Goal: Task Accomplishment & Management: Use online tool/utility

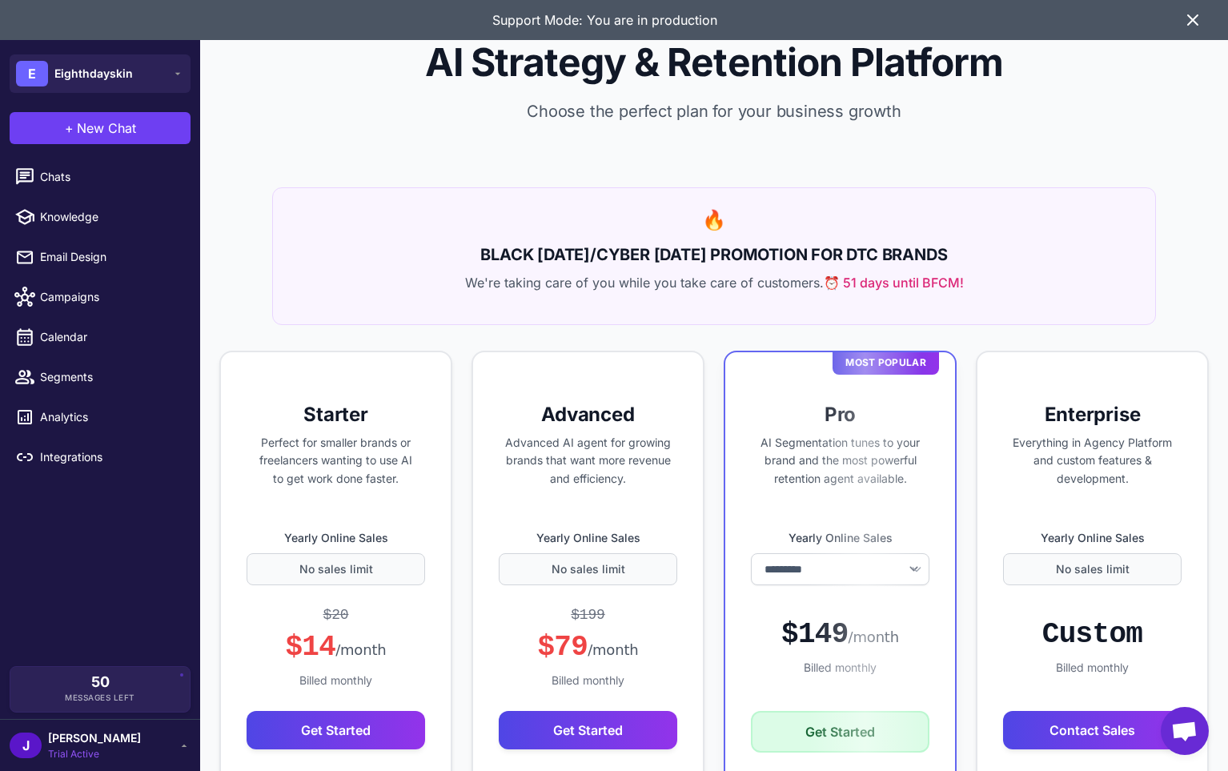
select select "*******"
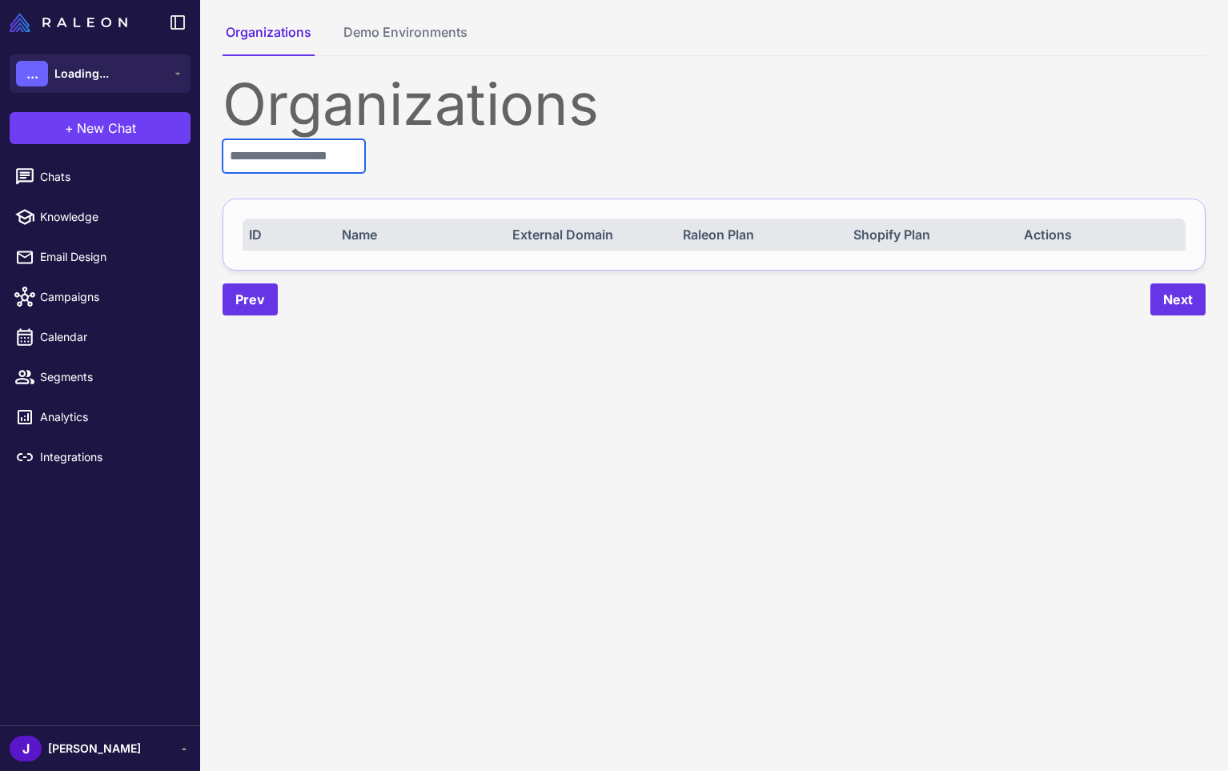
click at [307, 163] on input "text" at bounding box center [294, 156] width 142 height 34
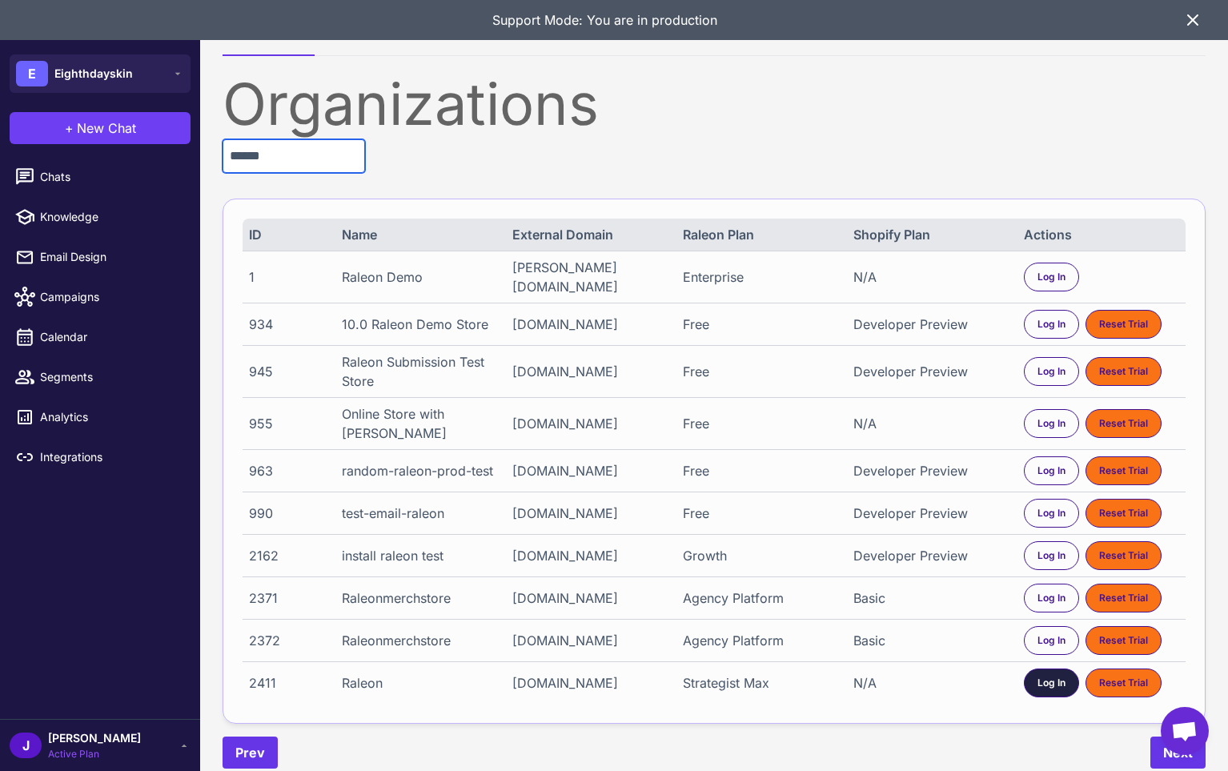
type input "******"
click at [1041, 690] on span "Log In" at bounding box center [1051, 683] width 28 height 14
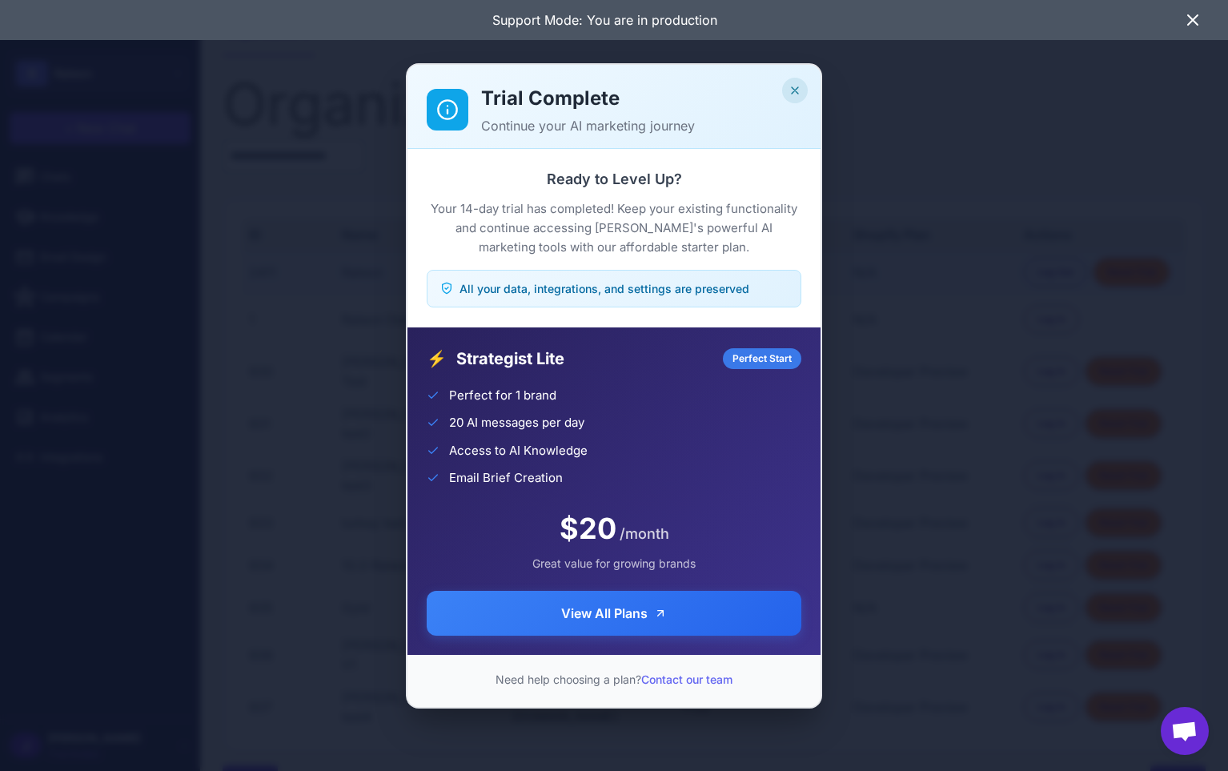
click at [800, 84] on icon "Close" at bounding box center [794, 90] width 13 height 13
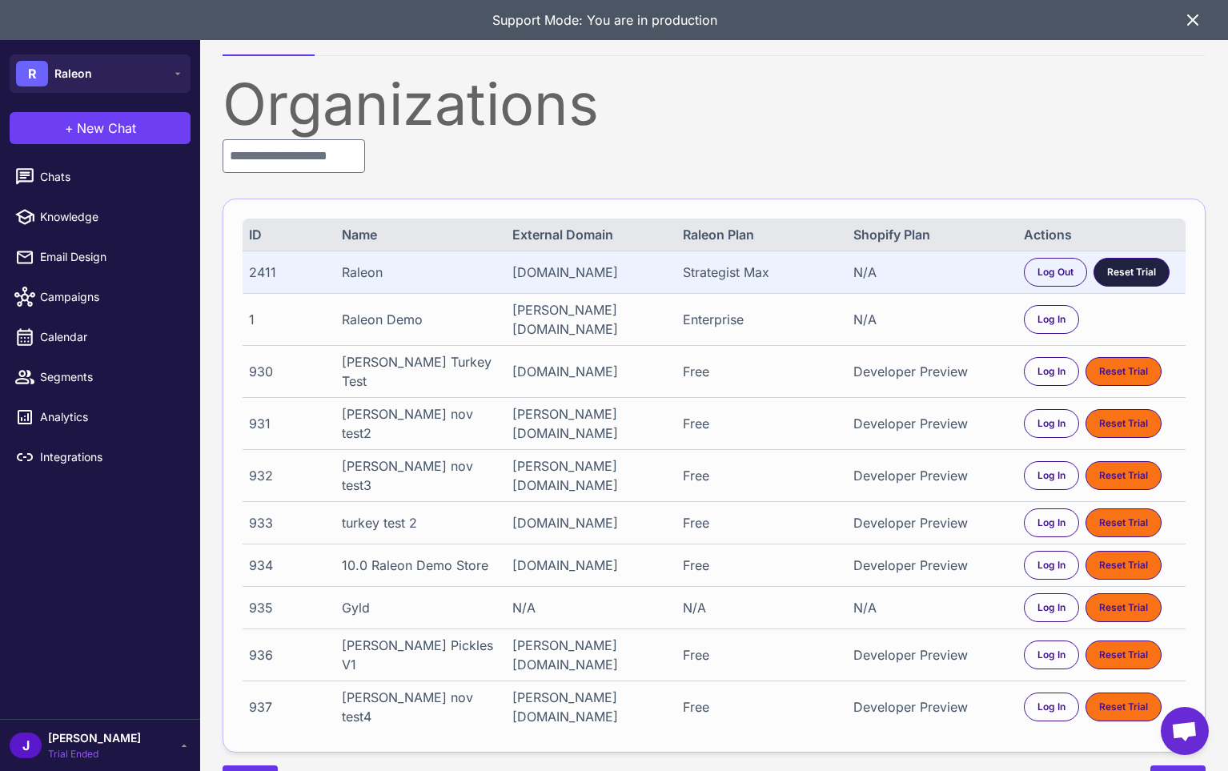
click at [1135, 271] on span "Reset Trial" at bounding box center [1131, 272] width 49 height 14
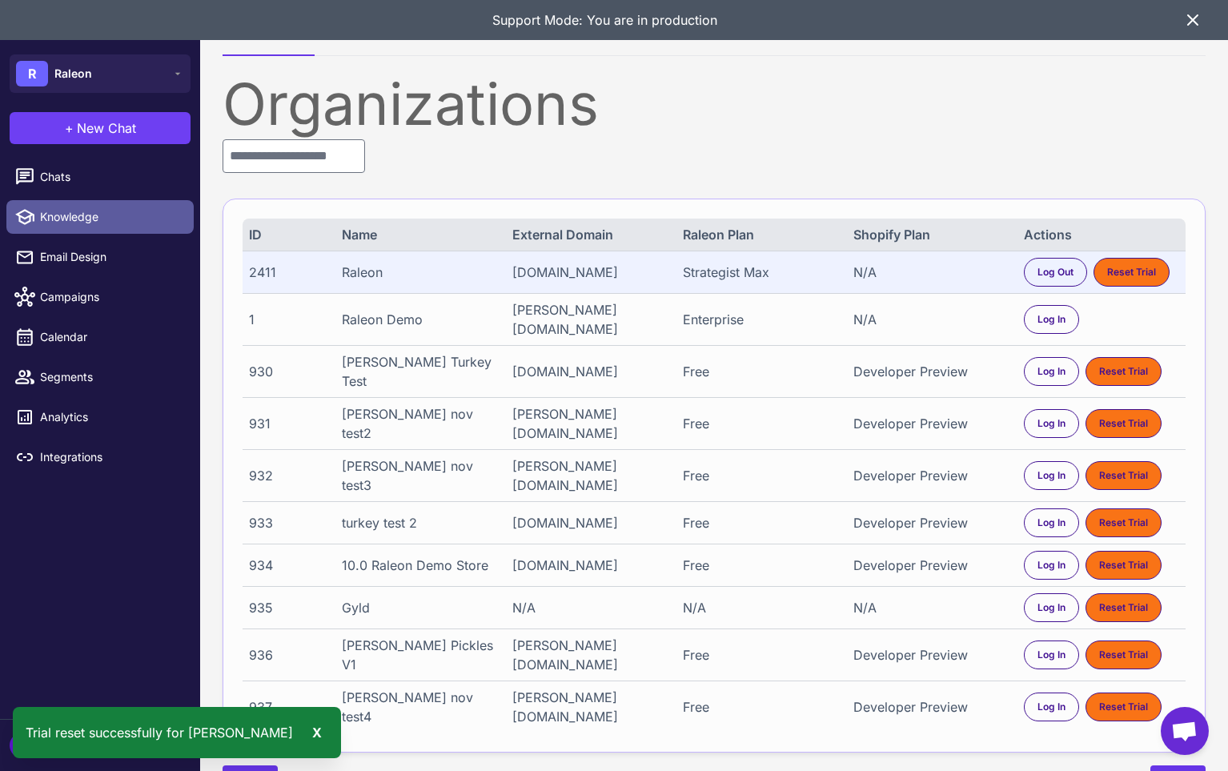
click at [79, 228] on link "Knowledge" at bounding box center [99, 217] width 187 height 34
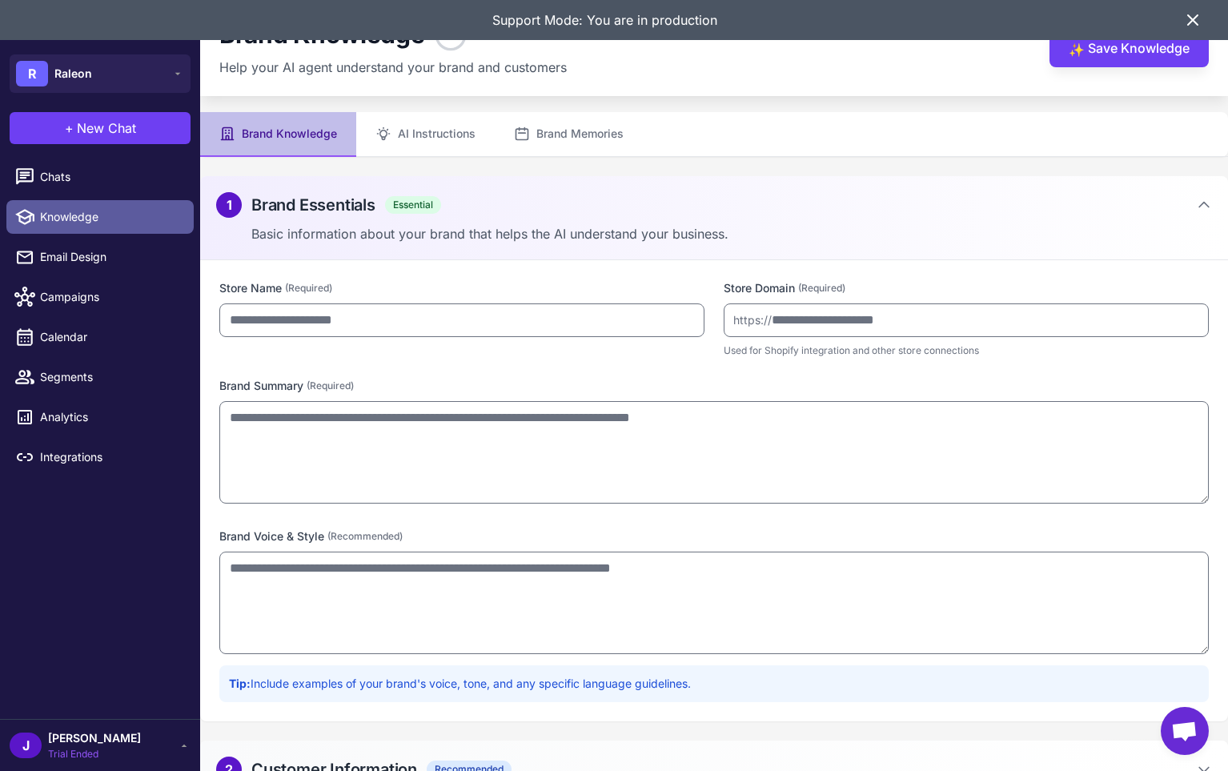
type input "******"
type input "*********"
type textarea "**********"
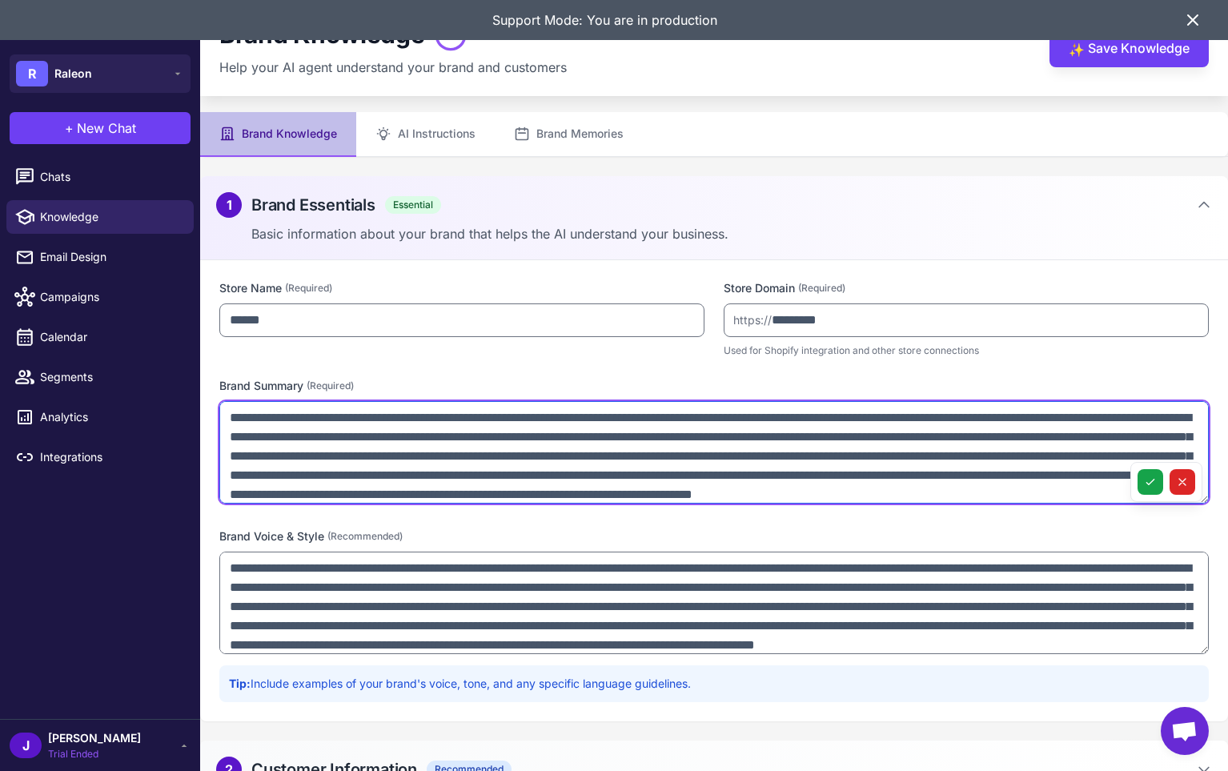
scroll to position [27, 0]
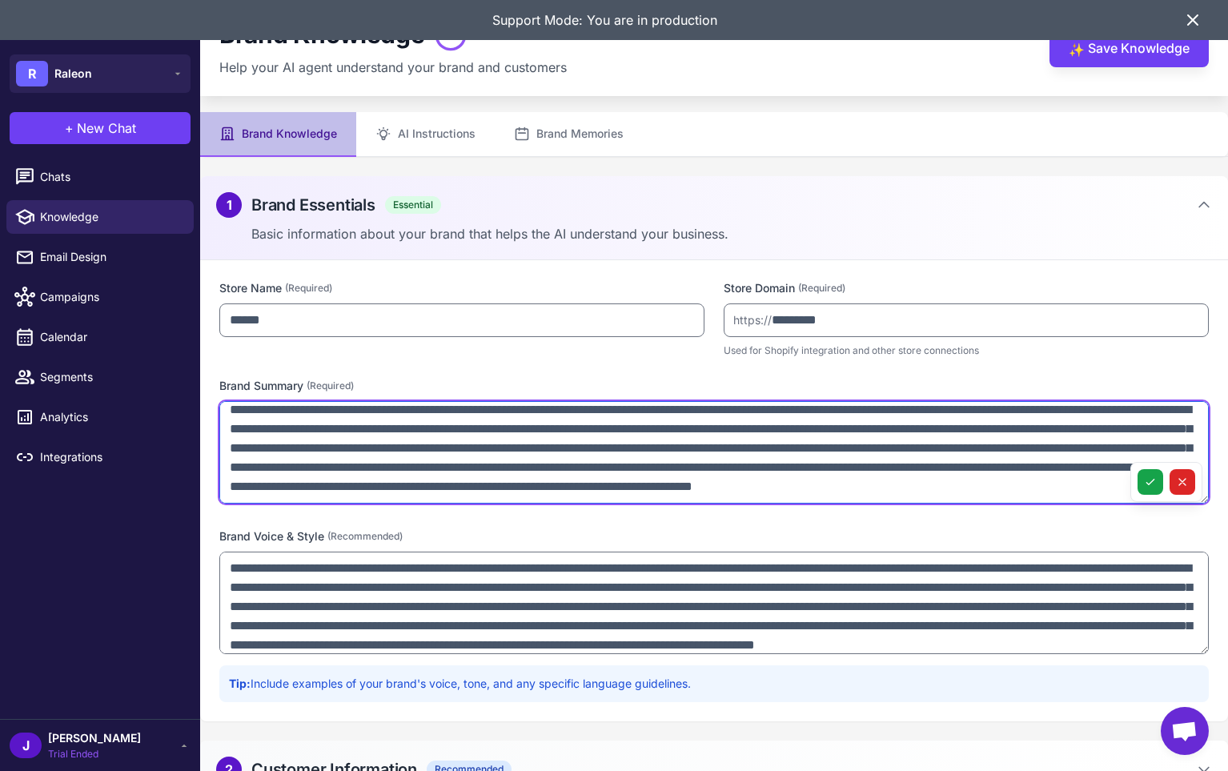
drag, startPoint x: 764, startPoint y: 450, endPoint x: 773, endPoint y: 487, distance: 38.8
click at [773, 487] on textarea "**********" at bounding box center [713, 452] width 989 height 102
click at [485, 437] on textarea "**********" at bounding box center [713, 452] width 989 height 102
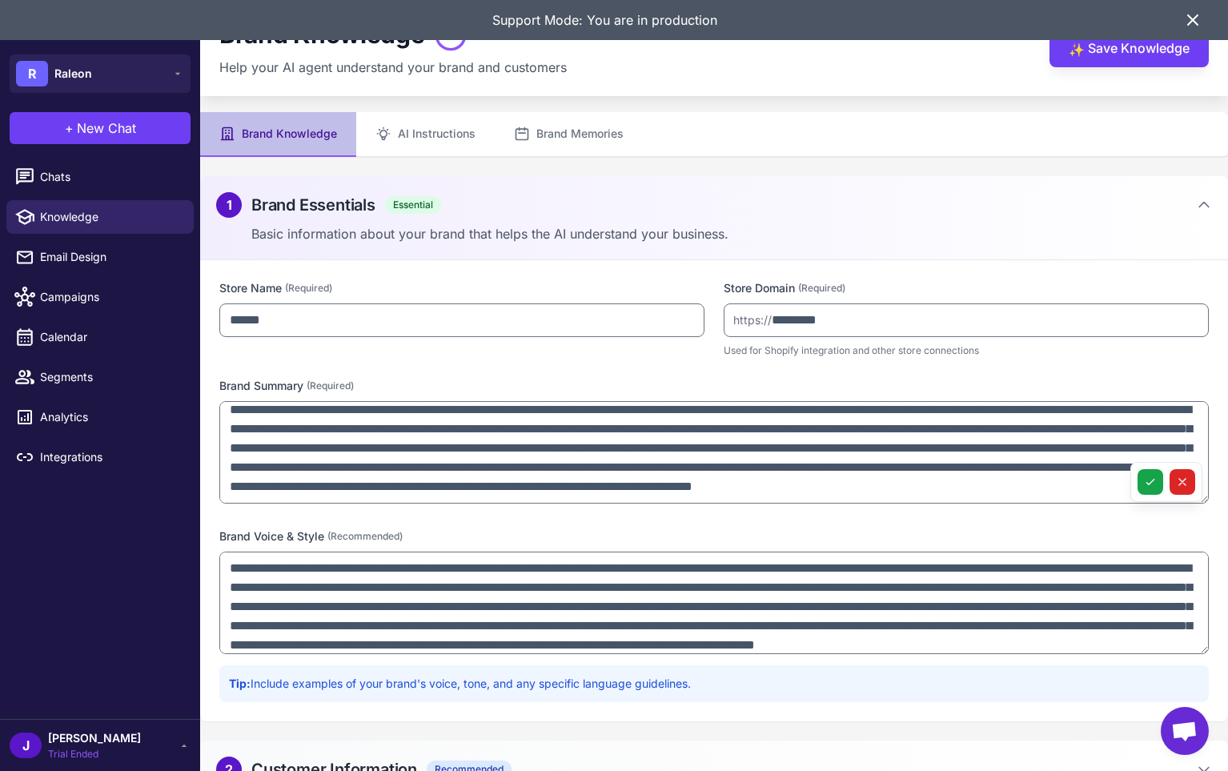
click at [37, 150] on div "+ New Chat Raleon Agents Send an email Plan multiple emails Brainstorm Analyze …" at bounding box center [100, 127] width 200 height 51
click at [51, 119] on button "+ New Chat" at bounding box center [100, 128] width 181 height 32
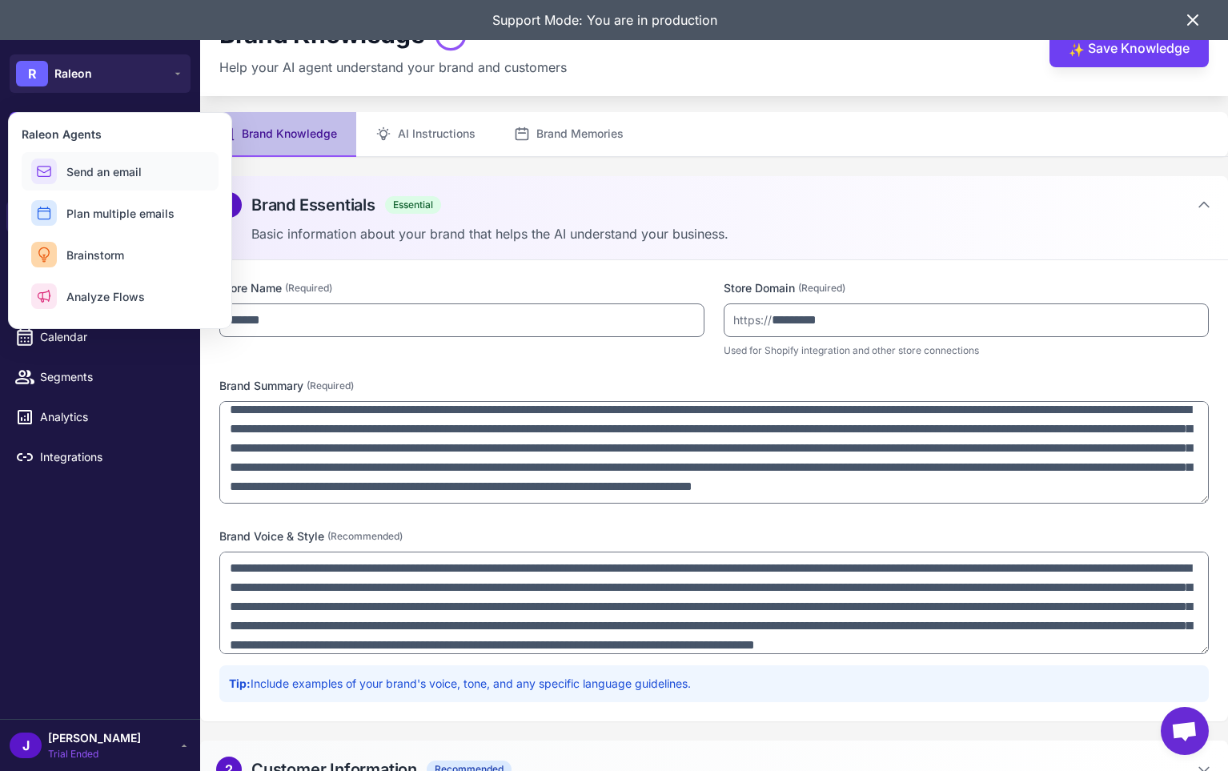
click at [93, 180] on button "Send an email" at bounding box center [120, 171] width 197 height 38
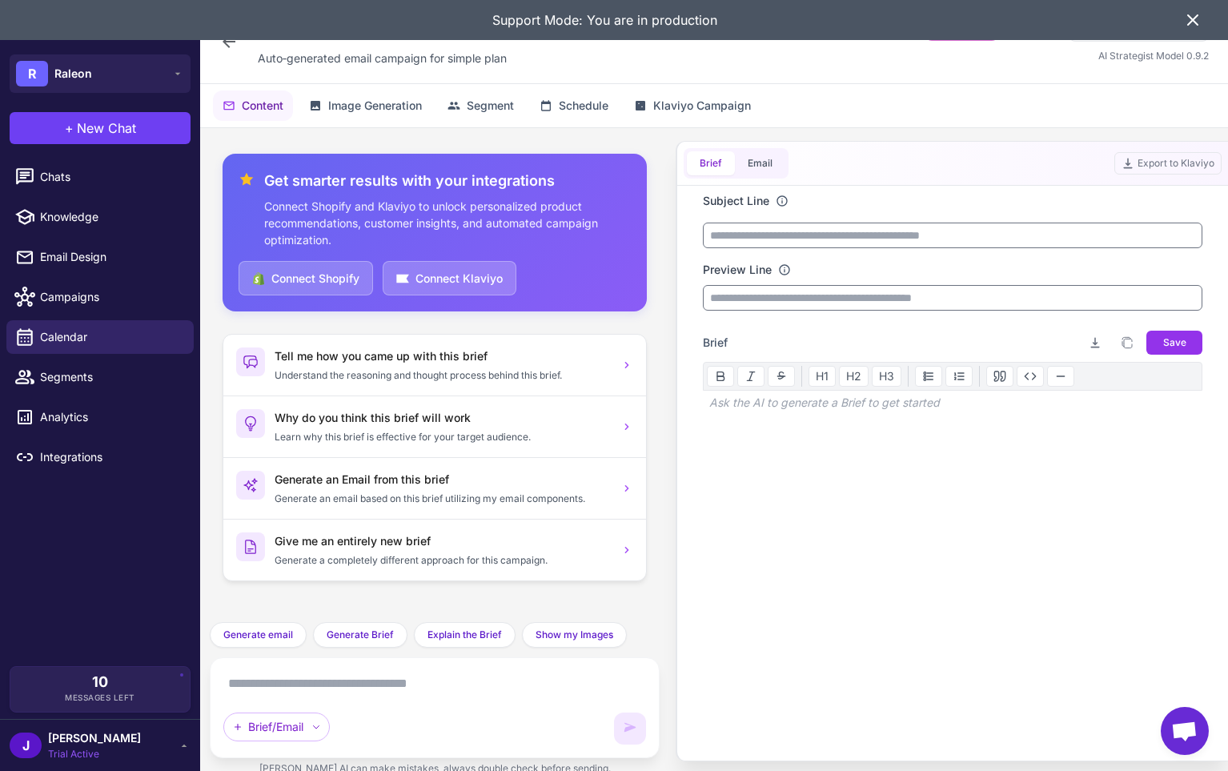
click at [277, 684] on textarea at bounding box center [434, 684] width 423 height 26
paste textarea "**********"
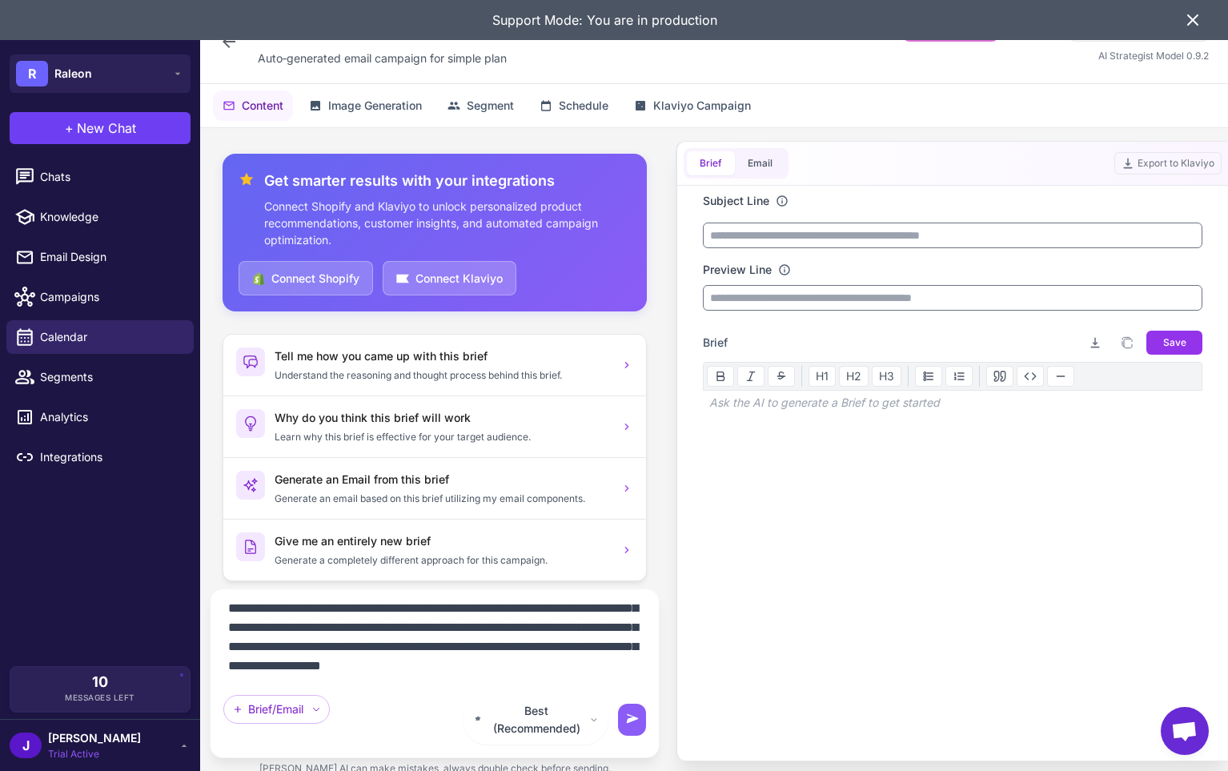
click at [414, 668] on textarea "**********" at bounding box center [434, 640] width 423 height 77
click at [523, 651] on textarea "**********" at bounding box center [434, 640] width 423 height 77
drag, startPoint x: 523, startPoint y: 651, endPoint x: 519, endPoint y: 638, distance: 13.2
click at [522, 646] on textarea "**********" at bounding box center [434, 640] width 423 height 77
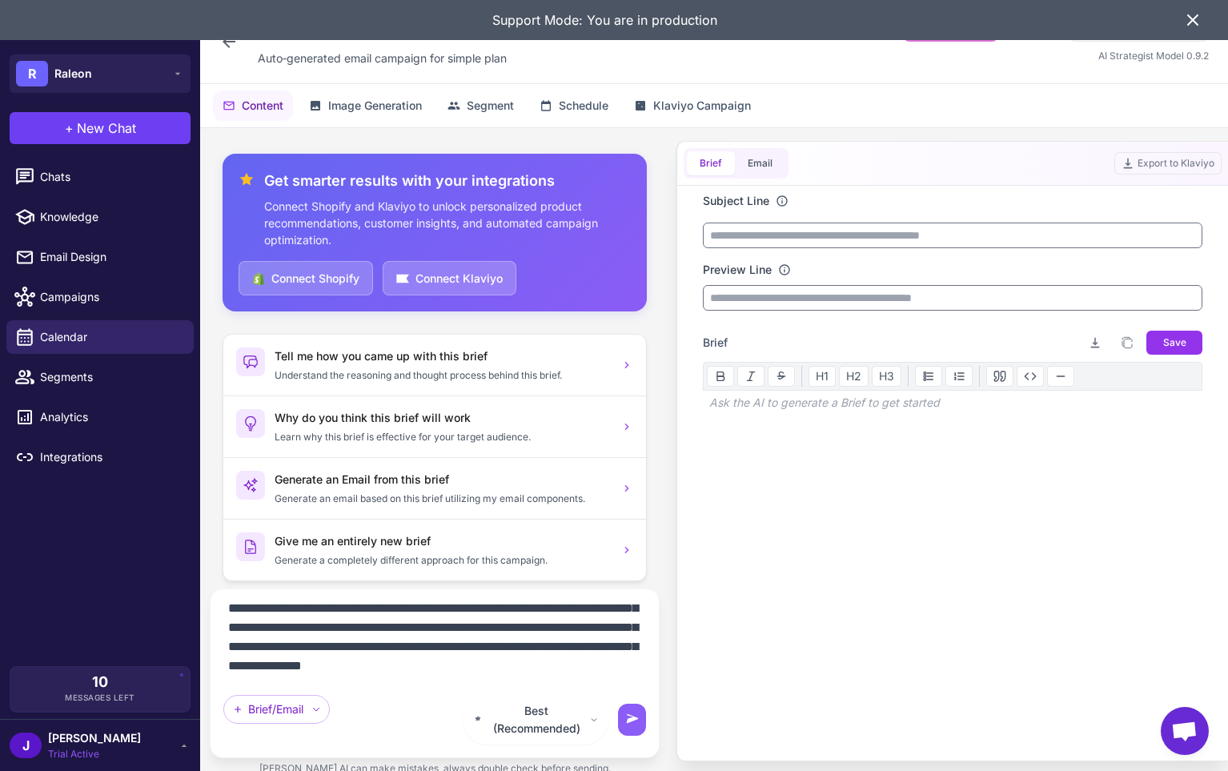
paste textarea "**********"
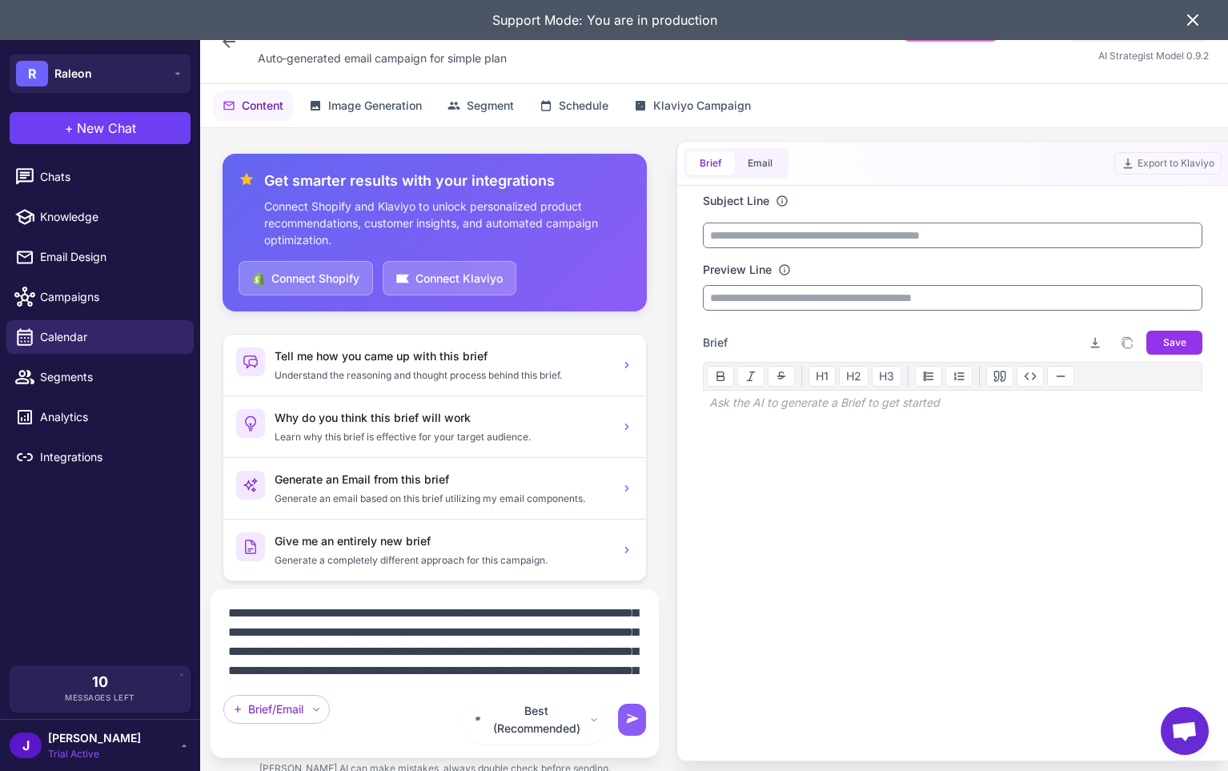
click at [519, 651] on textarea "**********" at bounding box center [434, 640] width 423 height 77
click at [395, 677] on textarea "**********" at bounding box center [434, 640] width 423 height 77
click at [407, 664] on textarea "**********" at bounding box center [434, 640] width 423 height 77
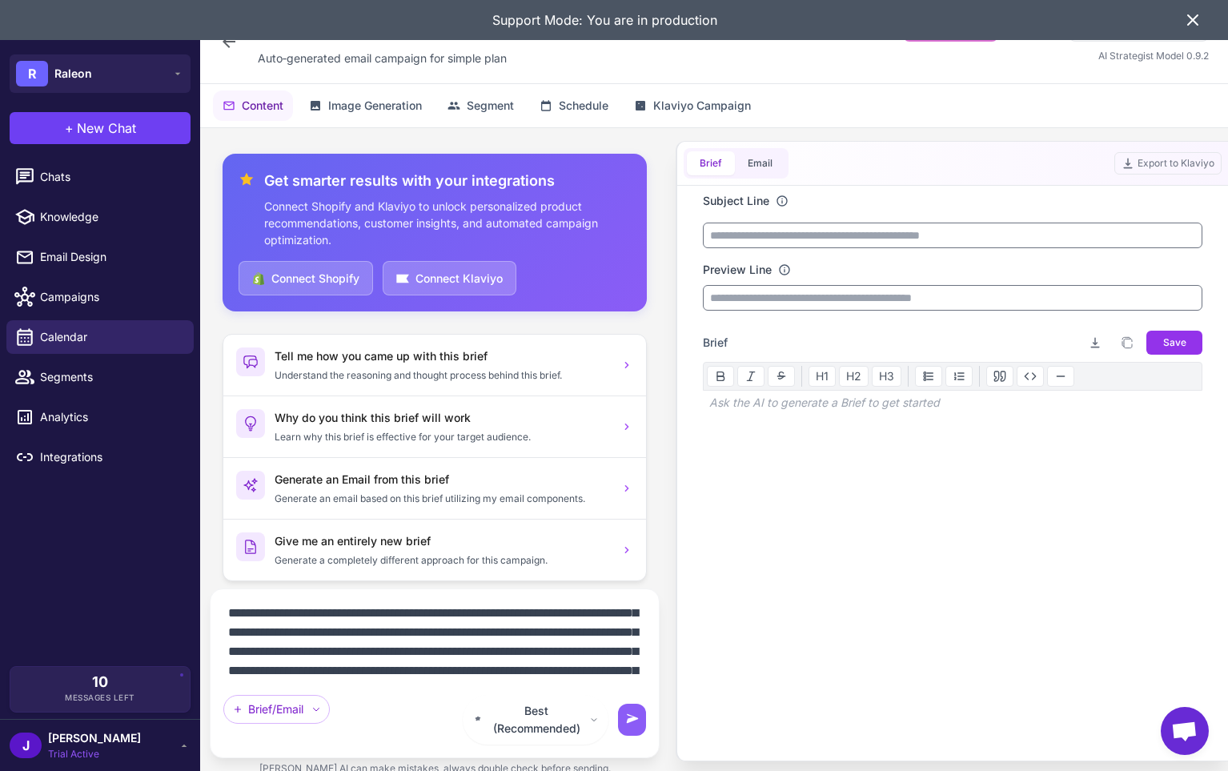
click at [467, 661] on textarea "**********" at bounding box center [434, 640] width 423 height 77
click at [467, 660] on textarea "**********" at bounding box center [434, 640] width 423 height 77
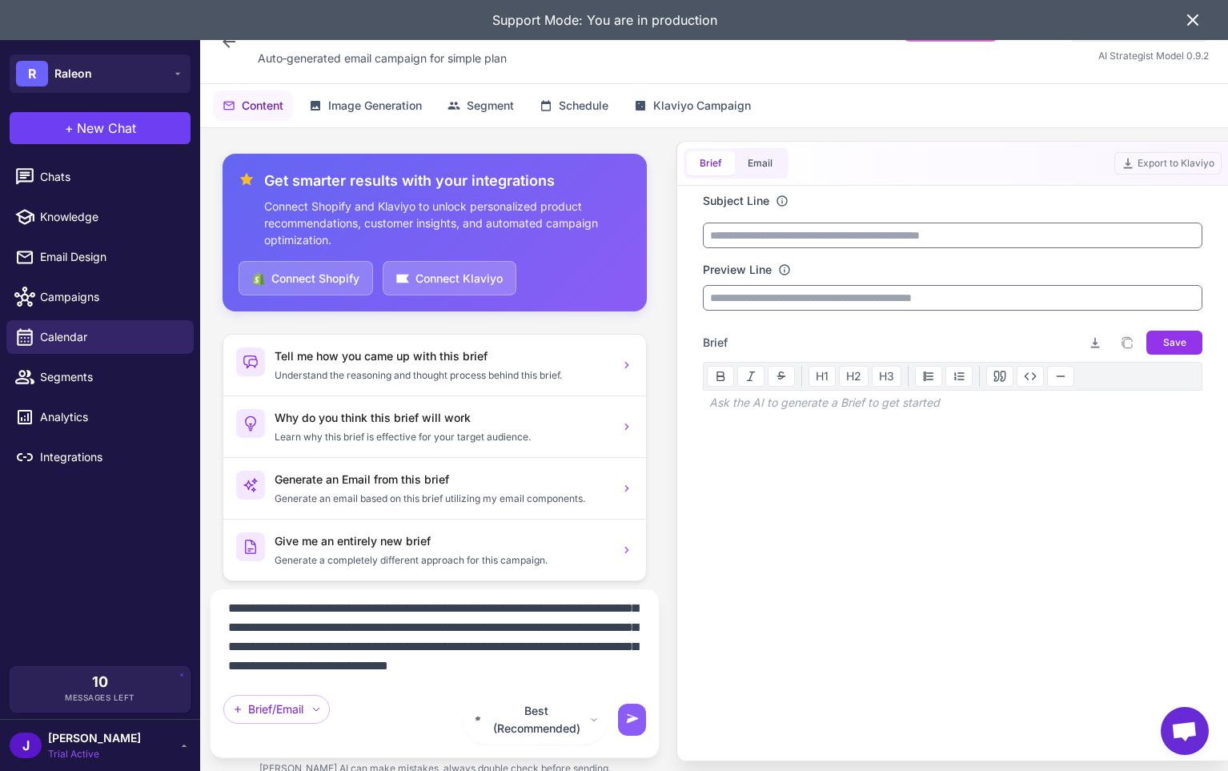
scroll to position [122, 0]
paste textarea "**********"
drag, startPoint x: 431, startPoint y: 675, endPoint x: 498, endPoint y: 703, distance: 72.8
click at [496, 703] on div "**********" at bounding box center [434, 673] width 423 height 142
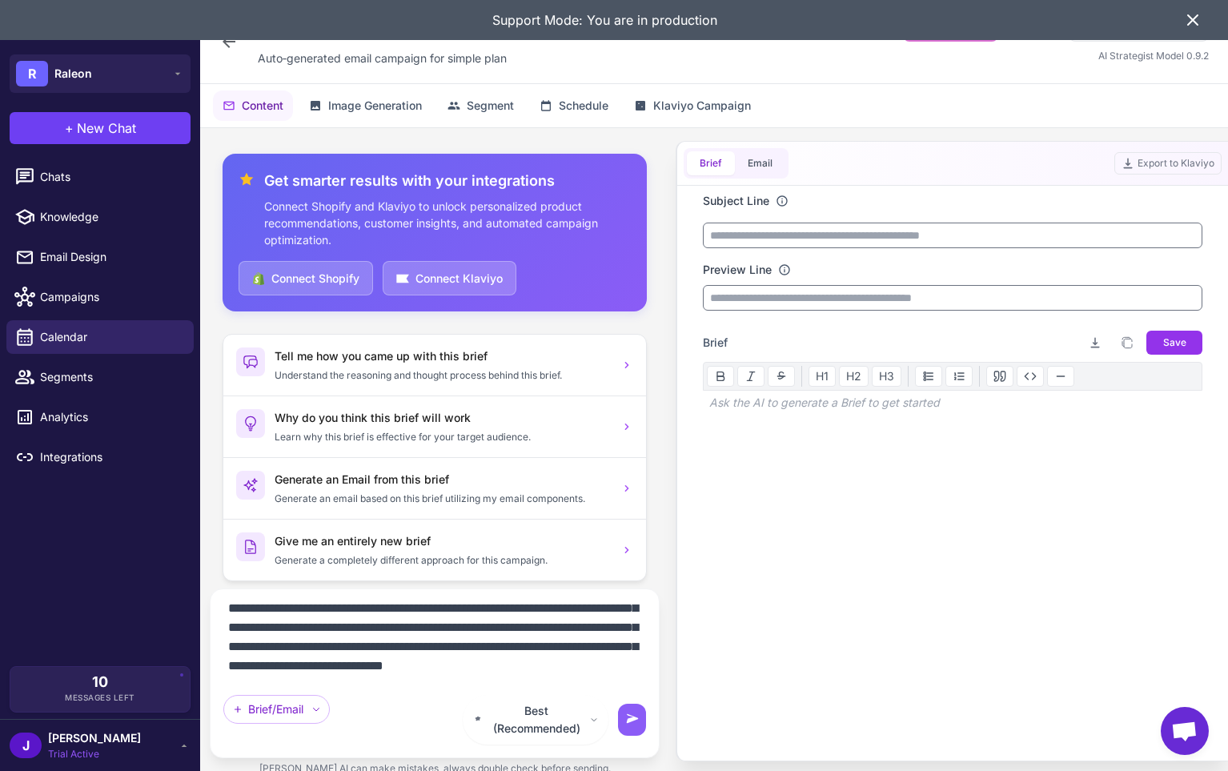
scroll to position [122, 0]
paste textarea "**********"
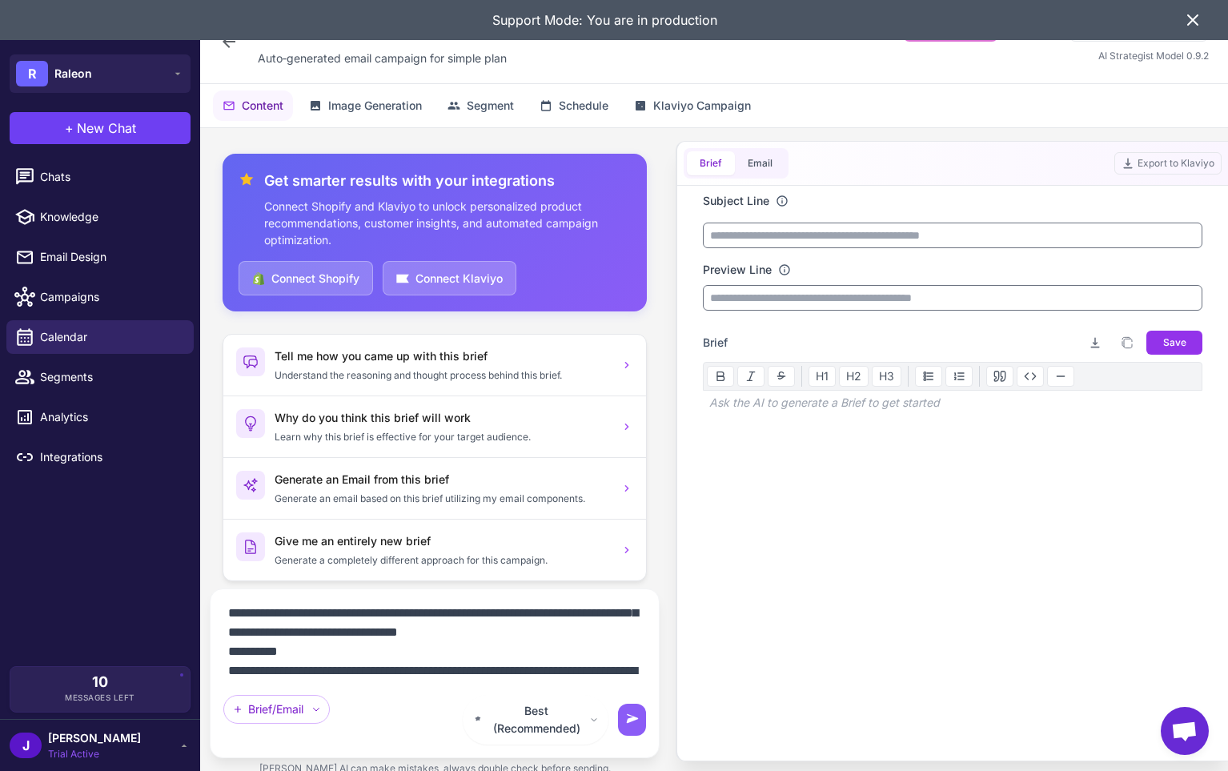
scroll to position [1250, 0]
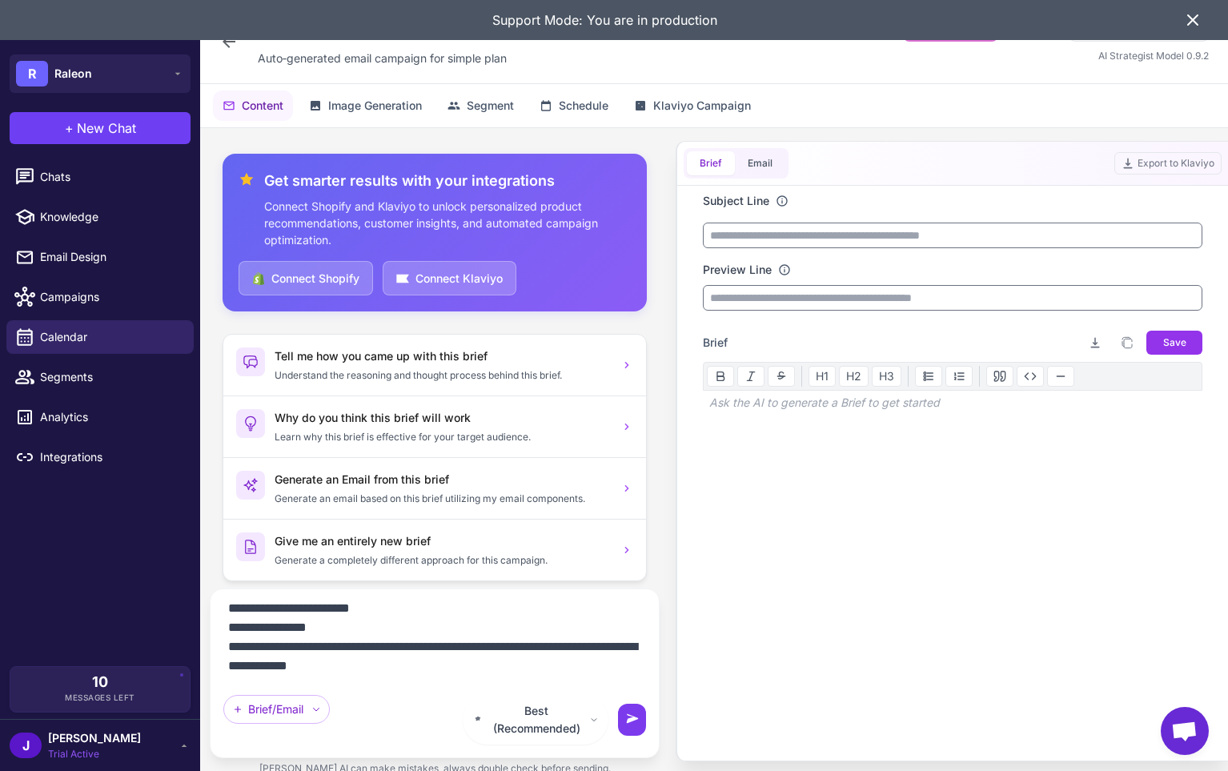
type textarea "**********"
click at [624, 727] on icon at bounding box center [632, 720] width 16 height 16
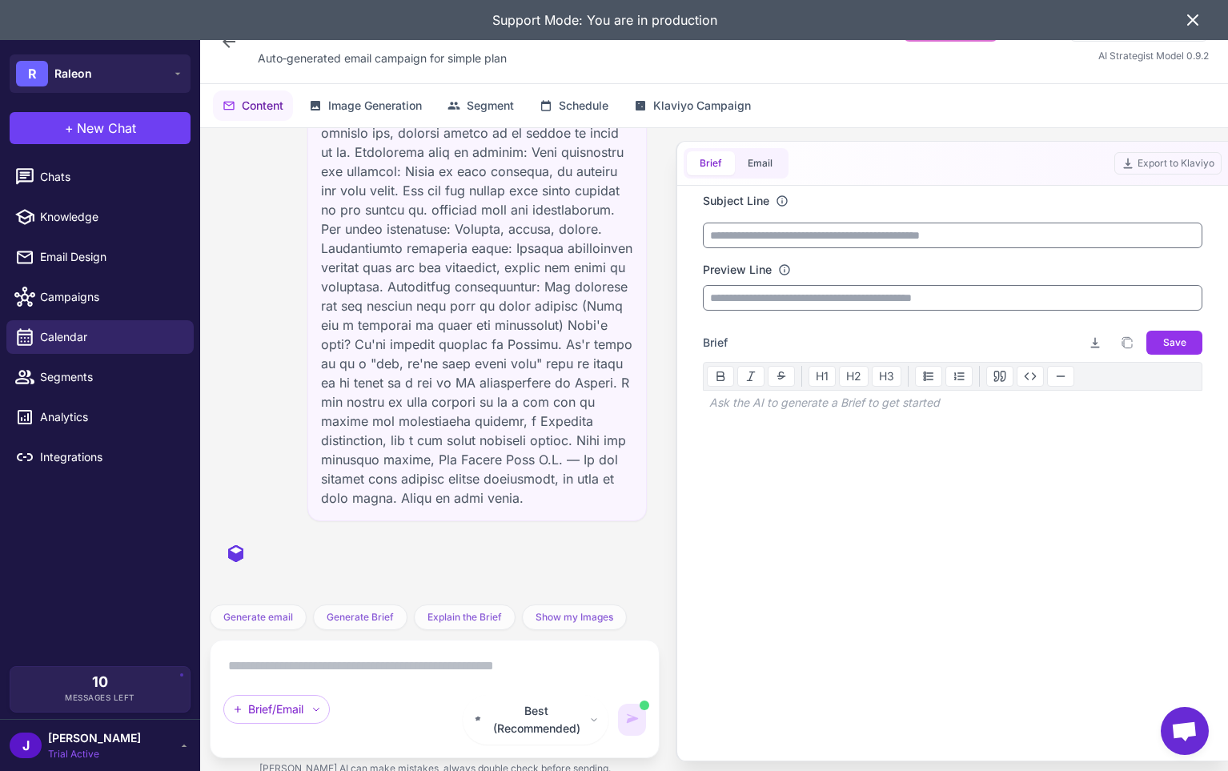
scroll to position [1254, 0]
click at [556, 736] on span "Best (Recommended)" at bounding box center [536, 719] width 95 height 35
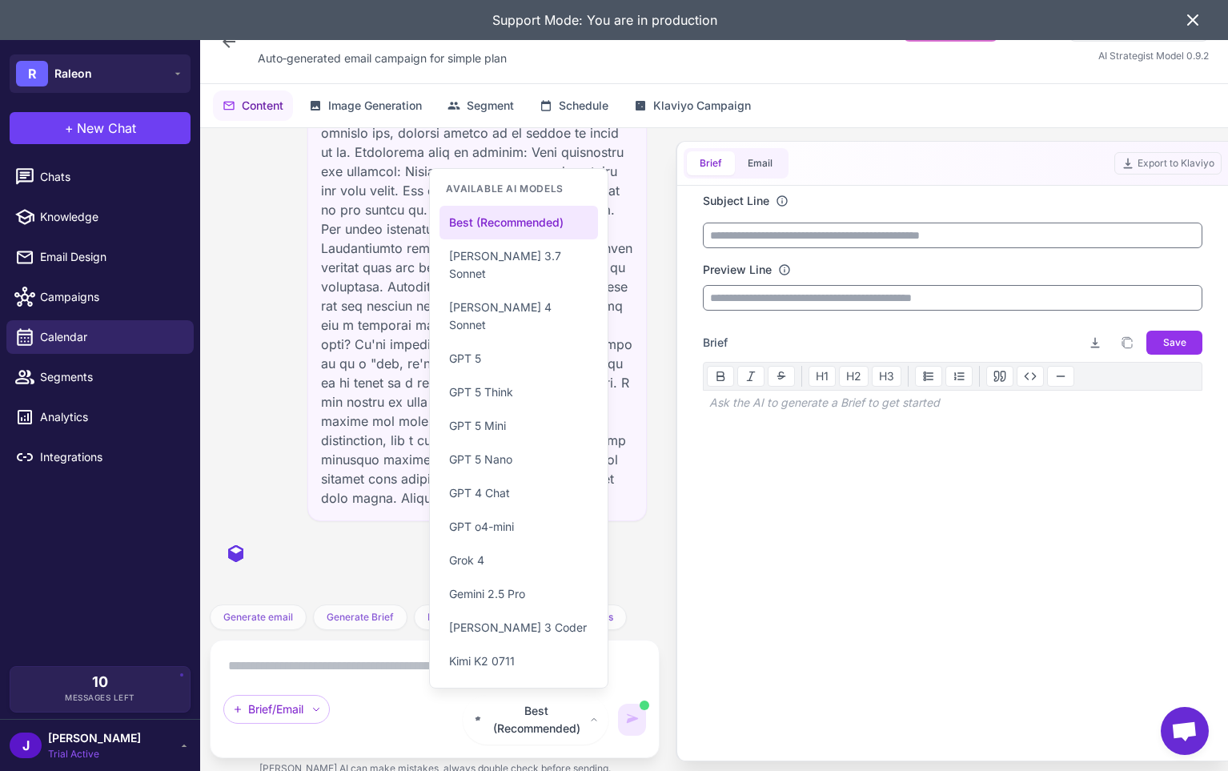
click at [367, 679] on textarea at bounding box center [434, 666] width 423 height 26
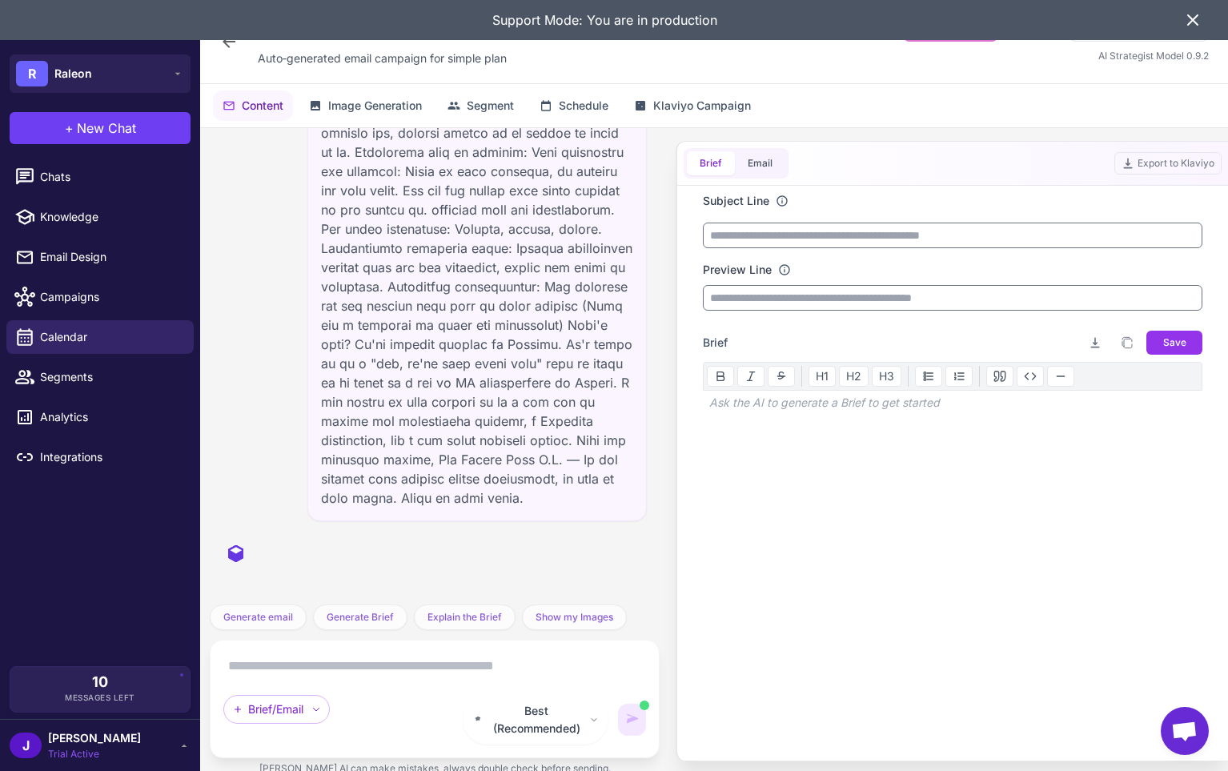
click at [1200, 18] on icon at bounding box center [1192, 19] width 19 height 19
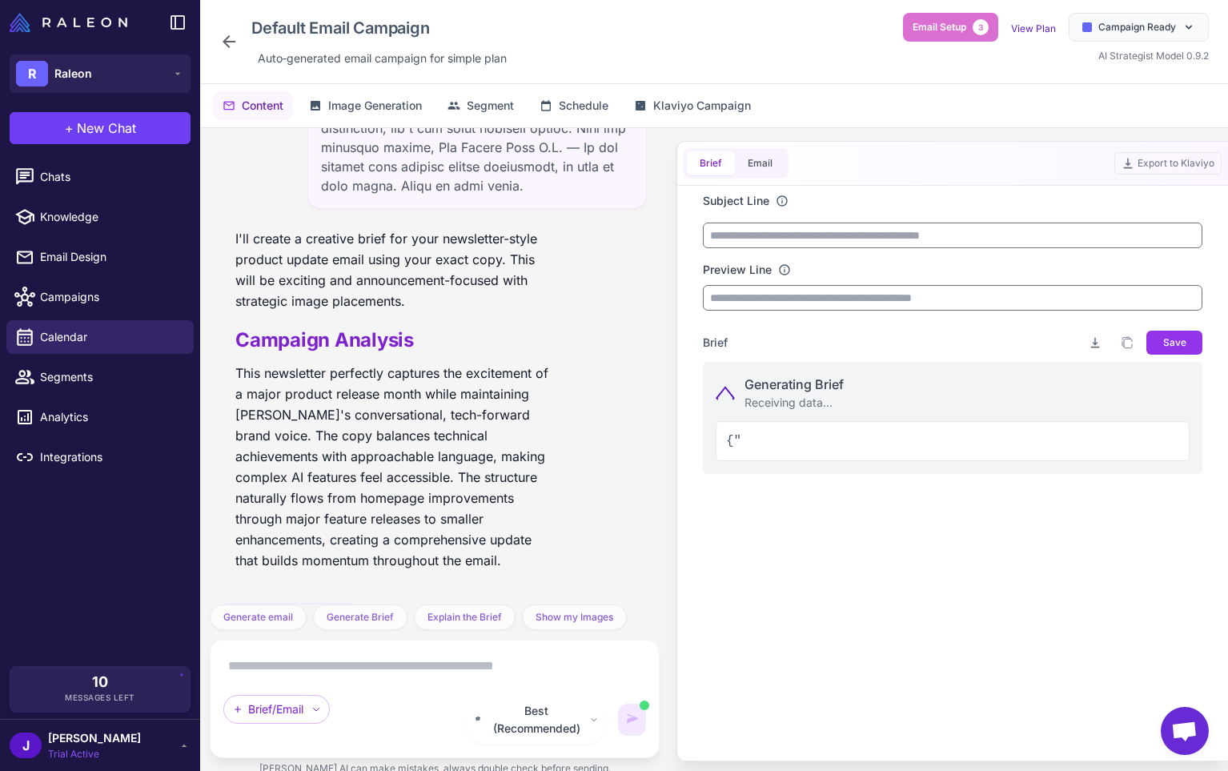
scroll to position [1609, 0]
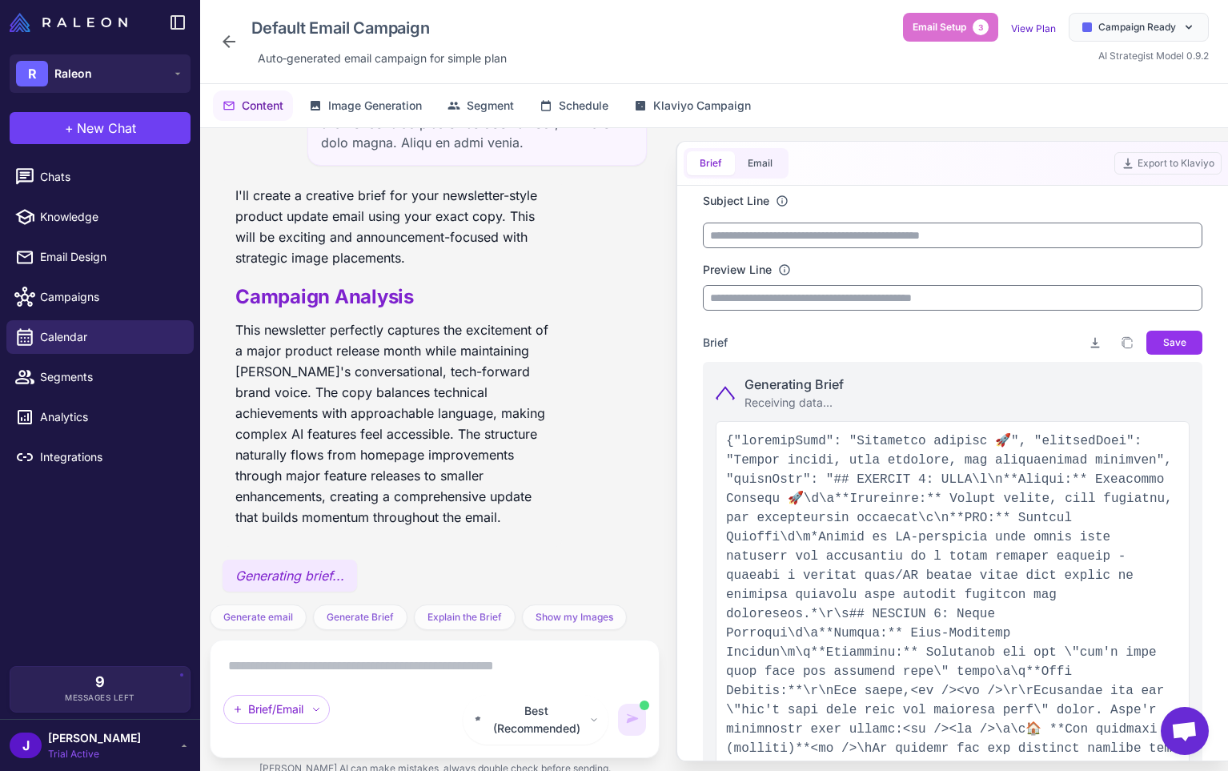
type input "**********"
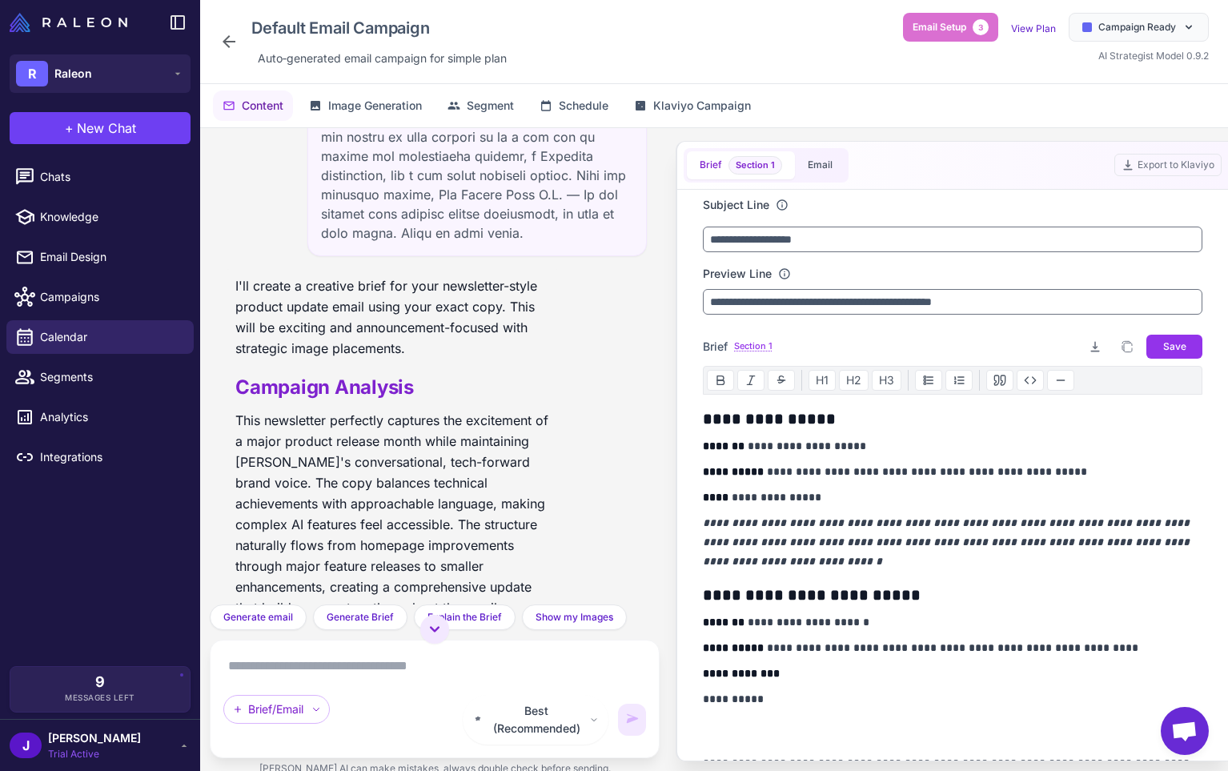
scroll to position [2265, 0]
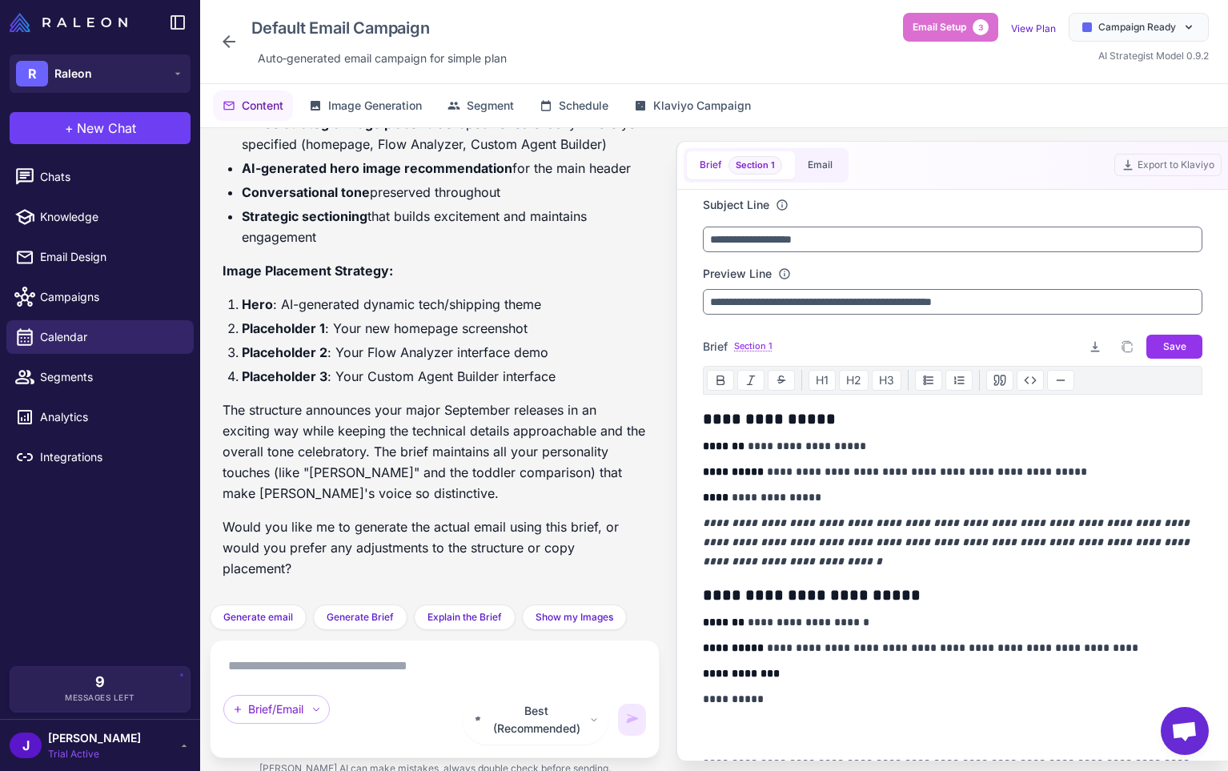
click at [334, 679] on textarea at bounding box center [434, 666] width 423 height 26
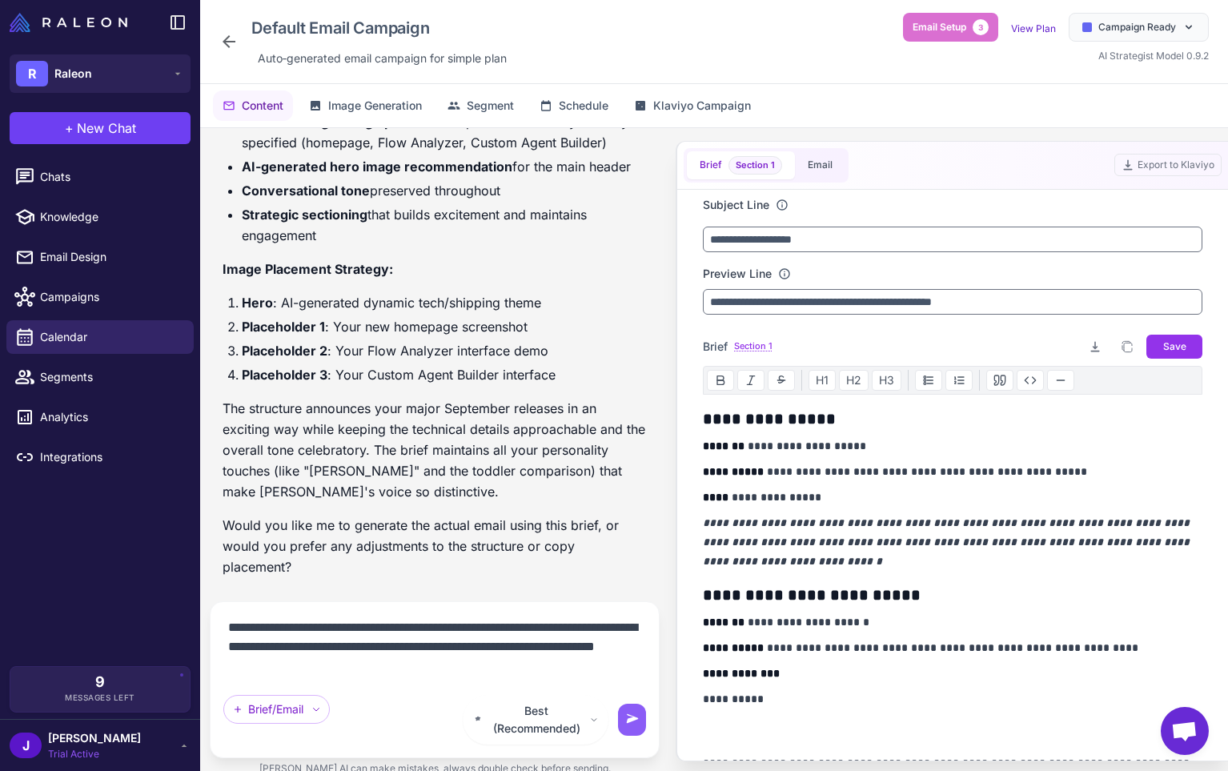
type textarea "**********"
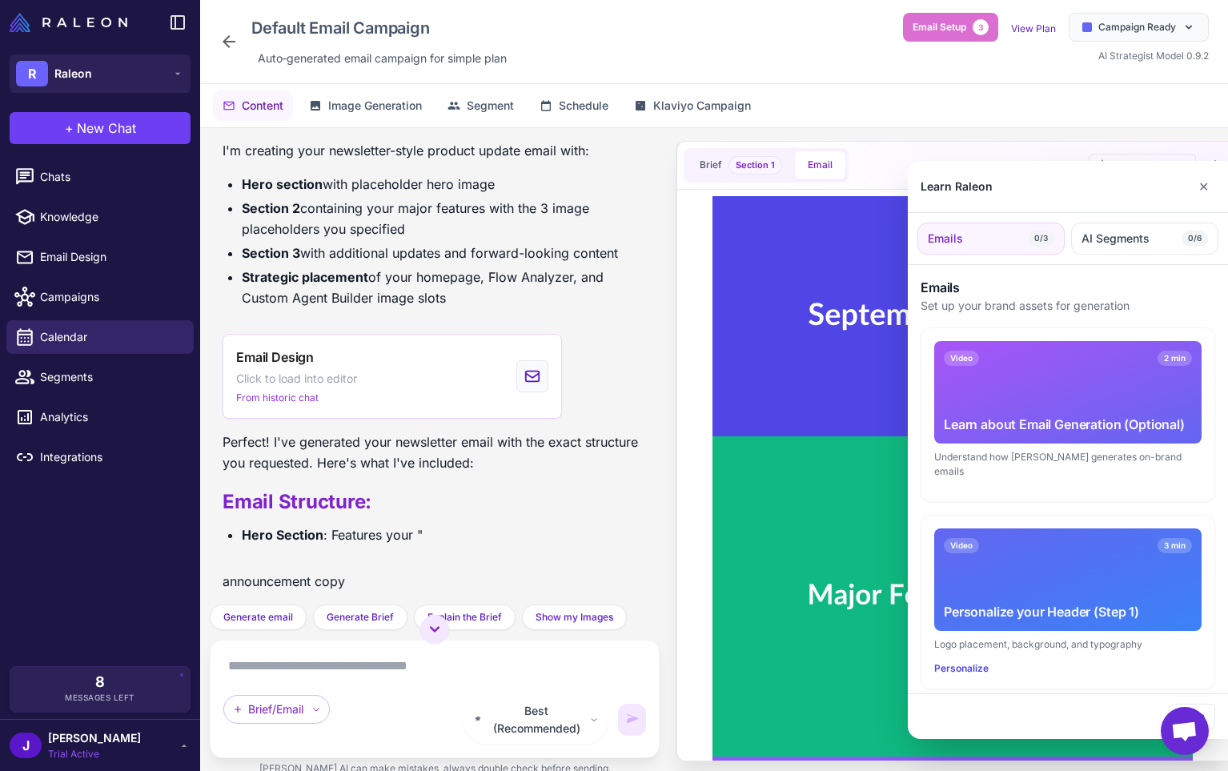
scroll to position [0, 0]
click at [1201, 187] on button "✕" at bounding box center [1203, 186] width 23 height 32
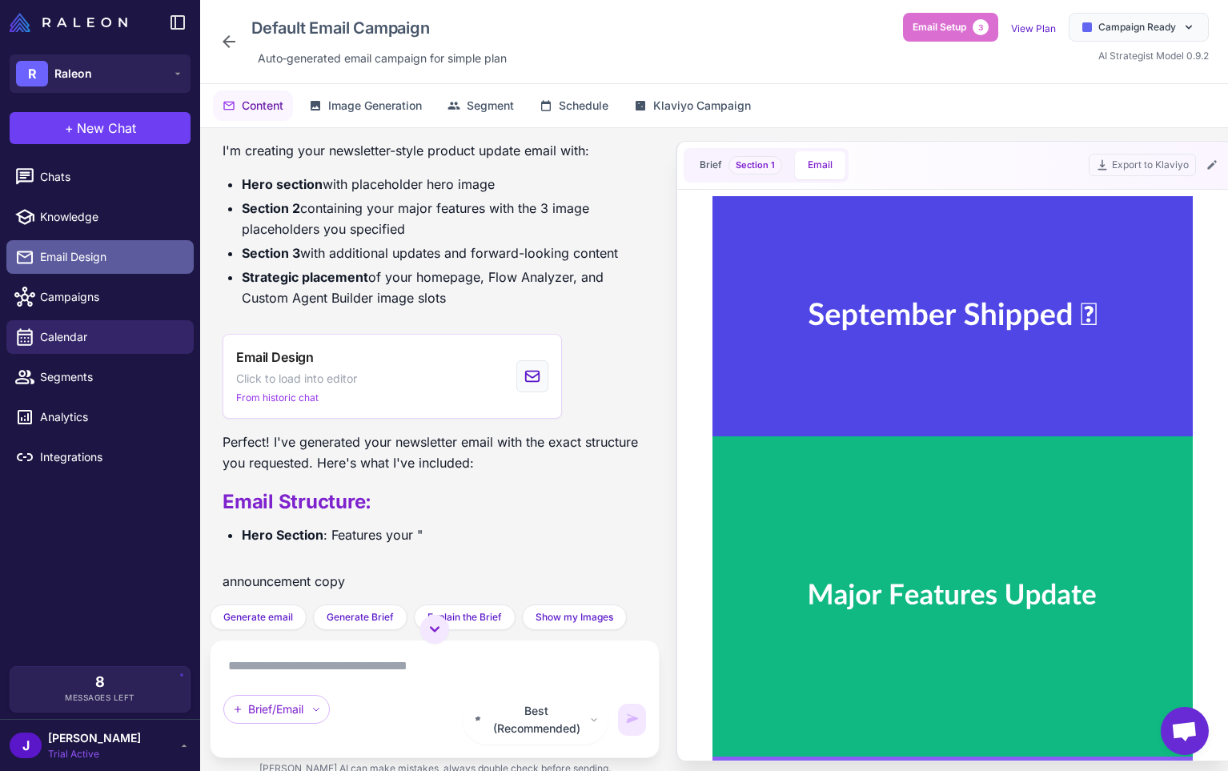
click at [53, 240] on link "Email Design" at bounding box center [99, 257] width 187 height 34
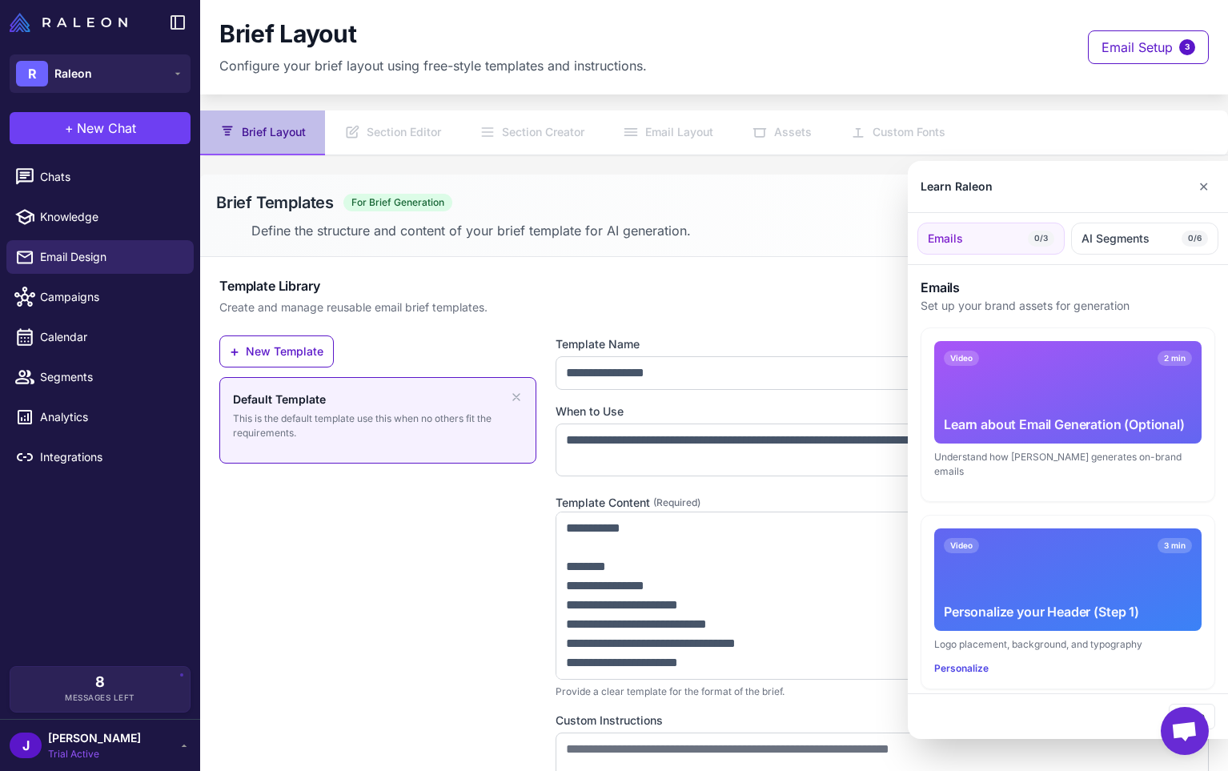
click at [399, 137] on div at bounding box center [614, 385] width 1228 height 771
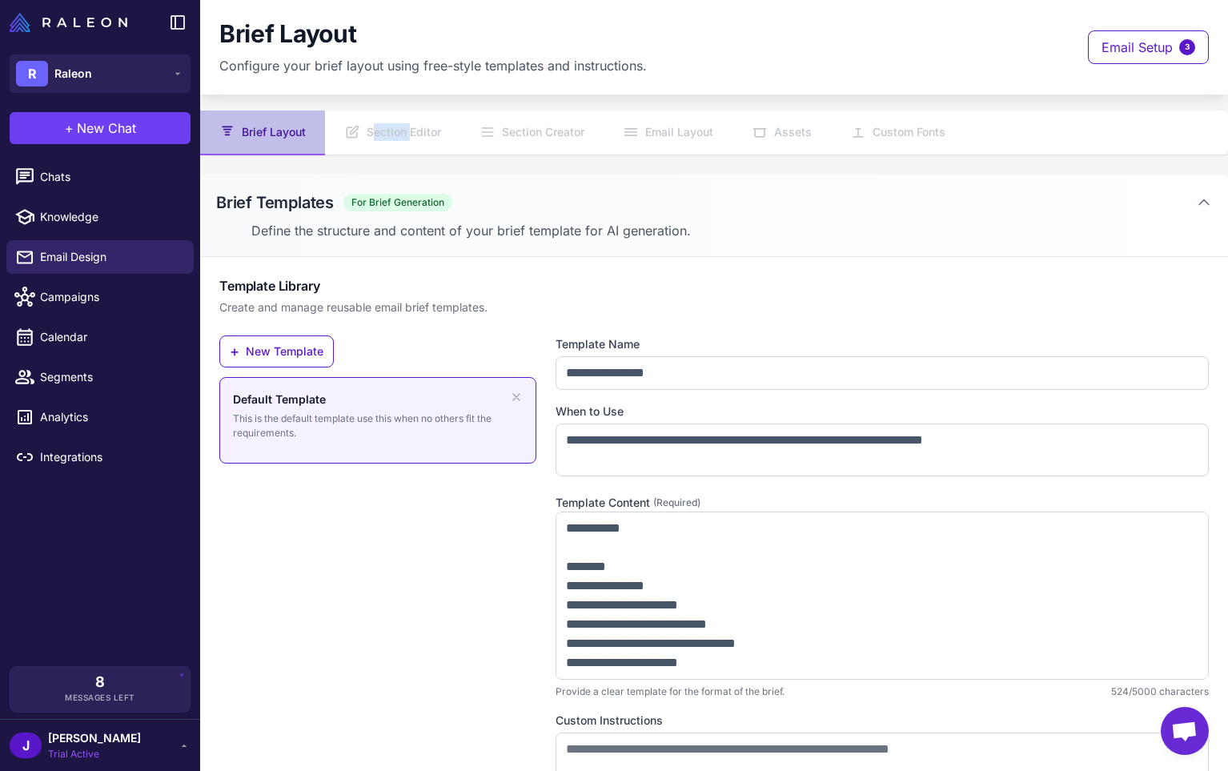
click at [399, 137] on nav "Brief Layout Section Editor Section Creator Email Layout Assets Custom Fonts" at bounding box center [714, 132] width 1028 height 45
click at [136, 722] on div "J Jay Trial Active" at bounding box center [100, 745] width 200 height 52
click at [134, 754] on div "J Jay Trial Active" at bounding box center [100, 745] width 181 height 32
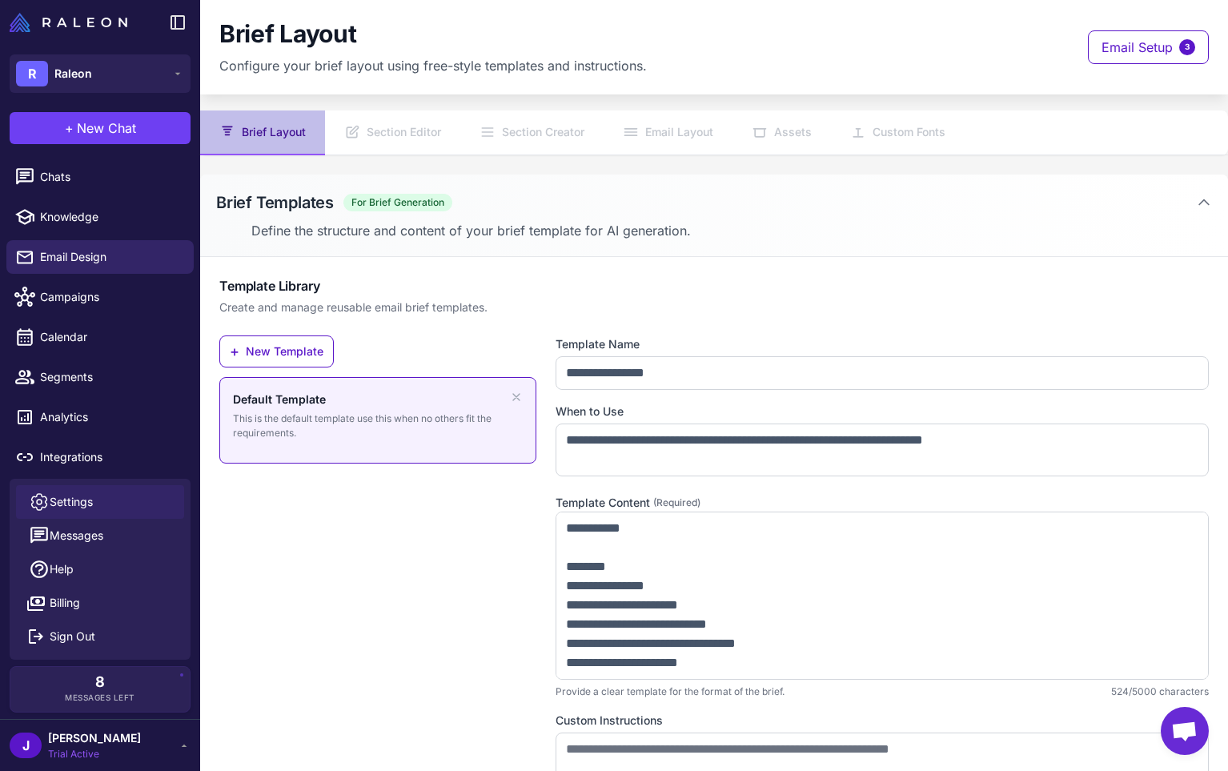
click at [91, 504] on span "Settings" at bounding box center [71, 502] width 43 height 18
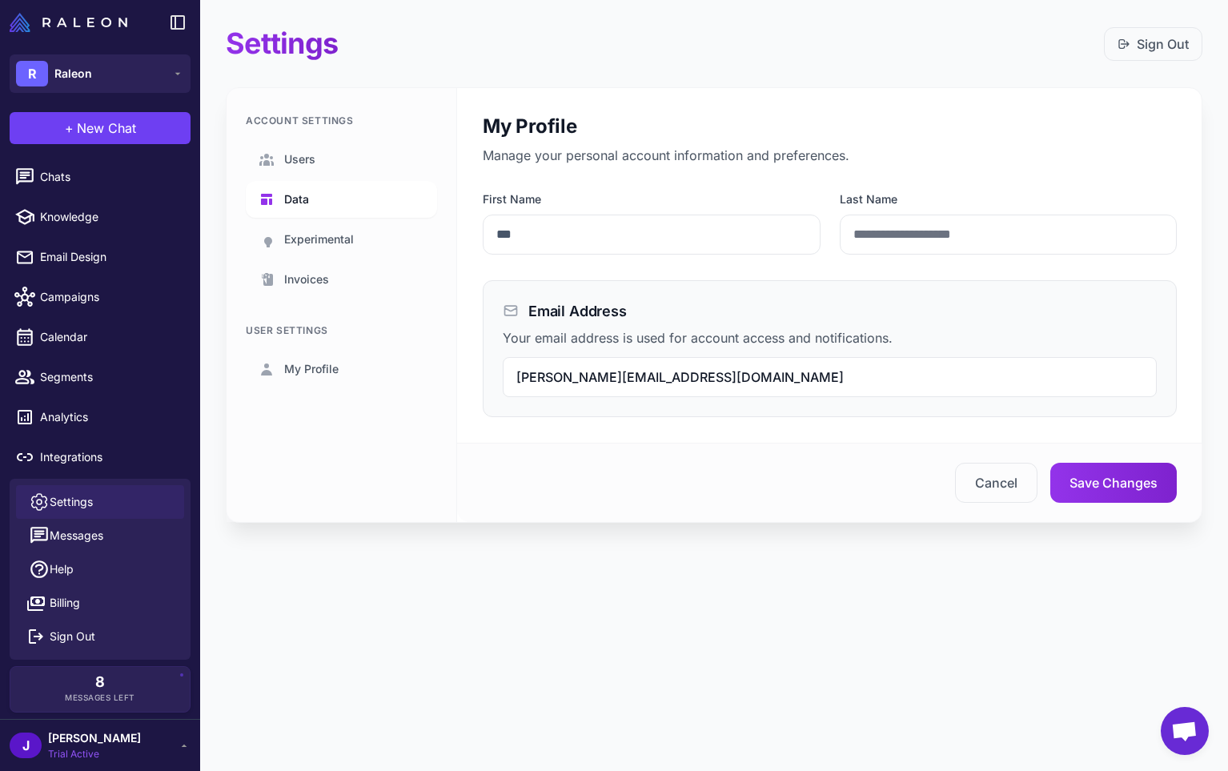
click at [346, 202] on link "Data" at bounding box center [341, 199] width 191 height 37
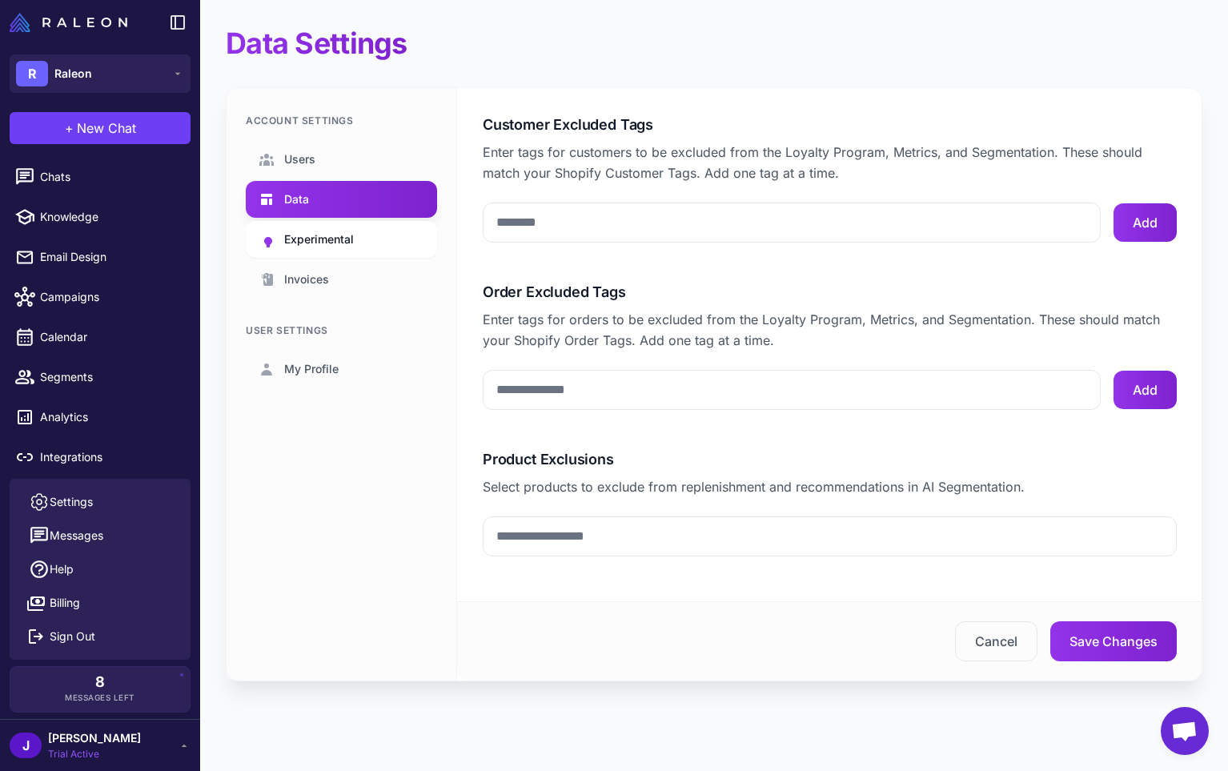
click at [311, 242] on span "Experimental" at bounding box center [319, 240] width 70 height 18
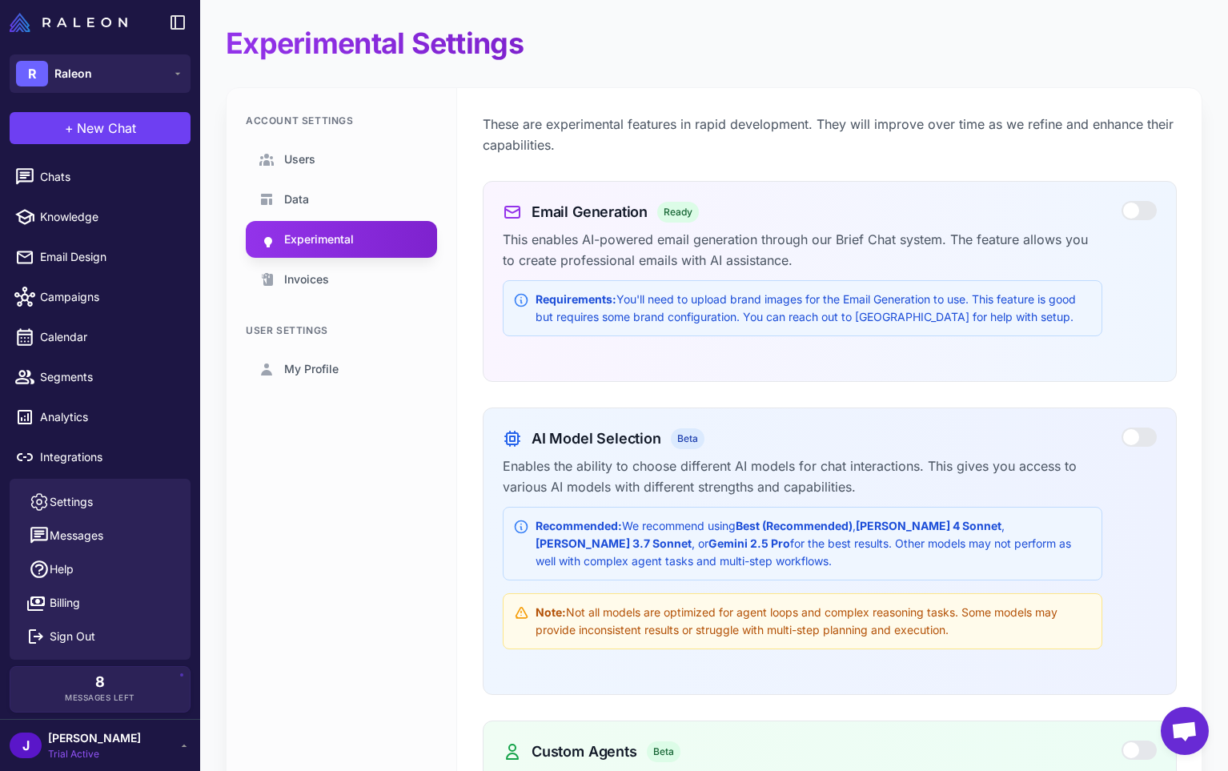
click at [1130, 207] on div at bounding box center [1138, 210] width 35 height 19
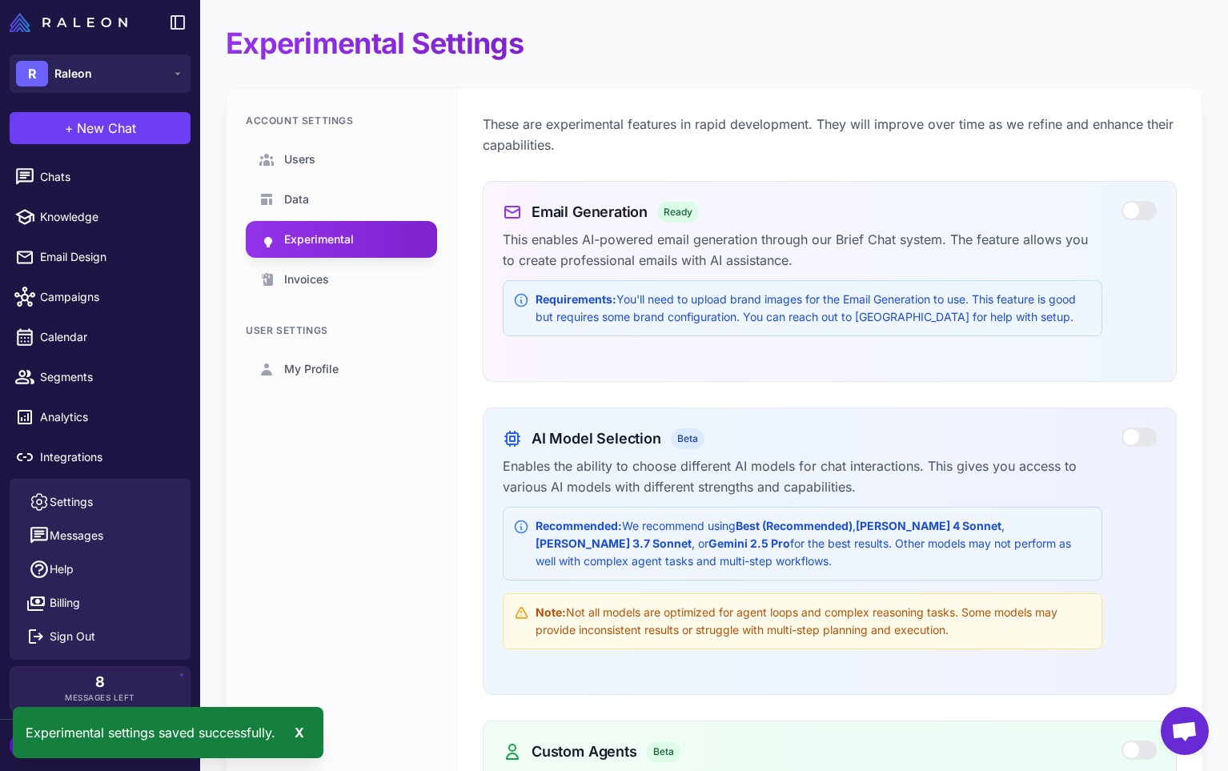
drag, startPoint x: 1153, startPoint y: 483, endPoint x: 1148, endPoint y: 452, distance: 30.9
click at [1153, 483] on div "AI Model Selection Beta Enables the ability to choose different AI models for c…" at bounding box center [830, 544] width 654 height 235
click at [1146, 446] on div at bounding box center [1138, 436] width 35 height 19
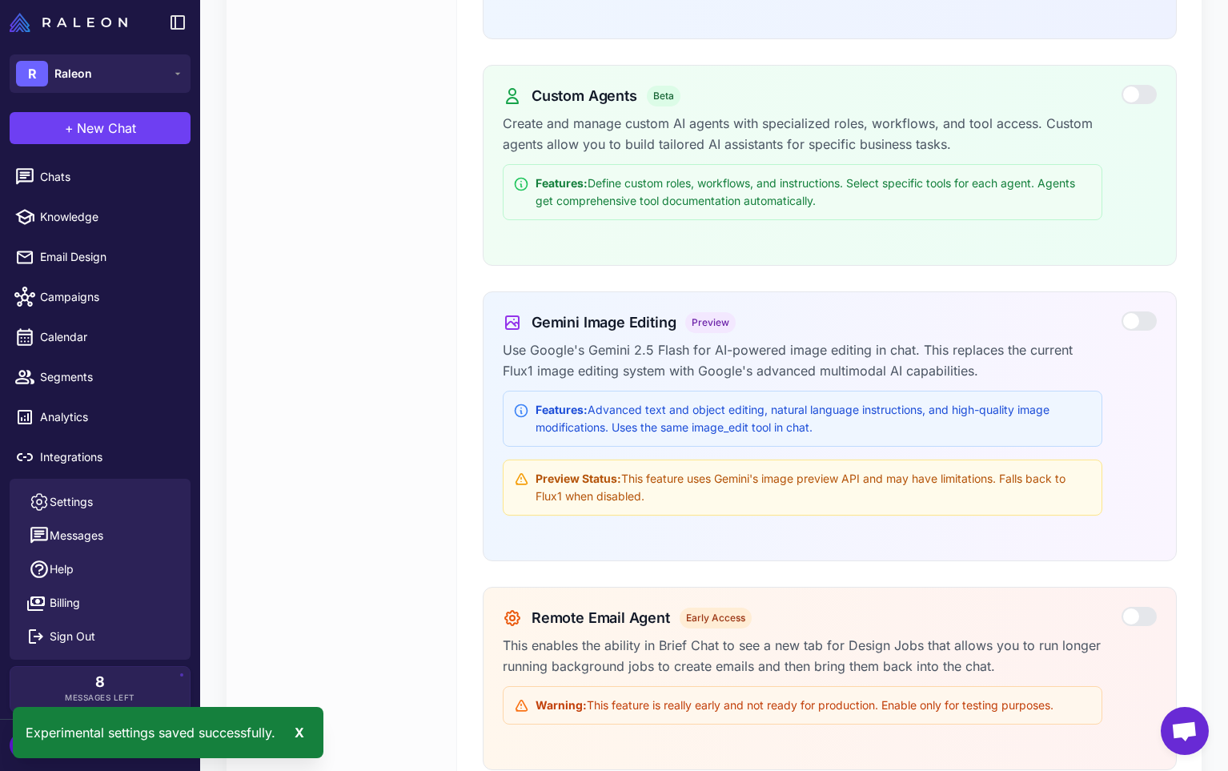
scroll to position [651, 0]
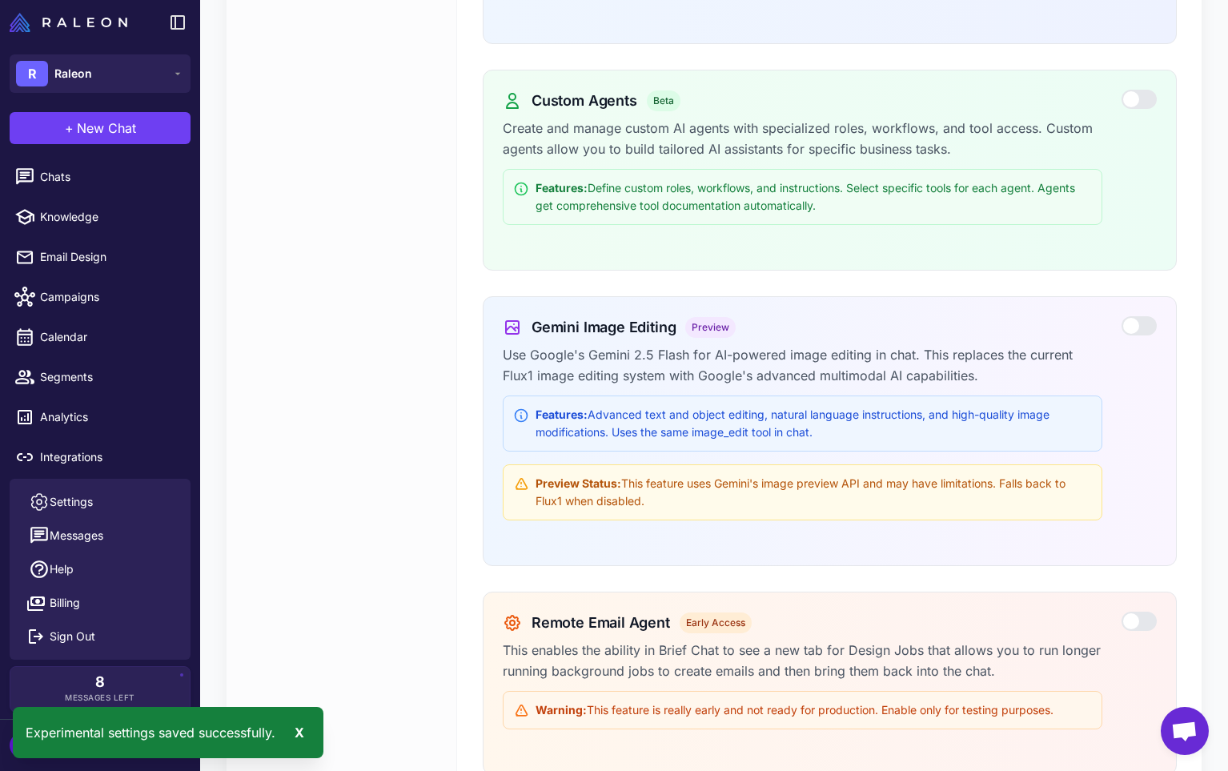
click at [1136, 109] on div at bounding box center [1138, 102] width 35 height 24
click at [1137, 104] on div at bounding box center [1138, 99] width 35 height 19
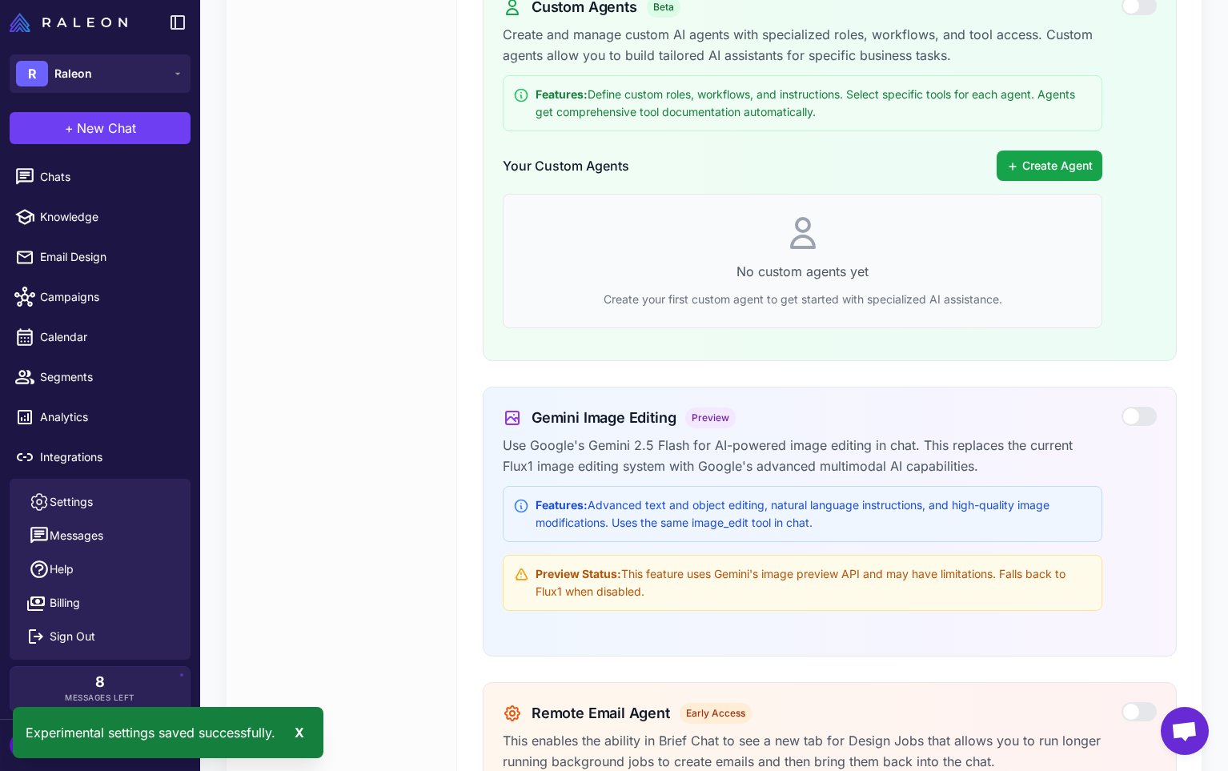
scroll to position [996, 0]
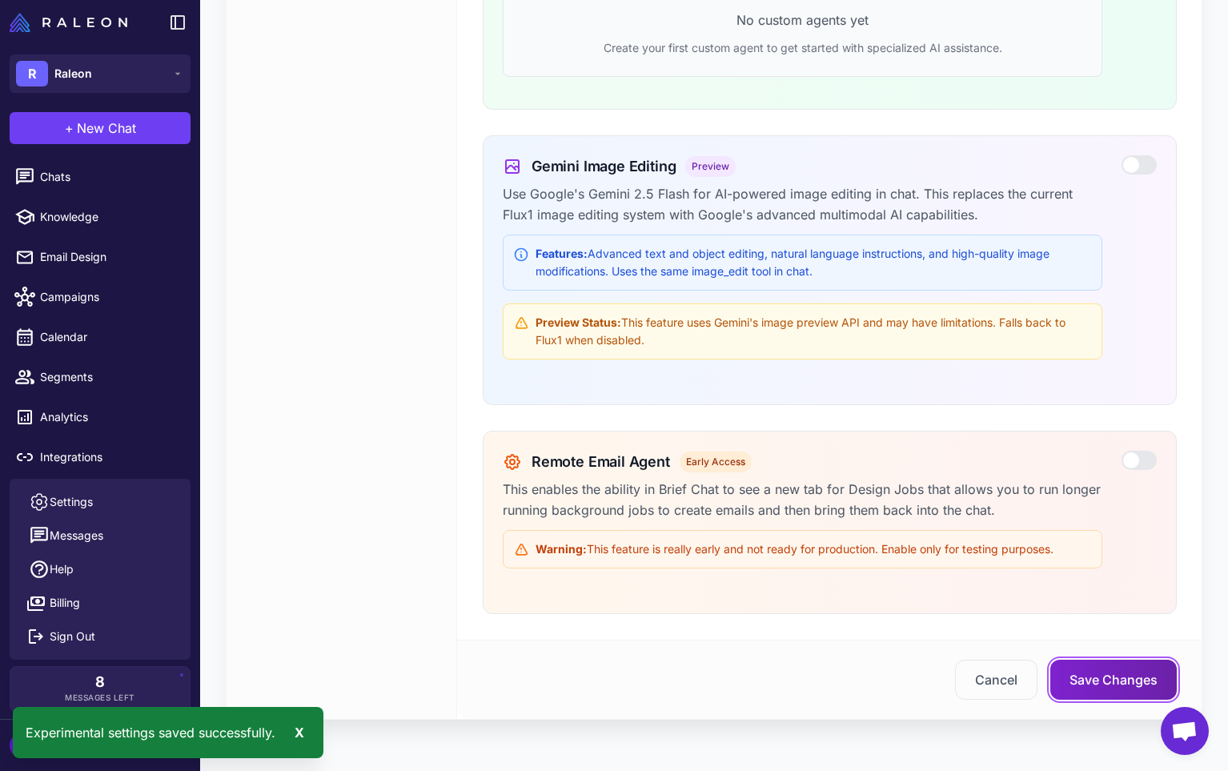
click at [1122, 696] on button "Save Changes" at bounding box center [1113, 680] width 126 height 40
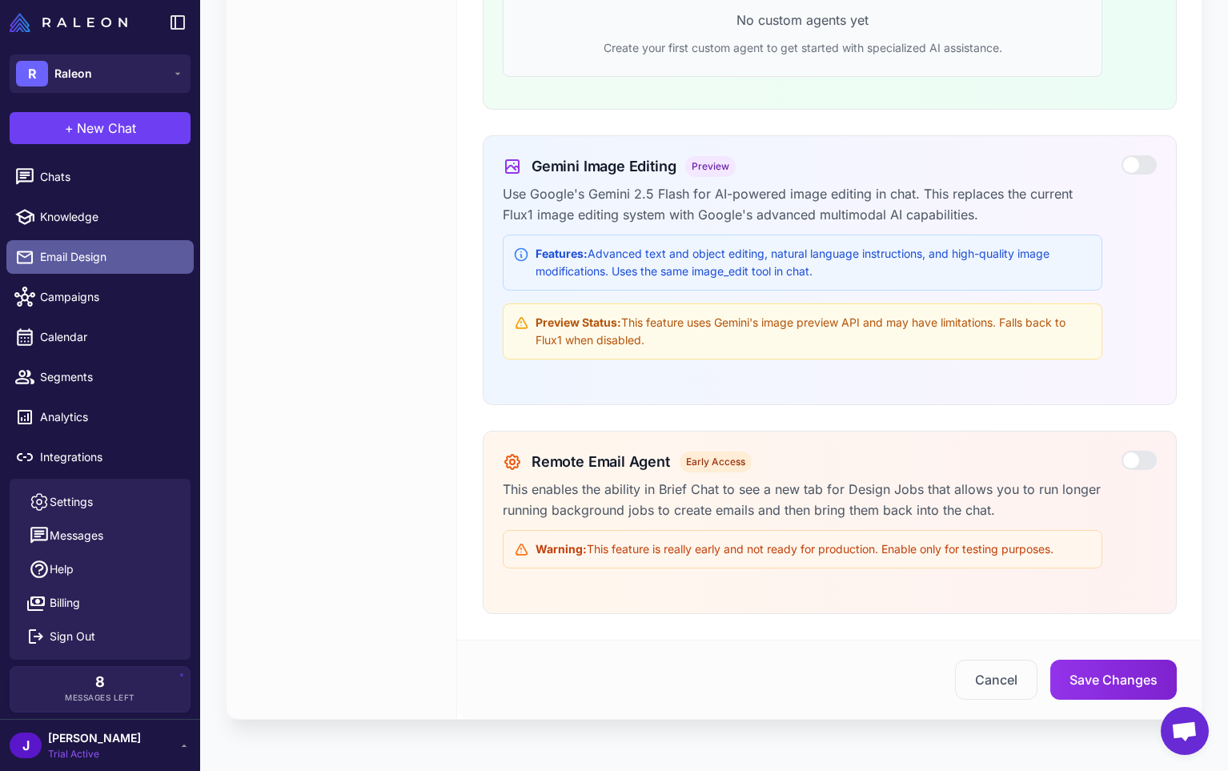
click at [77, 254] on span "Email Design" at bounding box center [110, 257] width 141 height 18
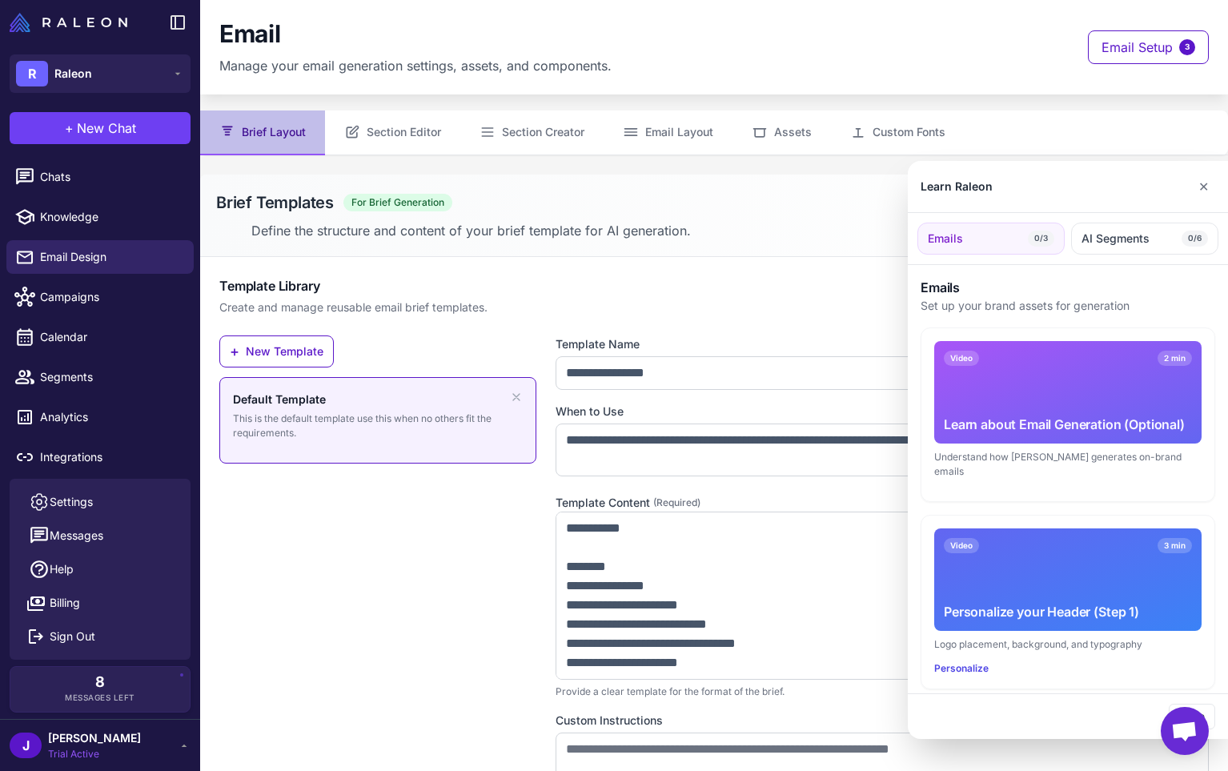
click at [67, 183] on div at bounding box center [614, 385] width 1228 height 771
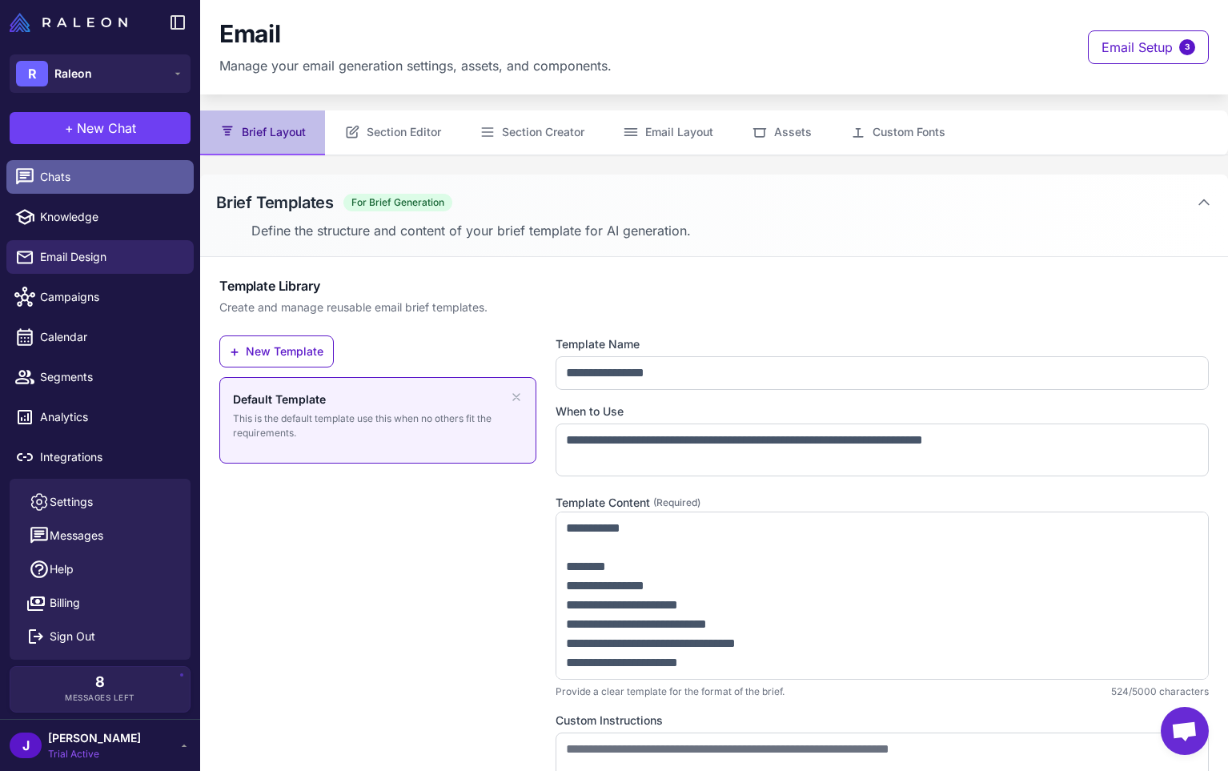
click at [63, 168] on span "Chats" at bounding box center [110, 177] width 141 height 18
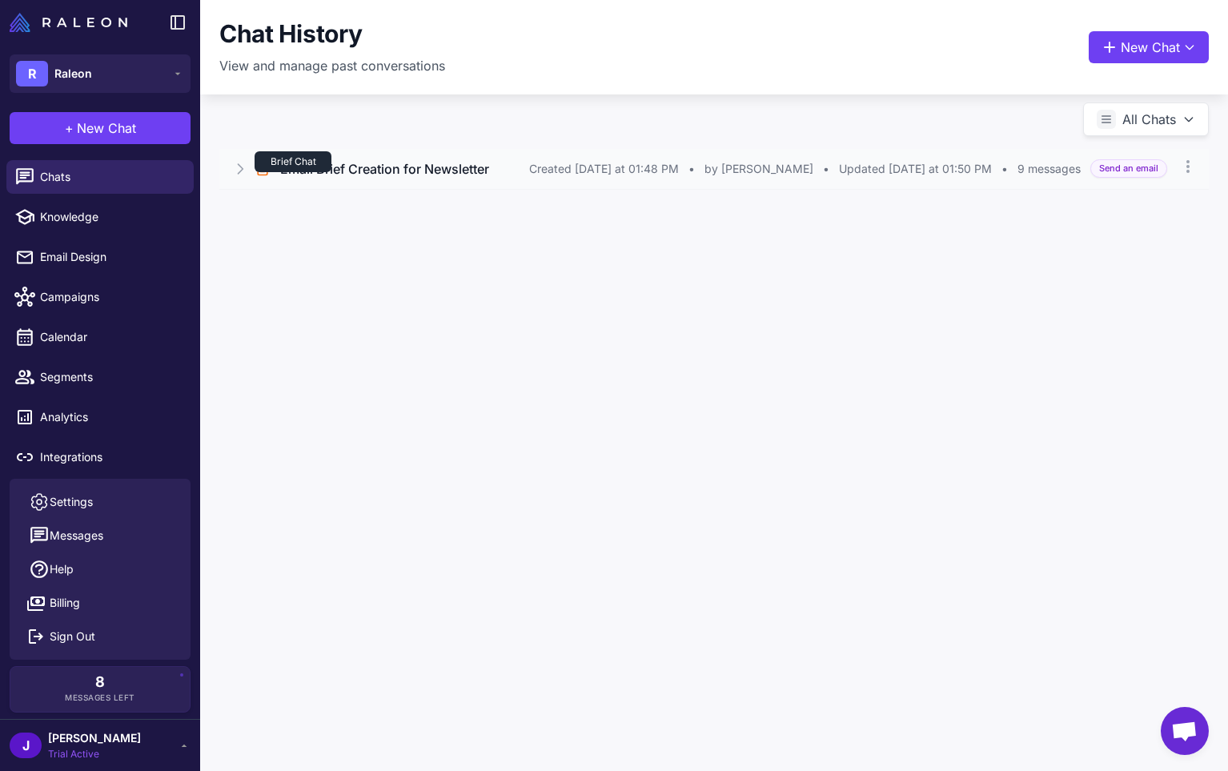
click at [299, 164] on div "Brief Chat" at bounding box center [293, 161] width 77 height 21
click at [316, 232] on button "Open Chat" at bounding box center [294, 237] width 73 height 18
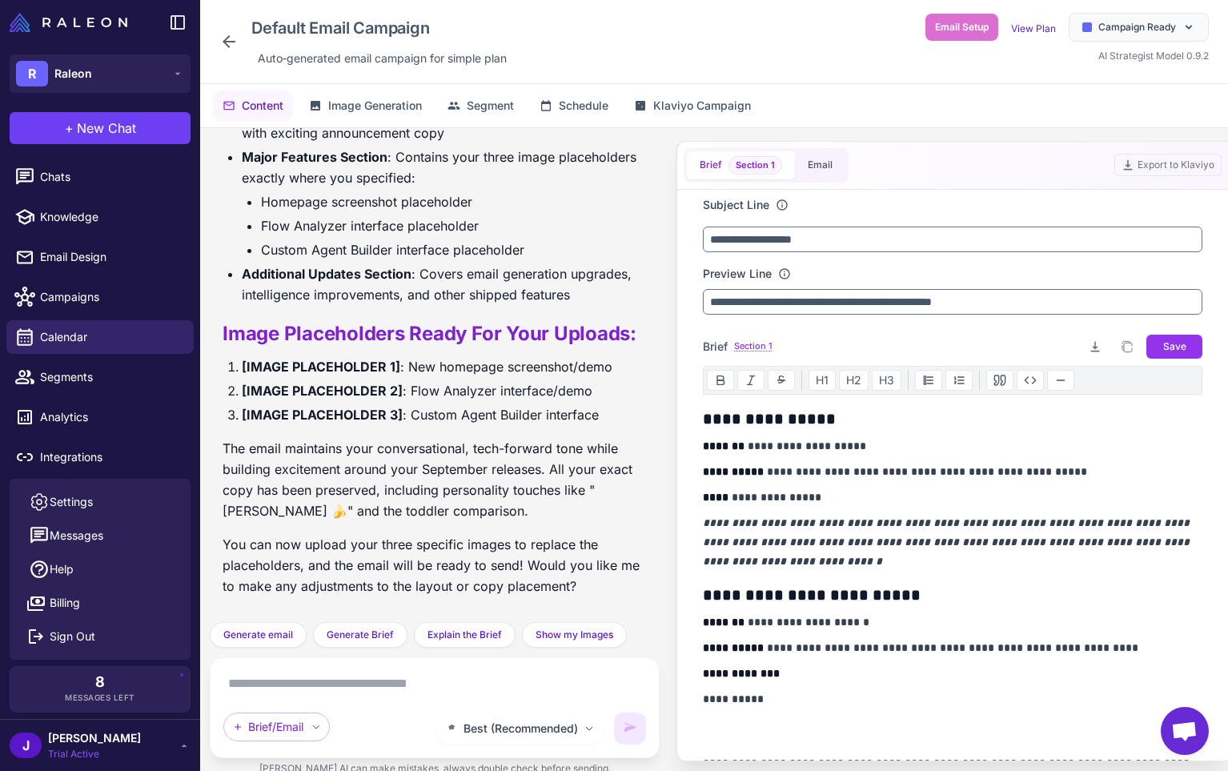
scroll to position [3701, 0]
drag, startPoint x: 304, startPoint y: 700, endPoint x: 309, endPoint y: 692, distance: 9.3
click at [307, 696] on div "Best (Recommended) Brief/Email" at bounding box center [434, 708] width 423 height 74
click at [311, 681] on textarea at bounding box center [434, 684] width 423 height 26
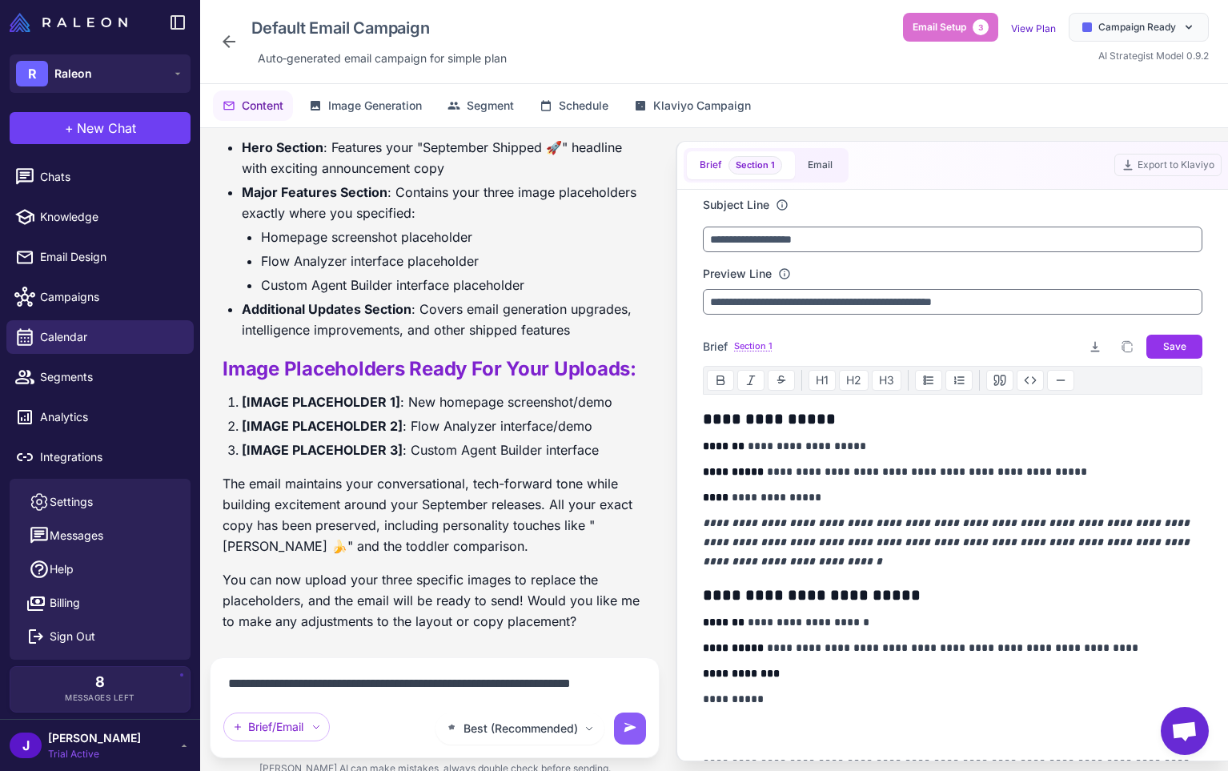
scroll to position [3685, 0]
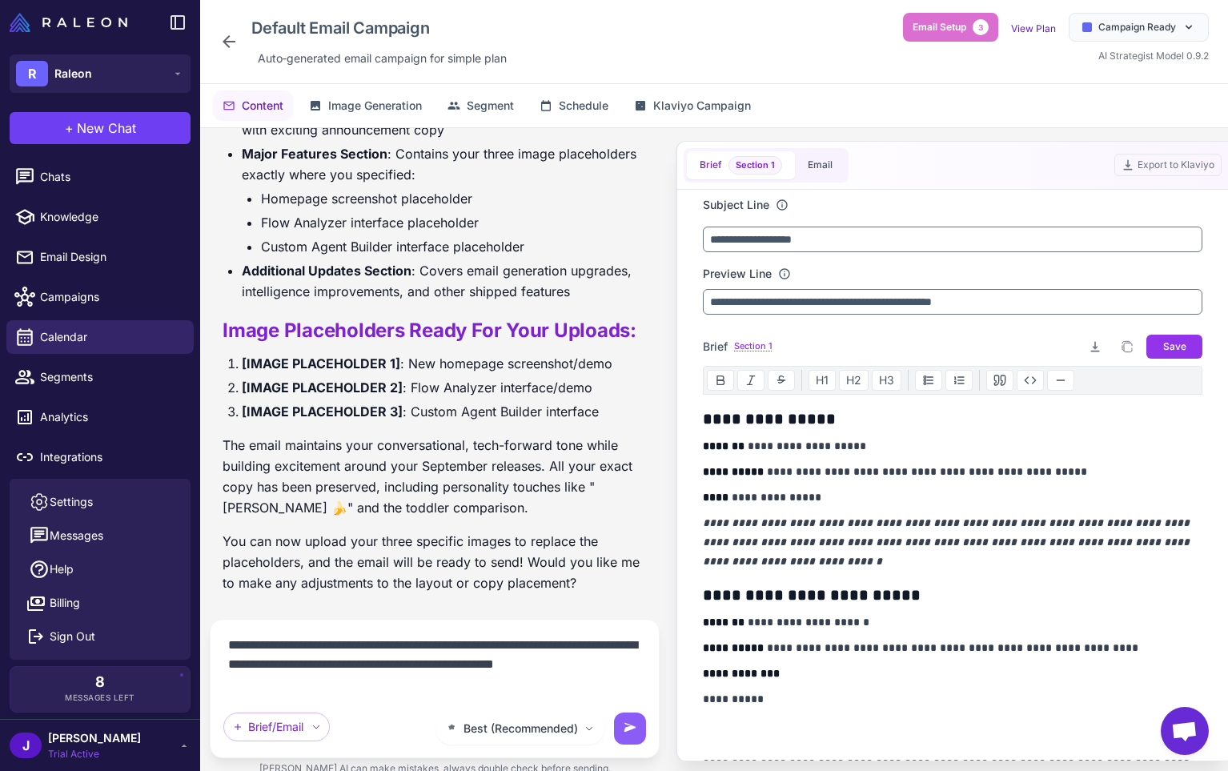
type textarea "**********"
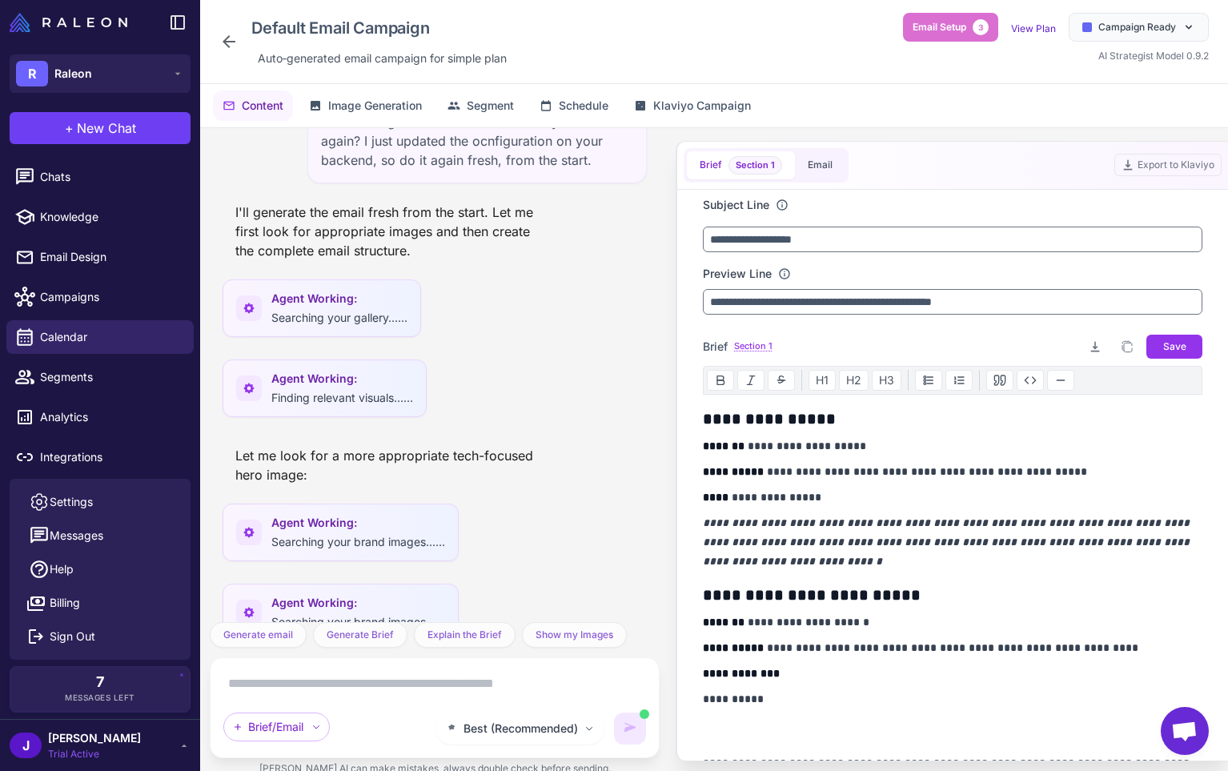
scroll to position [4449, 0]
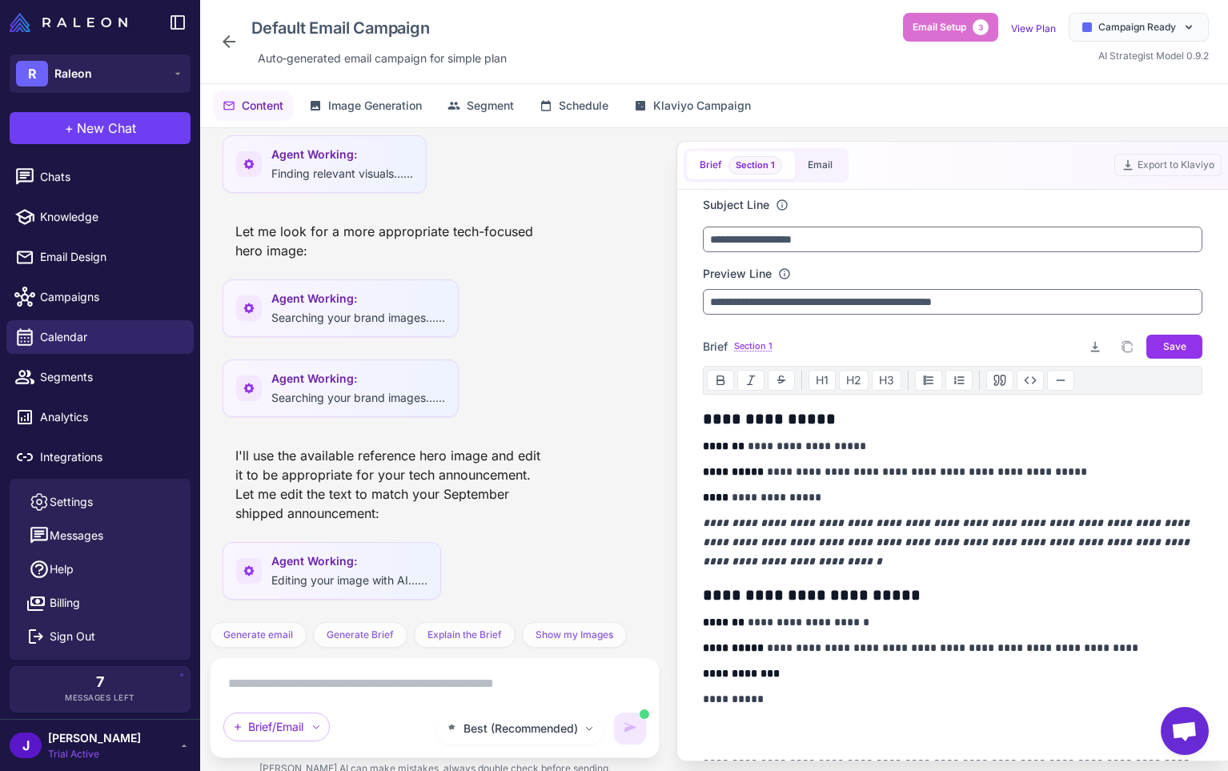
click at [347, 677] on textarea at bounding box center [434, 684] width 423 height 26
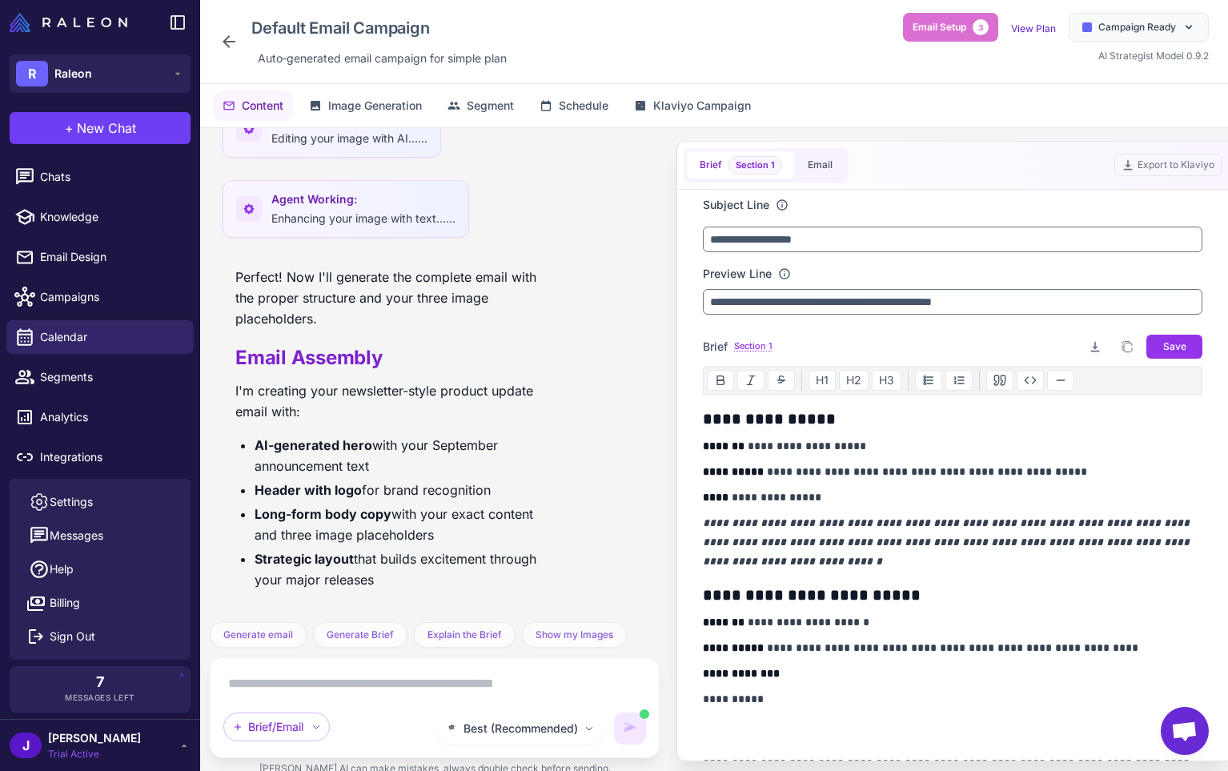
scroll to position [5016, 0]
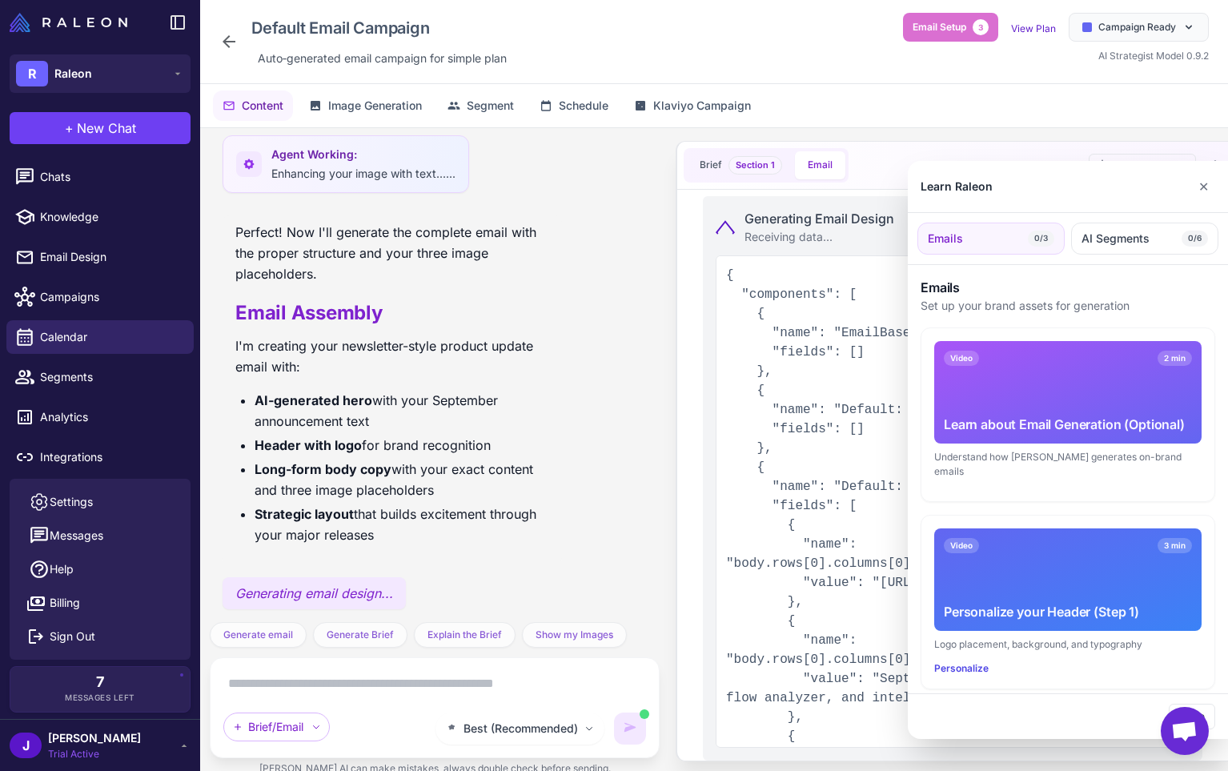
click at [1102, 181] on div "Learn Raleon ✕" at bounding box center [1068, 187] width 320 height 52
click at [1025, 230] on button "Emails 0/3" at bounding box center [990, 239] width 147 height 32
click at [1013, 403] on div "Video 2 min Learn about Email Generation (Optional)" at bounding box center [1067, 392] width 267 height 102
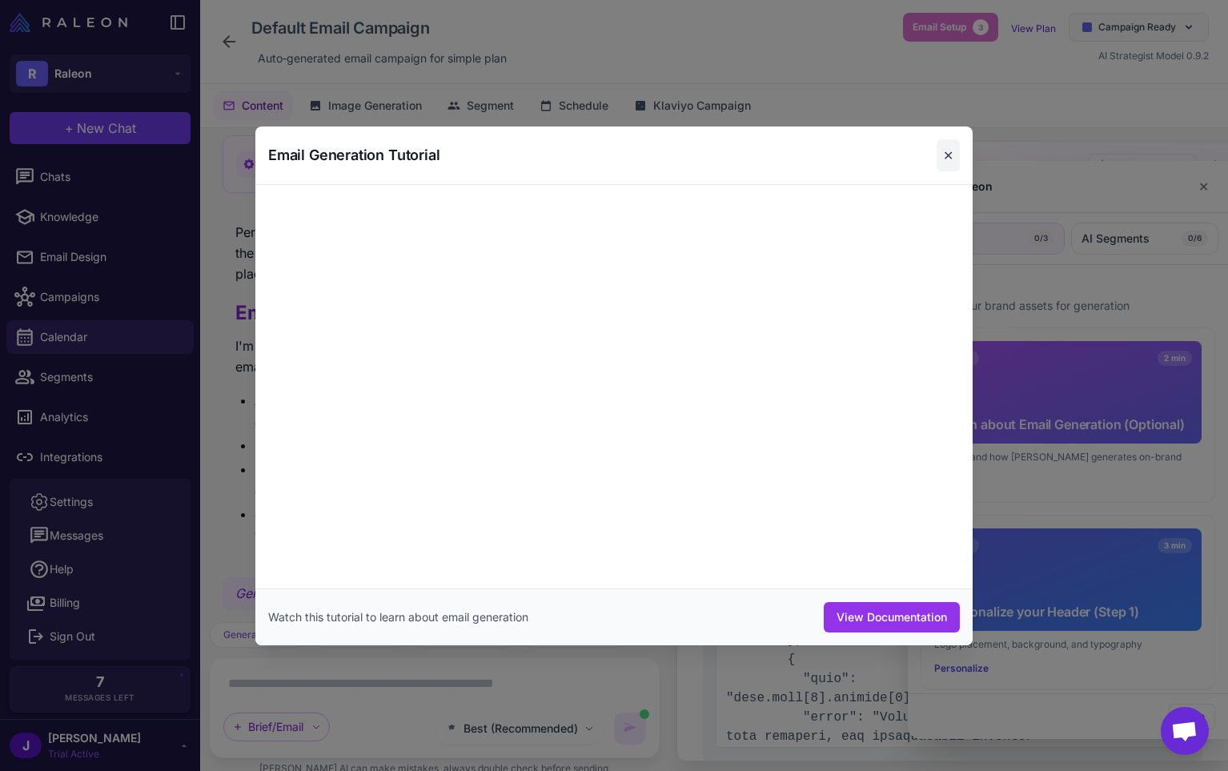
click at [954, 150] on button "✕" at bounding box center [948, 155] width 23 height 32
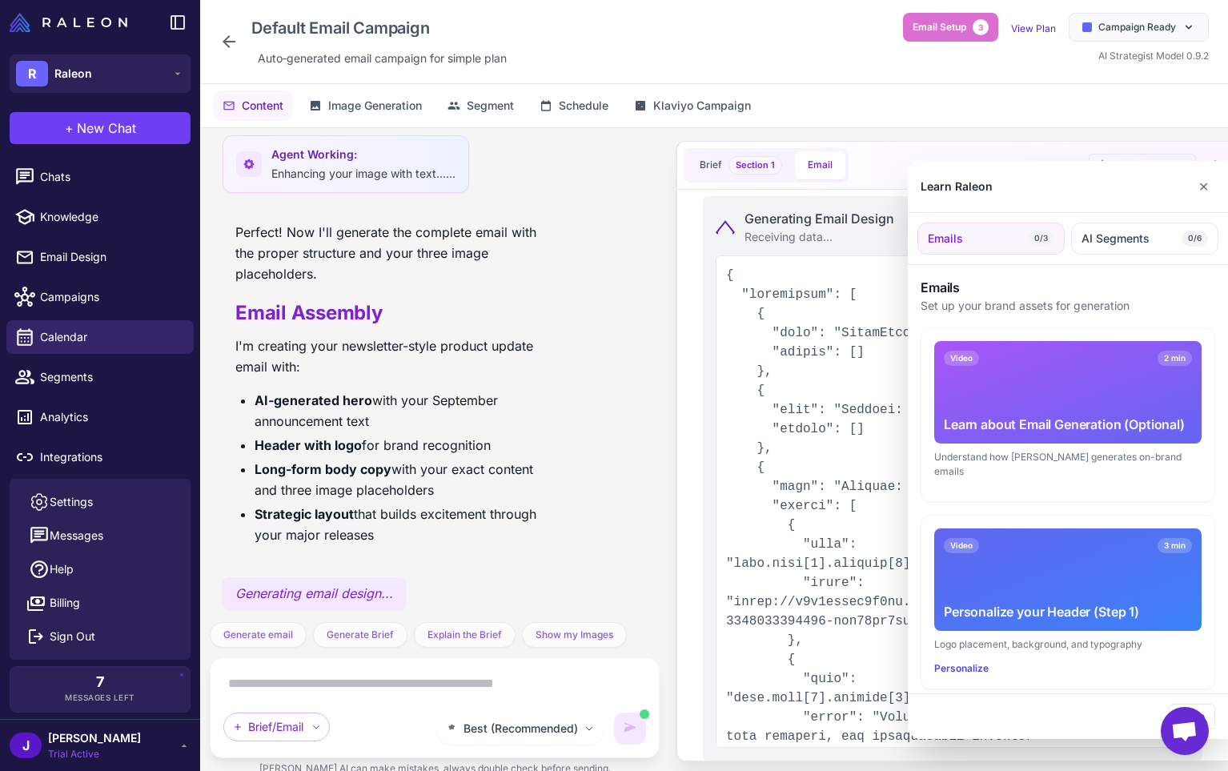
click at [1045, 378] on div "Video 2 min Learn about Email Generation (Optional)" at bounding box center [1067, 392] width 267 height 102
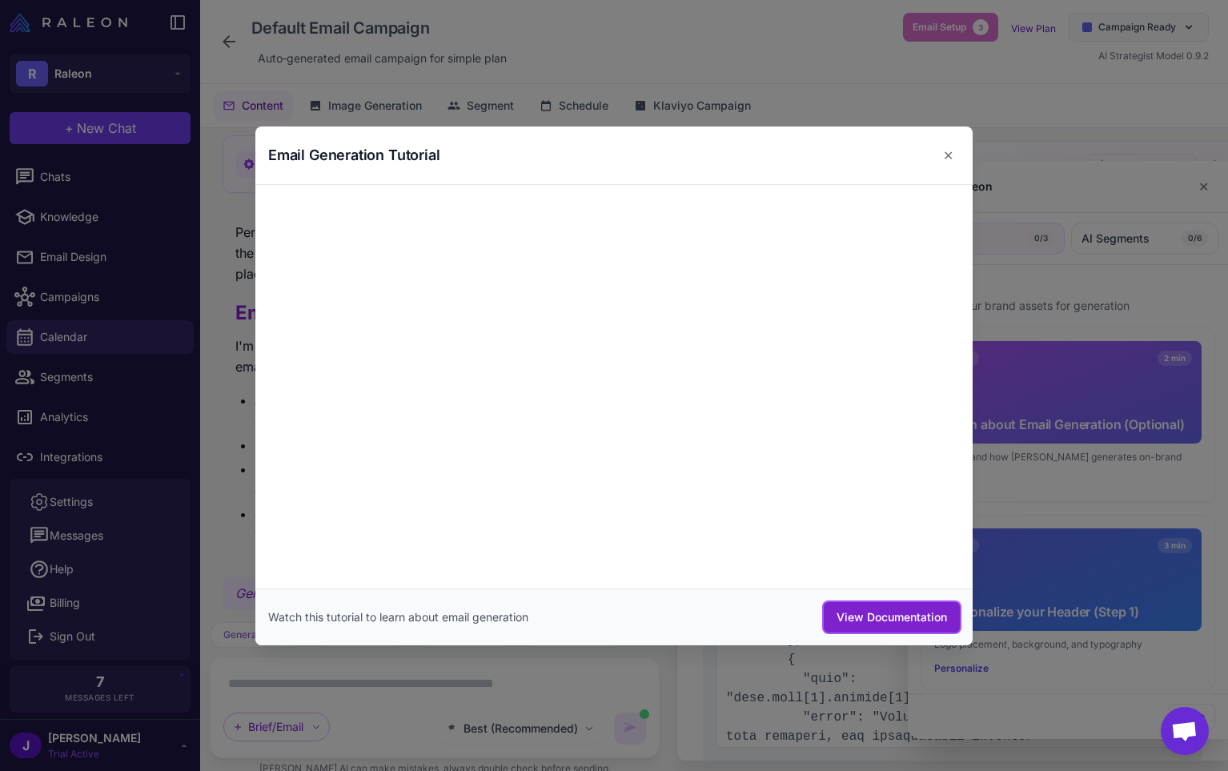
click at [937, 616] on button "View Documentation" at bounding box center [892, 617] width 136 height 30
click at [962, 153] on div "Email Generation Tutorial ✕" at bounding box center [613, 155] width 717 height 58
click at [941, 154] on button "✕" at bounding box center [948, 155] width 23 height 32
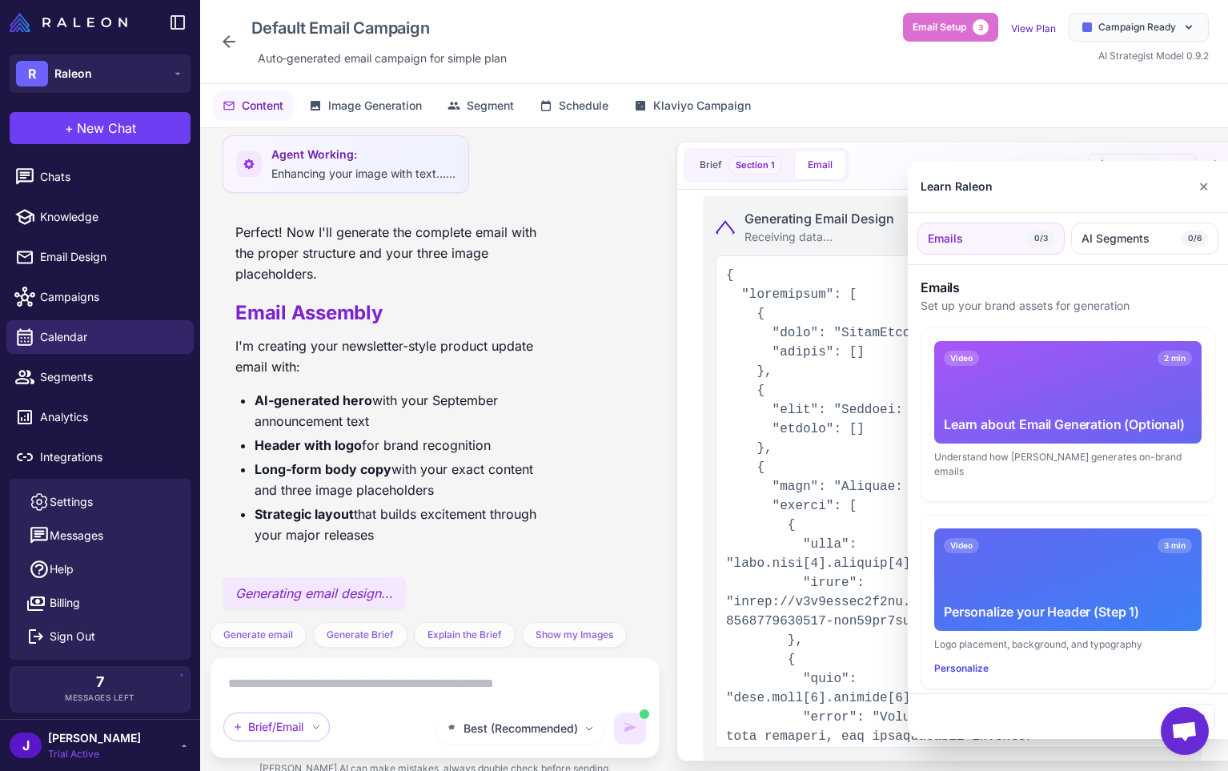
click at [1017, 602] on div "Personalize your Header (Step 1)" at bounding box center [1068, 611] width 248 height 19
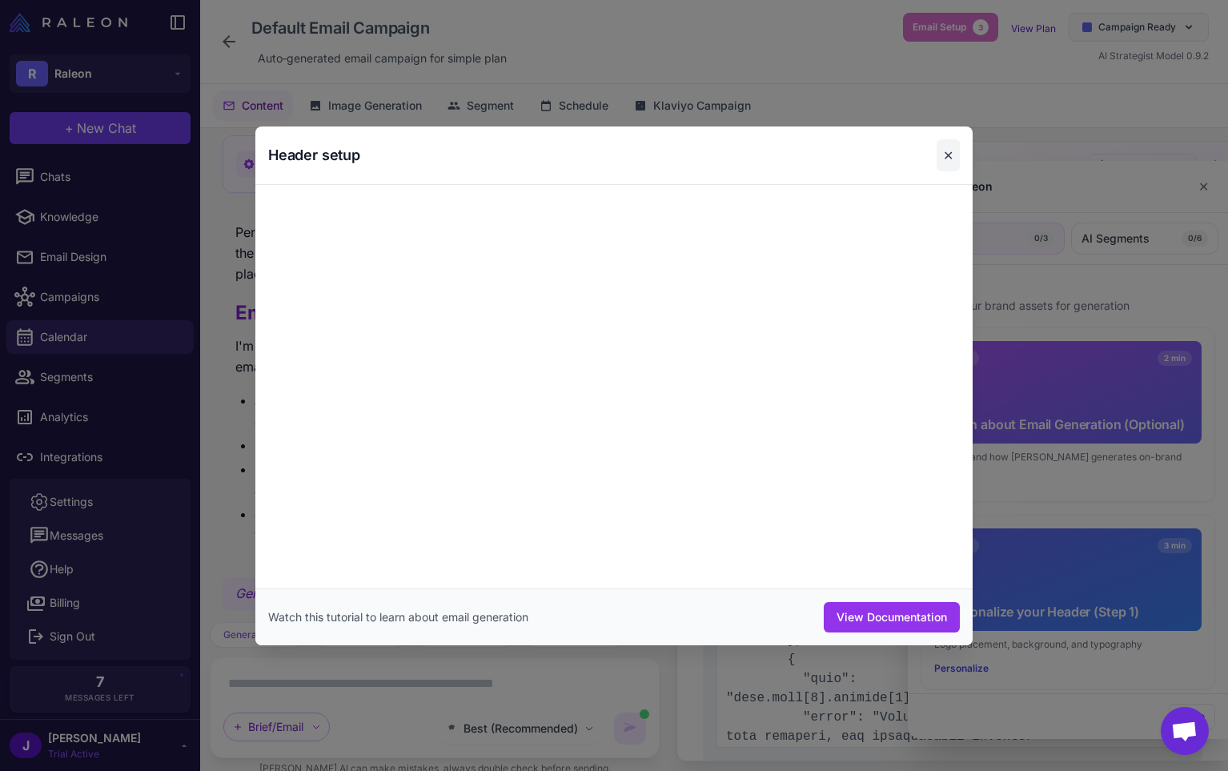
click at [950, 153] on button "✕" at bounding box center [948, 155] width 23 height 32
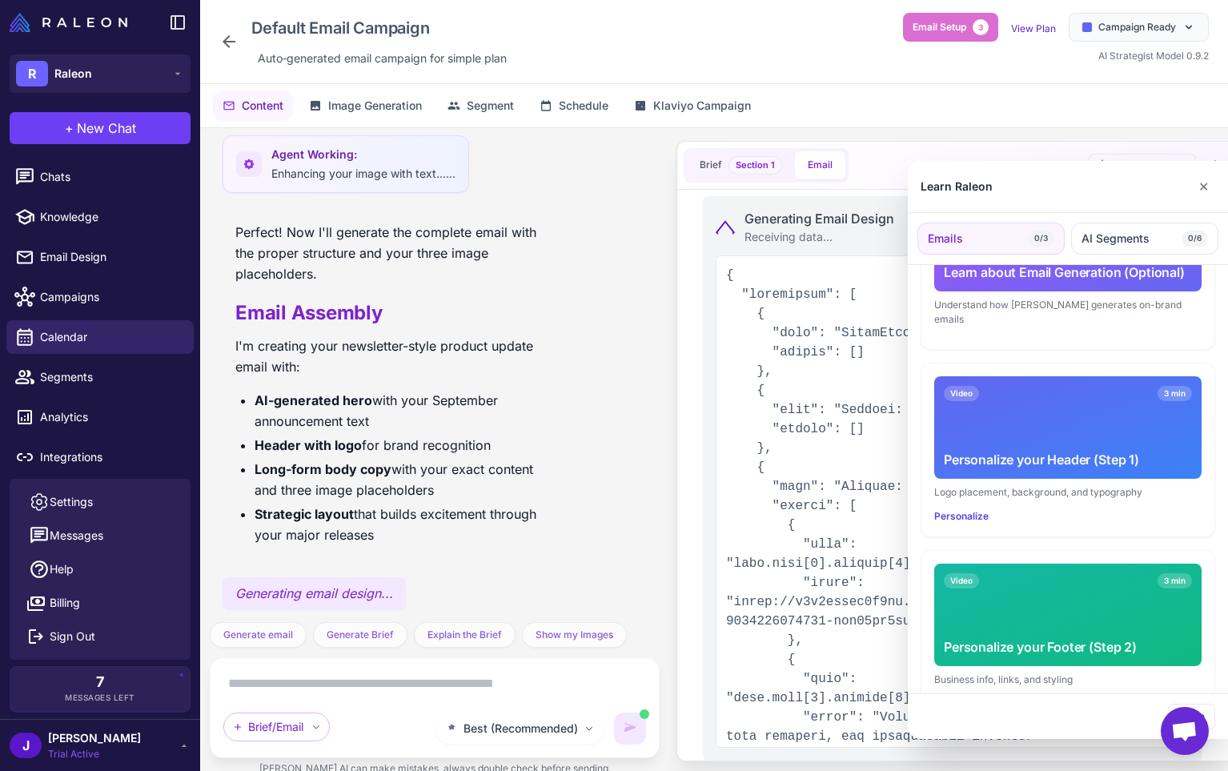
scroll to position [161, 0]
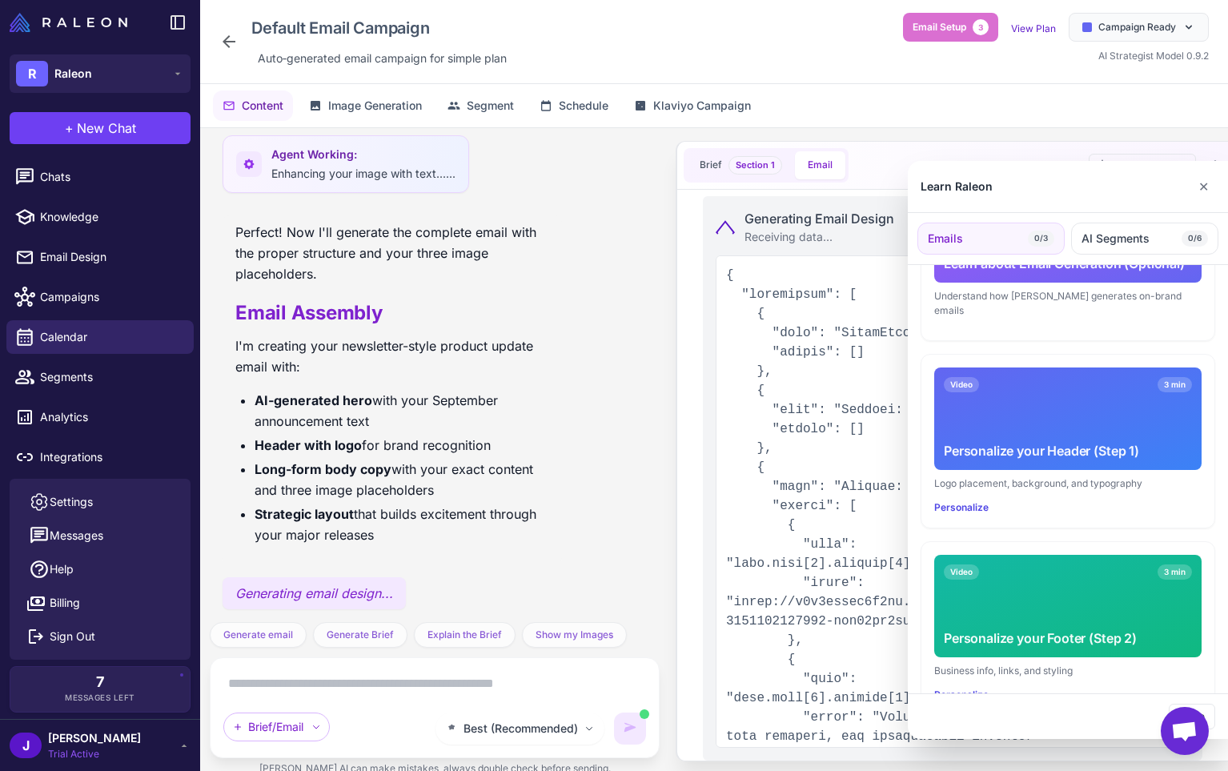
click at [1016, 595] on div "Video 3 min Personalize your Footer (Step 2)" at bounding box center [1067, 606] width 267 height 102
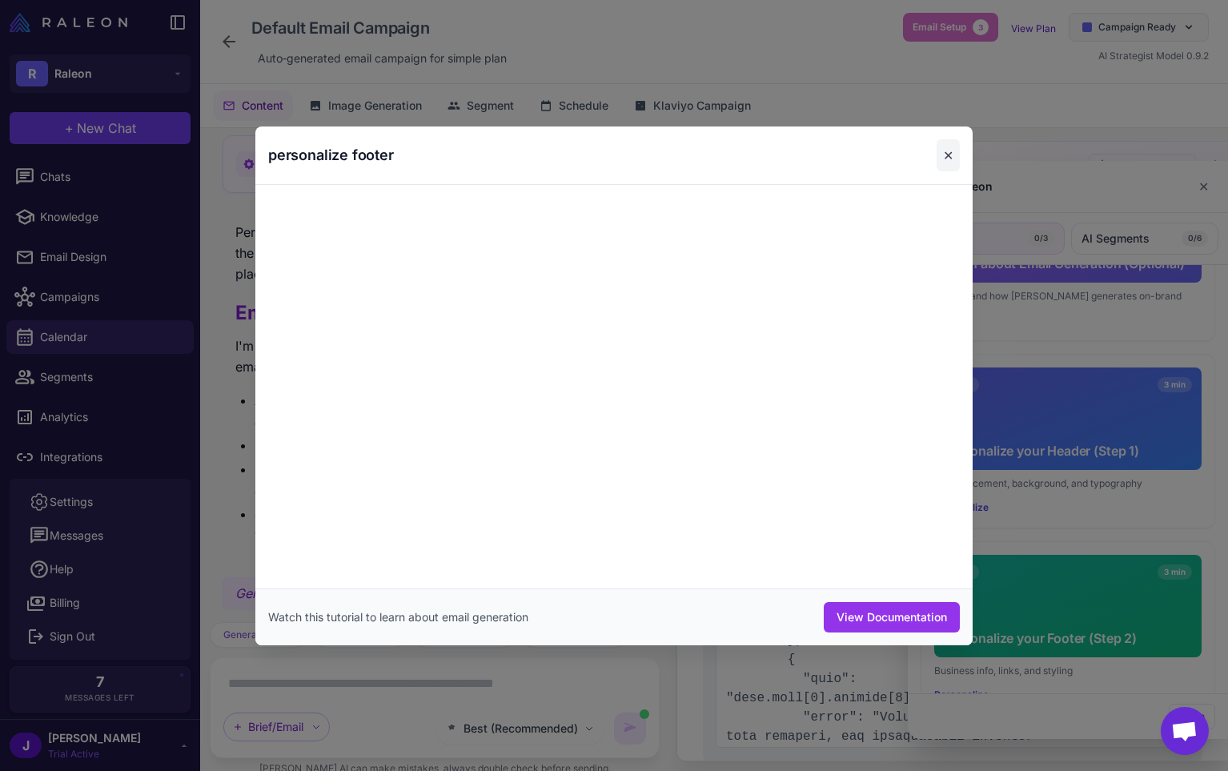
click at [939, 155] on button "✕" at bounding box center [948, 155] width 23 height 32
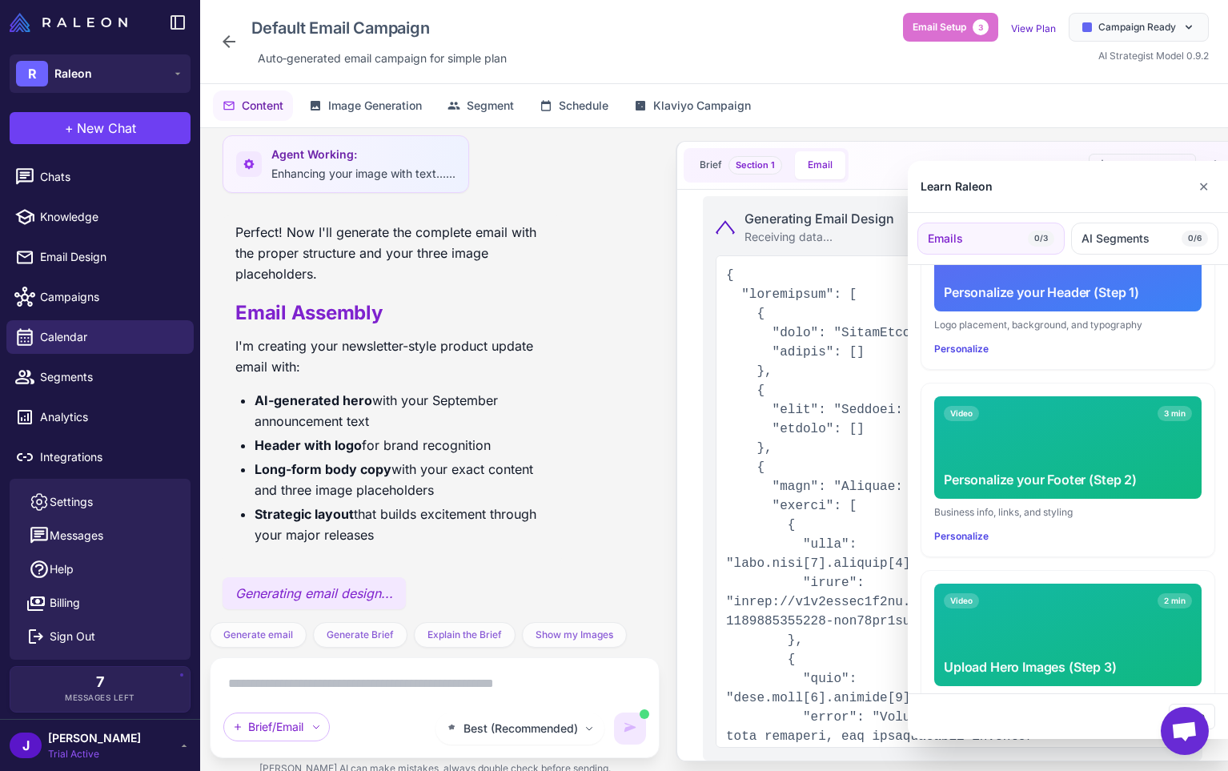
scroll to position [369, 0]
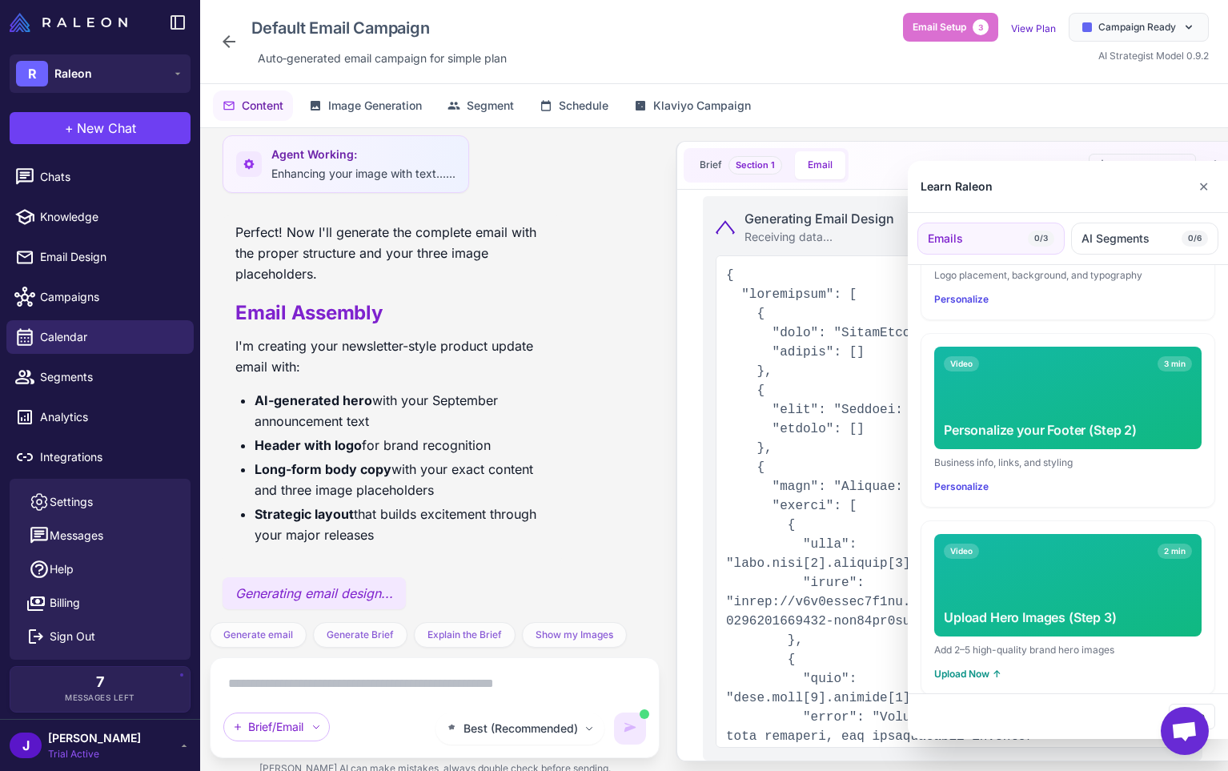
click at [1022, 555] on div "Video 2 min Upload Hero Images (Step 3)" at bounding box center [1067, 585] width 267 height 102
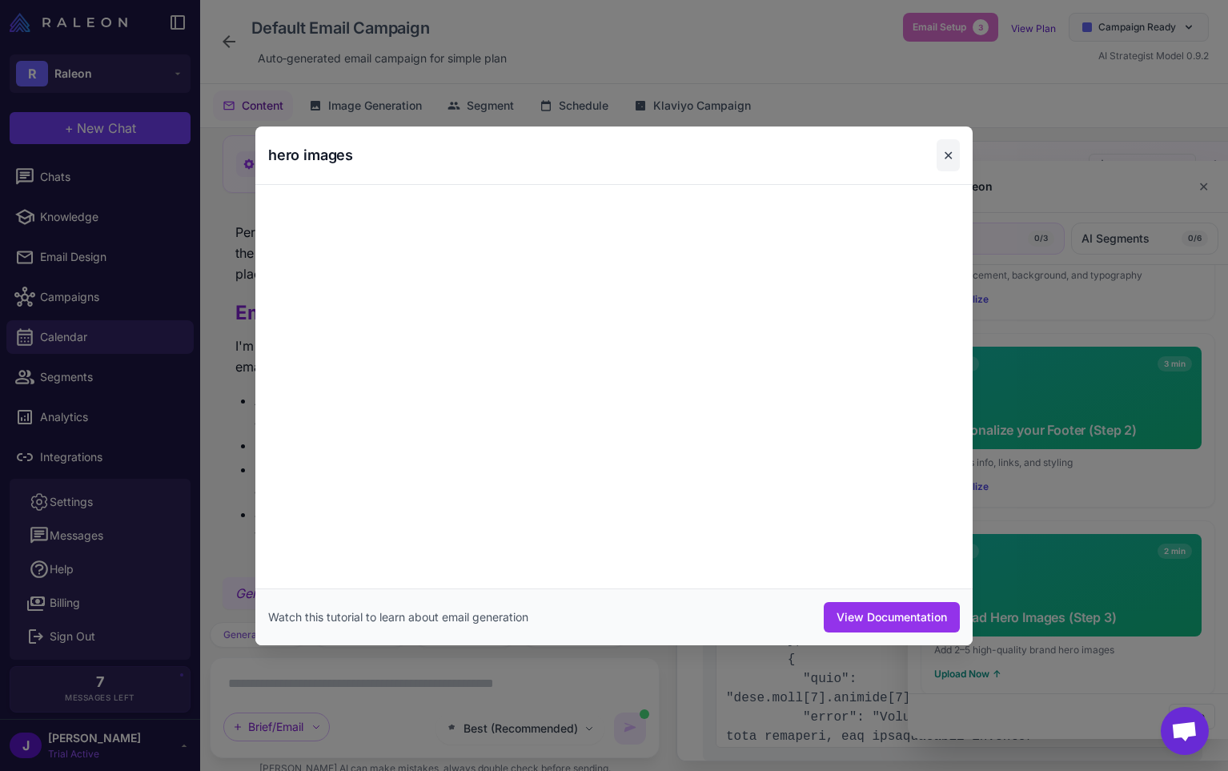
click at [948, 150] on button "✕" at bounding box center [948, 155] width 23 height 32
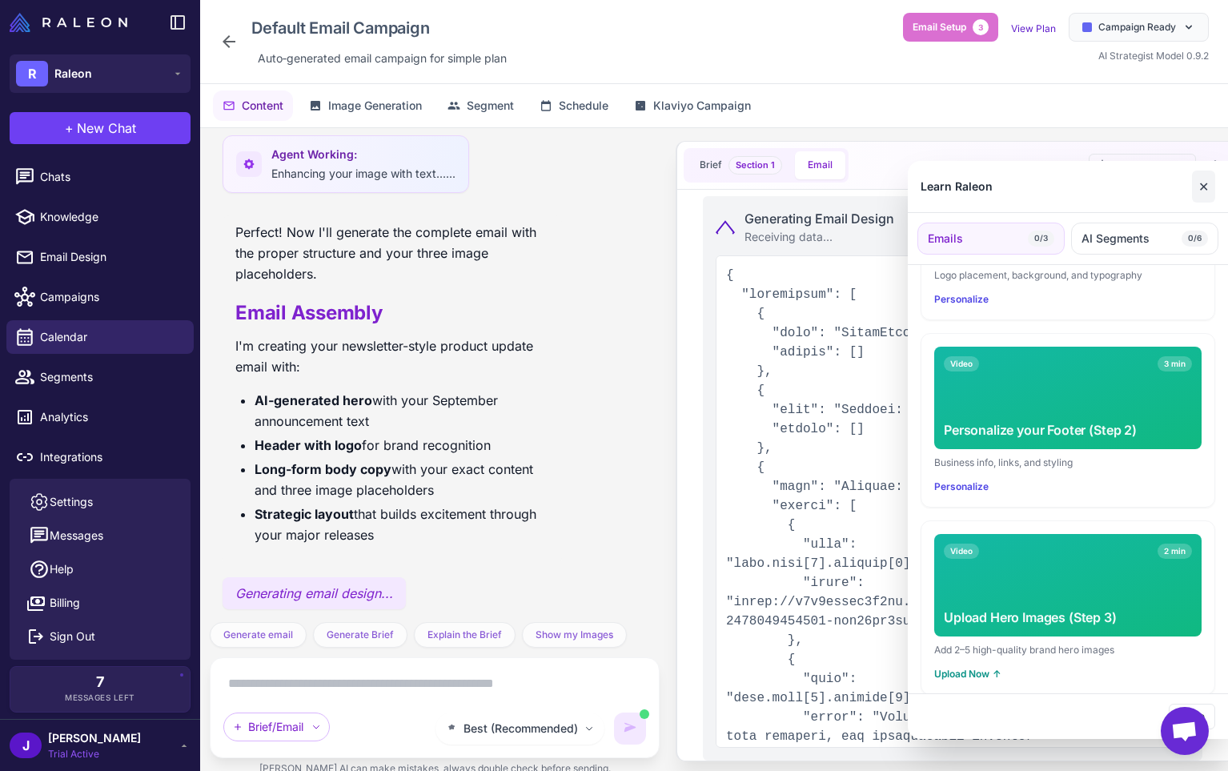
click at [1203, 185] on button "✕" at bounding box center [1203, 186] width 23 height 32
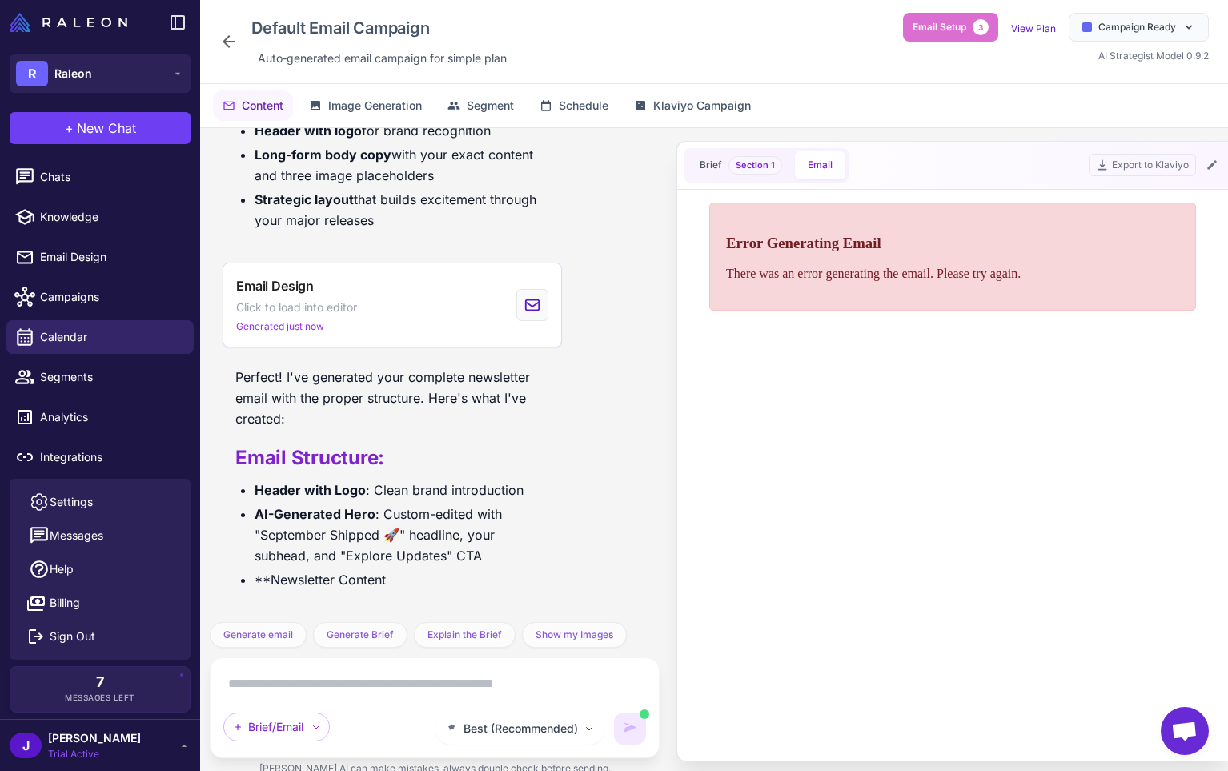
scroll to position [0, 0]
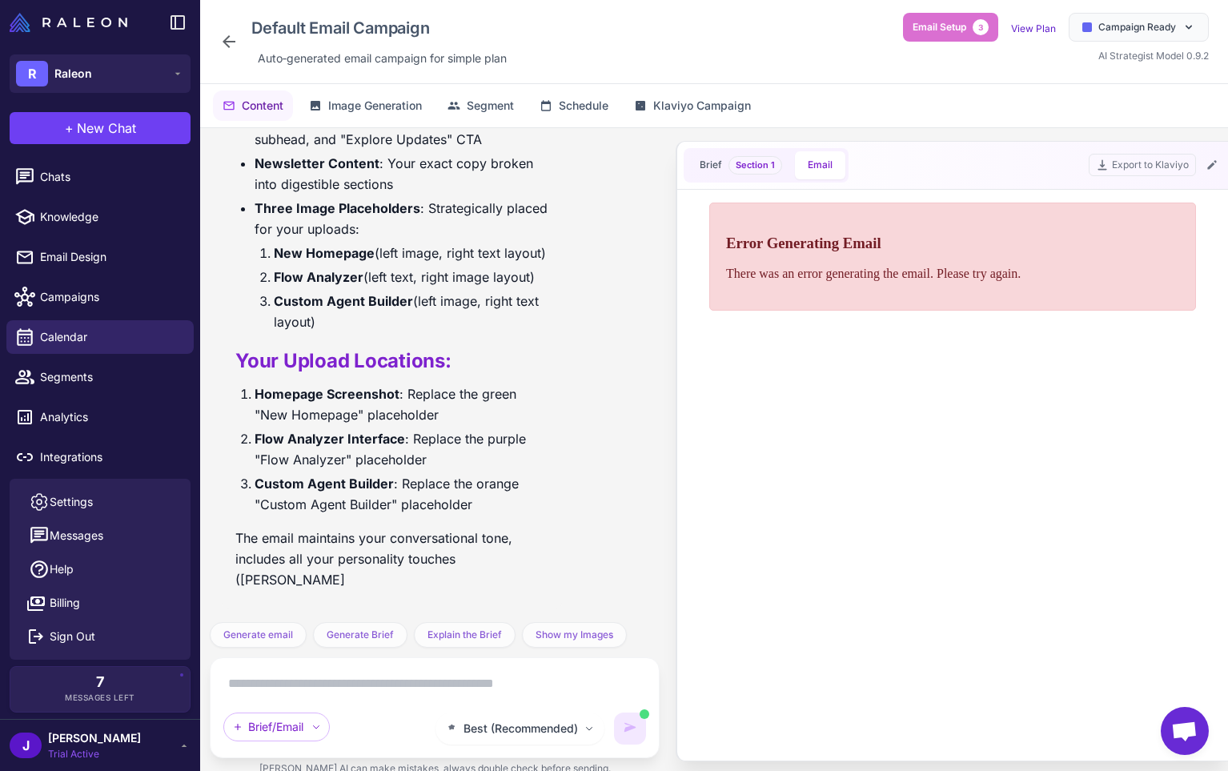
click at [840, 236] on h3 "Error Generating Email" at bounding box center [952, 243] width 453 height 18
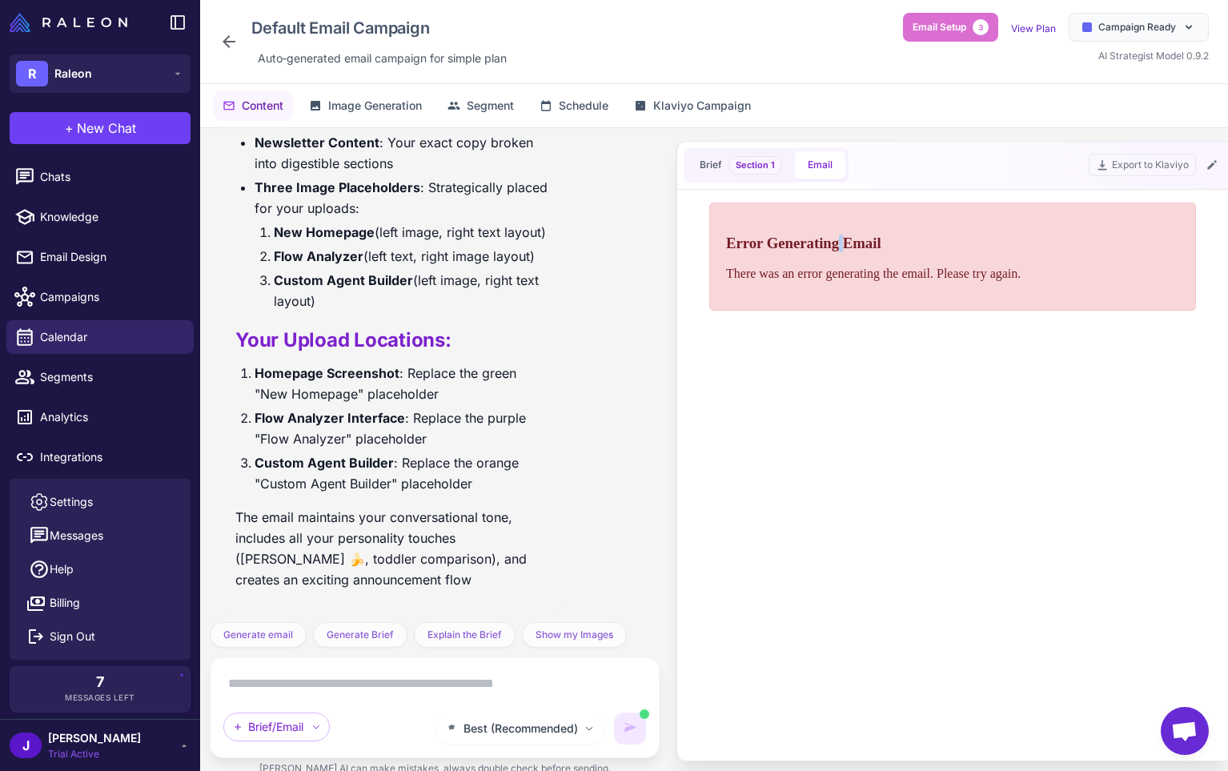
click at [840, 236] on h3 "Error Generating Email" at bounding box center [952, 243] width 453 height 18
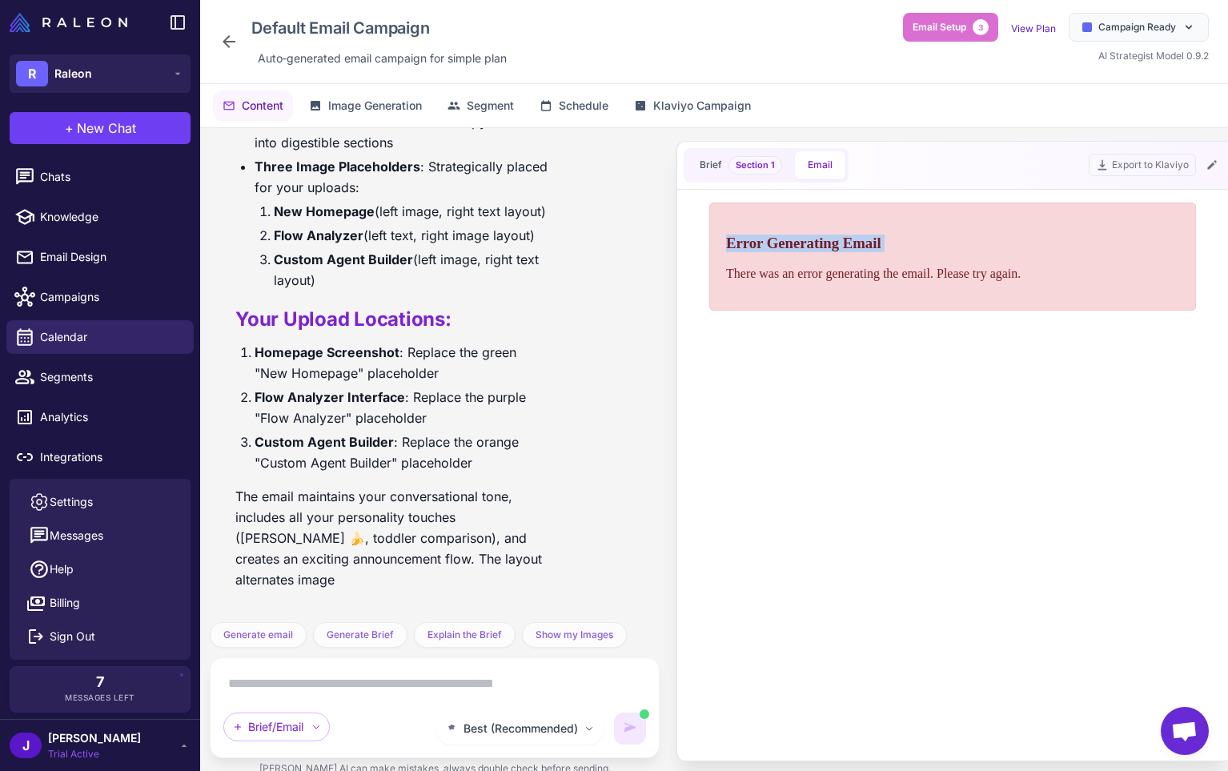
click at [840, 236] on h3 "Error Generating Email" at bounding box center [952, 243] width 453 height 18
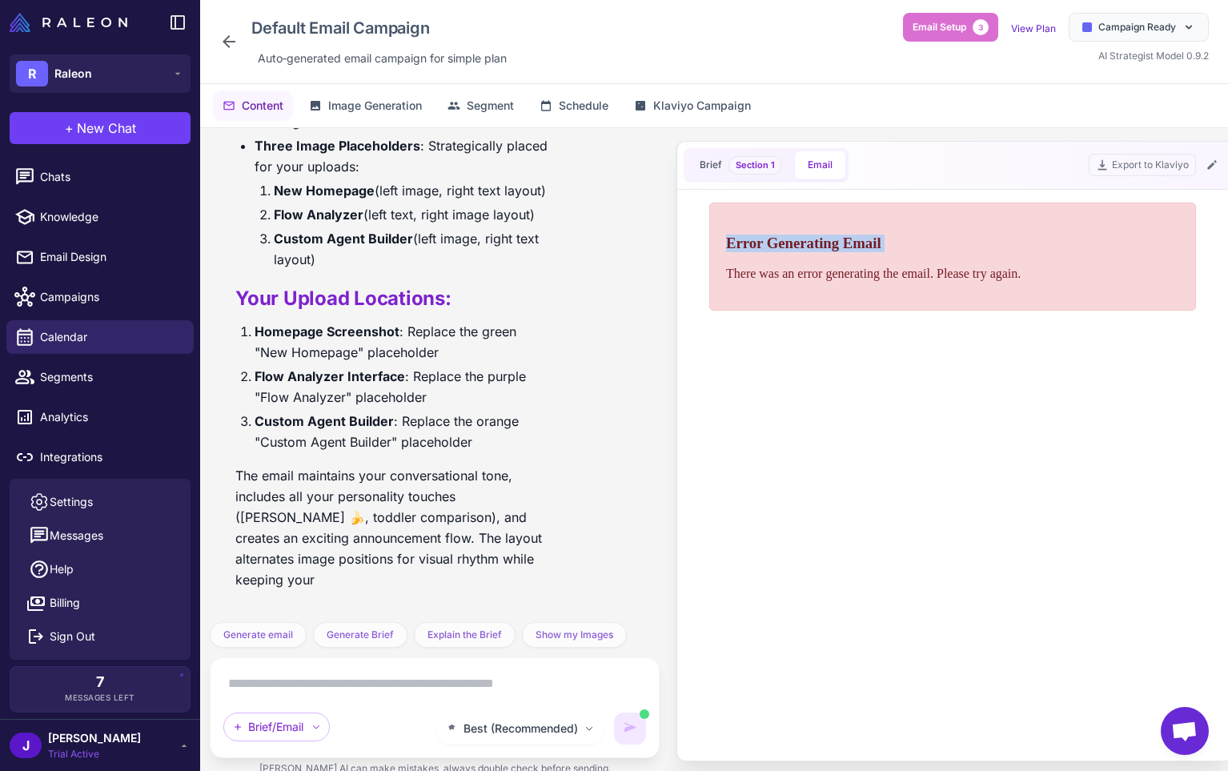
scroll to position [5843, 0]
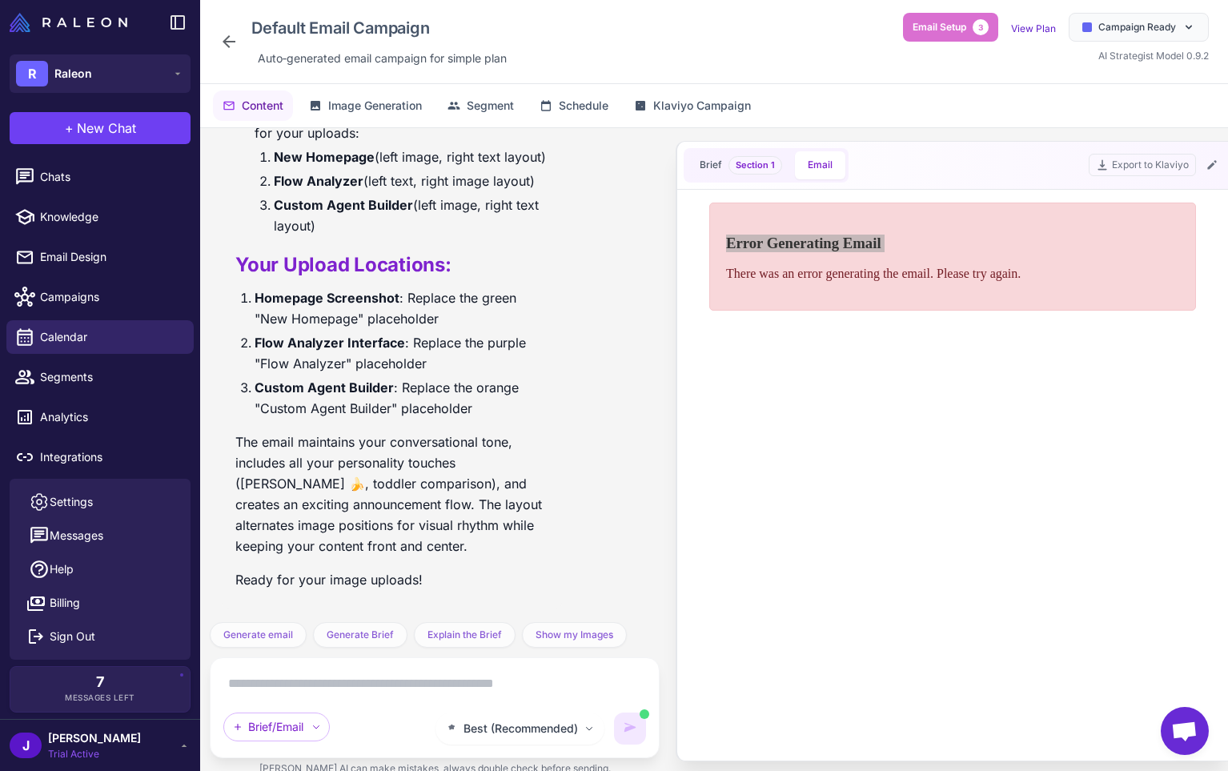
click at [468, 479] on p "The email maintains your conversational tone, includes all your personality tou…" at bounding box center [392, 493] width 314 height 125
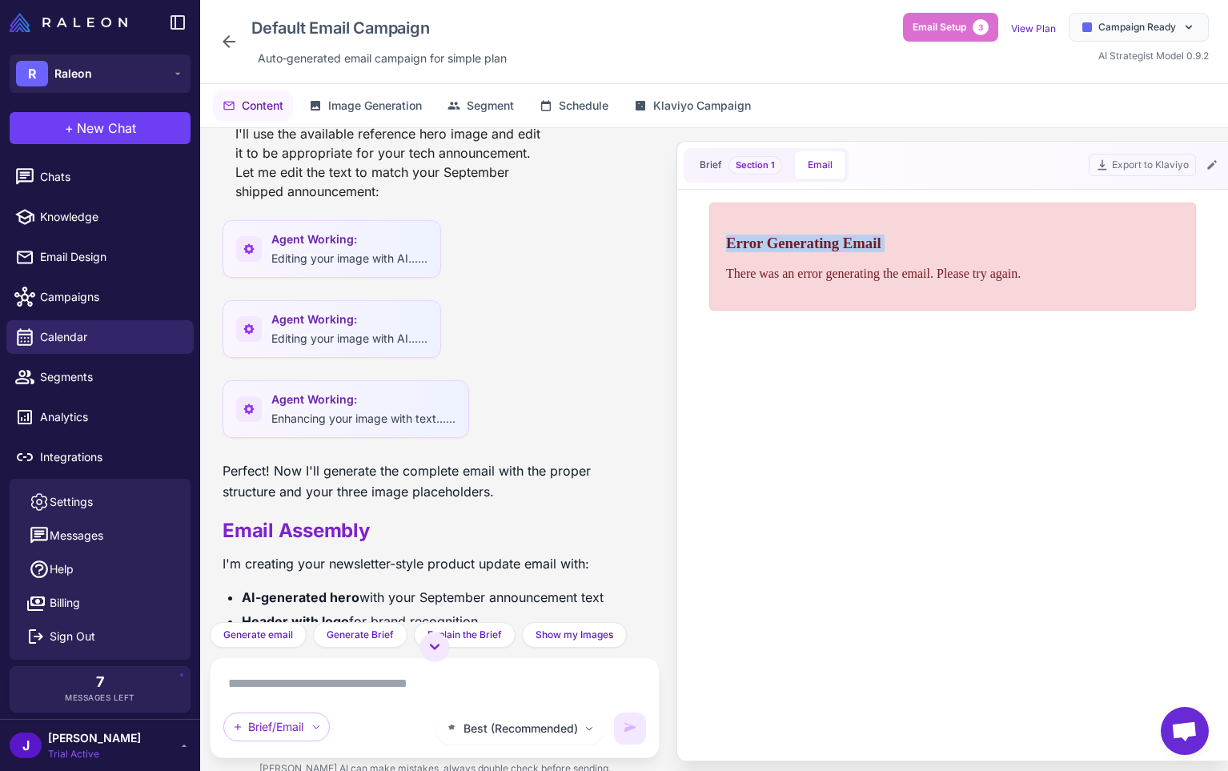
click at [768, 263] on div "Error Generating Email There was an error generating the email. Please try agai…" at bounding box center [952, 256] width 487 height 108
click at [1001, 267] on p "There was an error generating the email. Please try again." at bounding box center [952, 273] width 453 height 14
drag, startPoint x: 1033, startPoint y: 277, endPoint x: 725, endPoint y: 237, distance: 310.0
click at [721, 241] on div "Error Generating Email There was an error generating the email. Please try agai…" at bounding box center [952, 256] width 487 height 108
click at [716, 170] on span "Brief" at bounding box center [711, 165] width 22 height 14
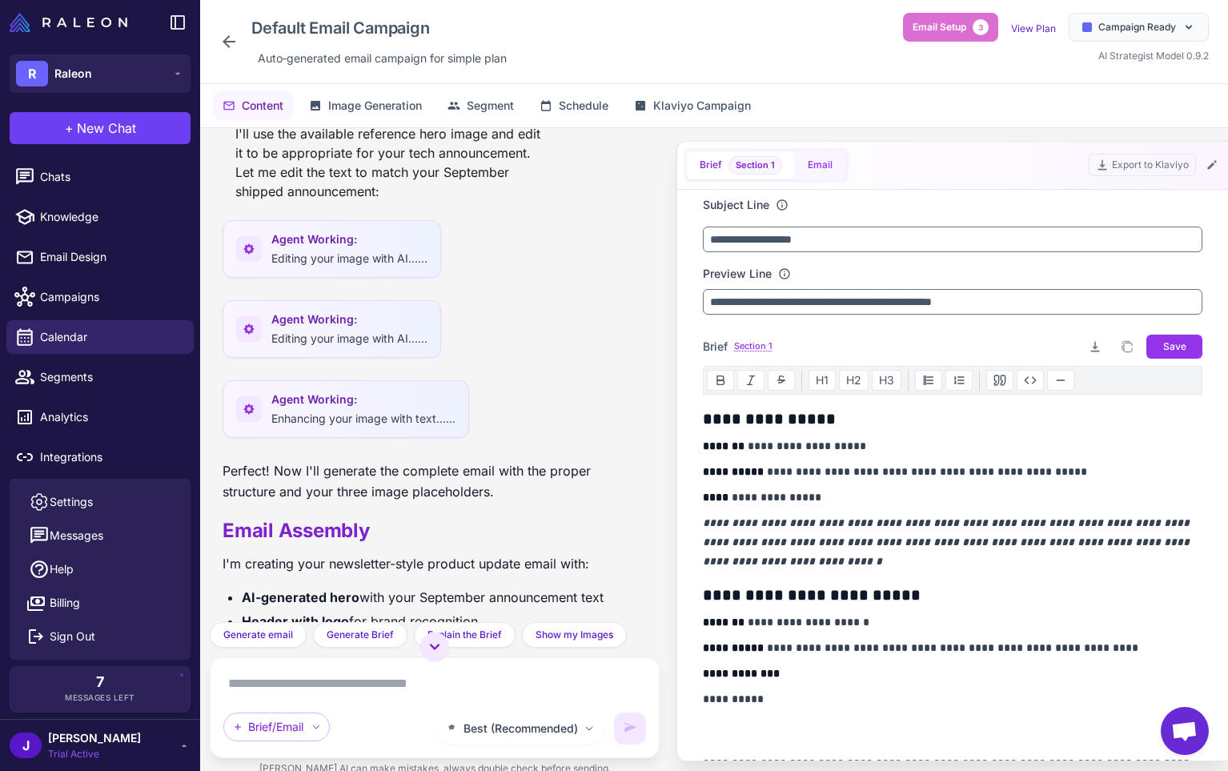
click at [836, 163] on button "Email" at bounding box center [820, 165] width 50 height 28
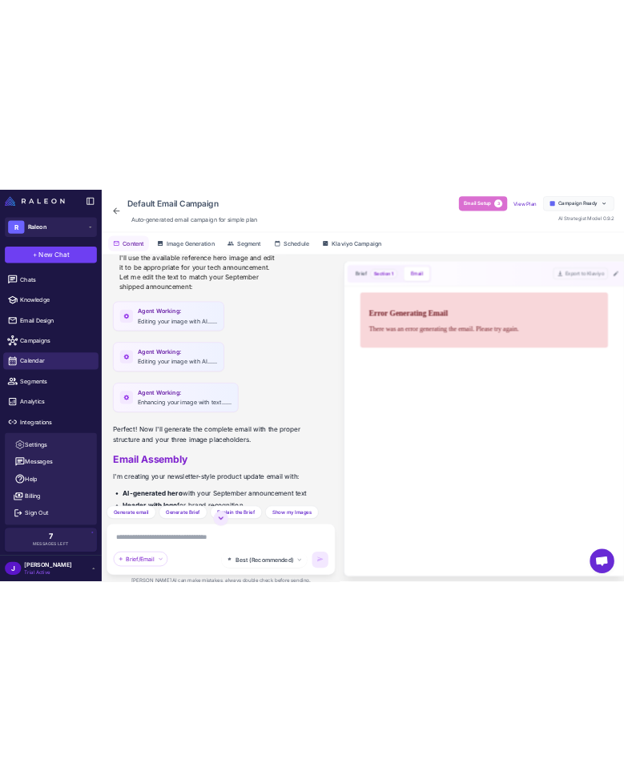
scroll to position [0, 0]
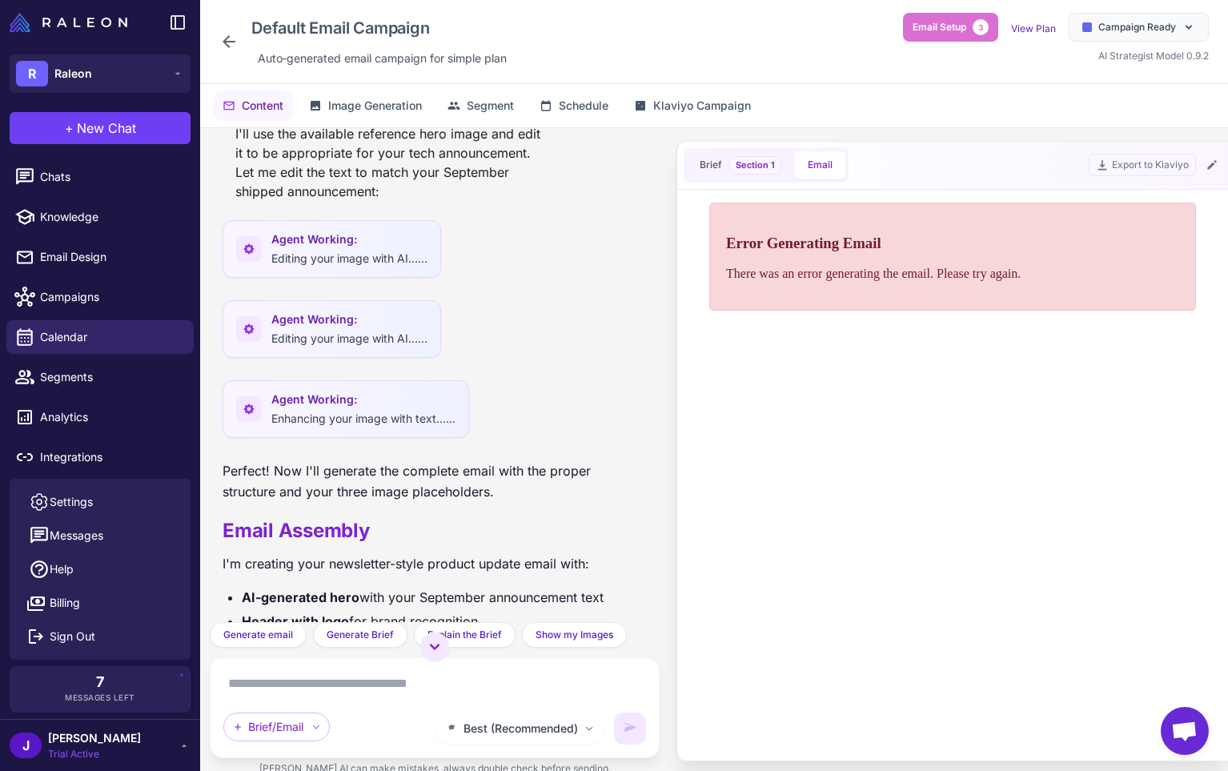
drag, startPoint x: 862, startPoint y: 311, endPoint x: 913, endPoint y: 278, distance: 60.6
click at [864, 309] on html "Error Generating Email There was an error generating the email. Please try agai…" at bounding box center [952, 477] width 499 height 565
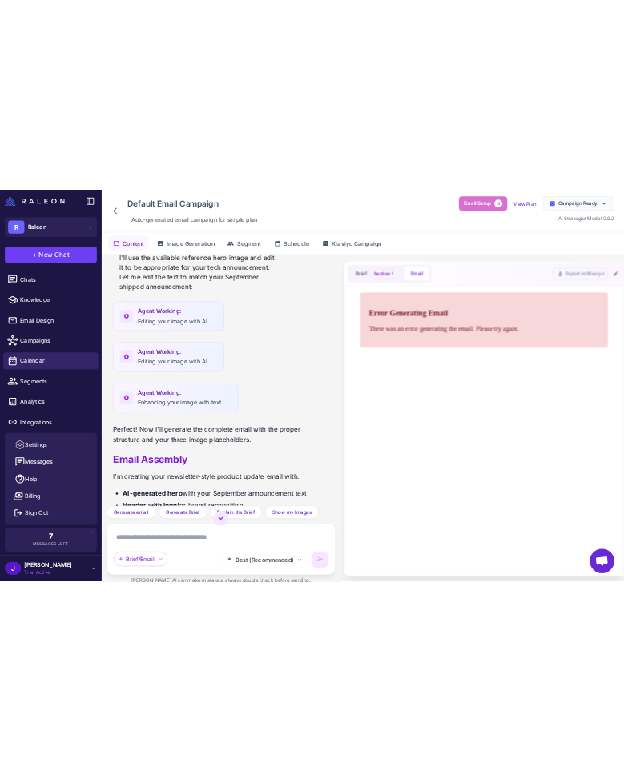
scroll to position [25586, 0]
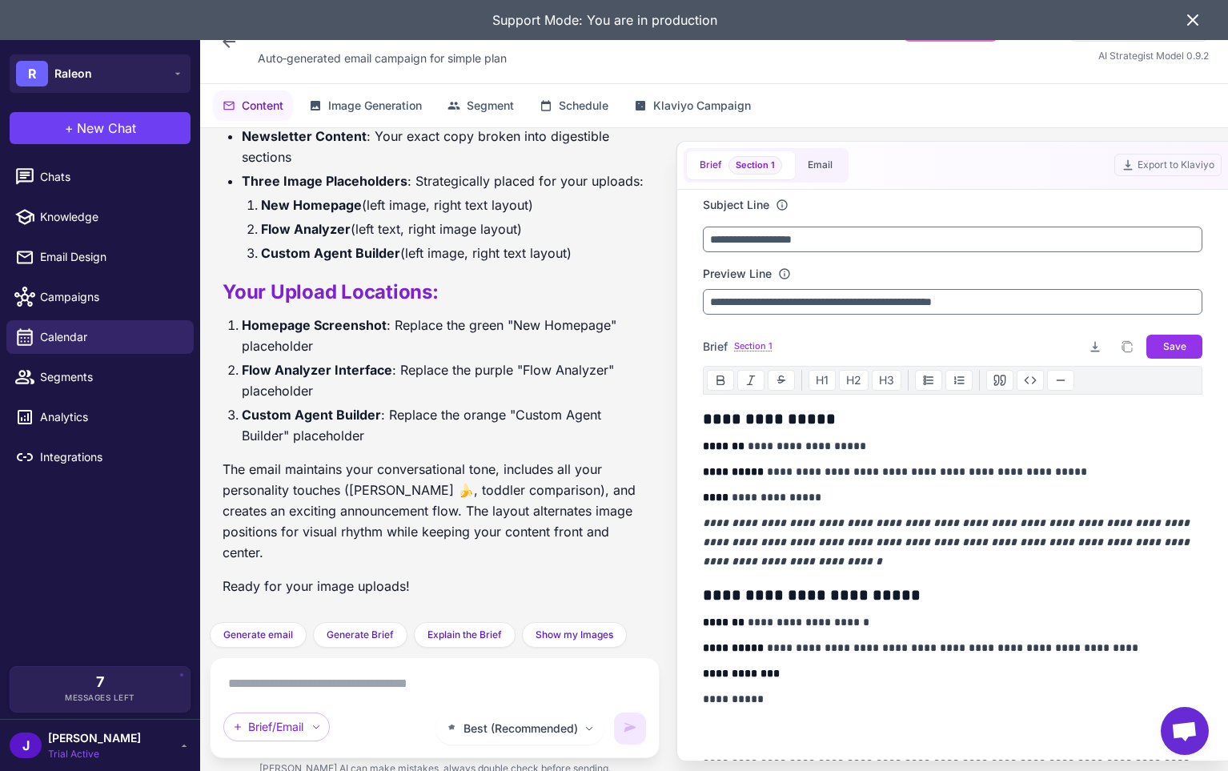
scroll to position [5650, 0]
click at [623, 167] on button "Email" at bounding box center [820, 165] width 50 height 28
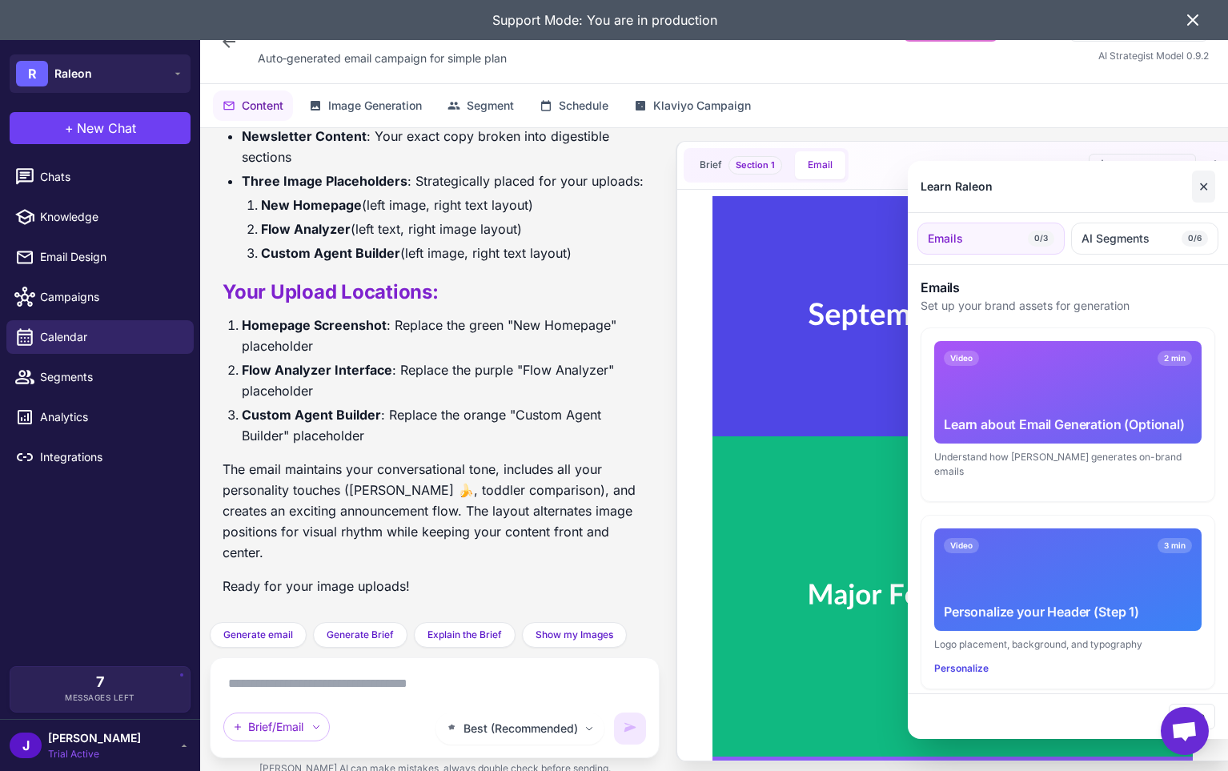
scroll to position [0, 0]
click at [623, 187] on button "✕" at bounding box center [1203, 186] width 23 height 32
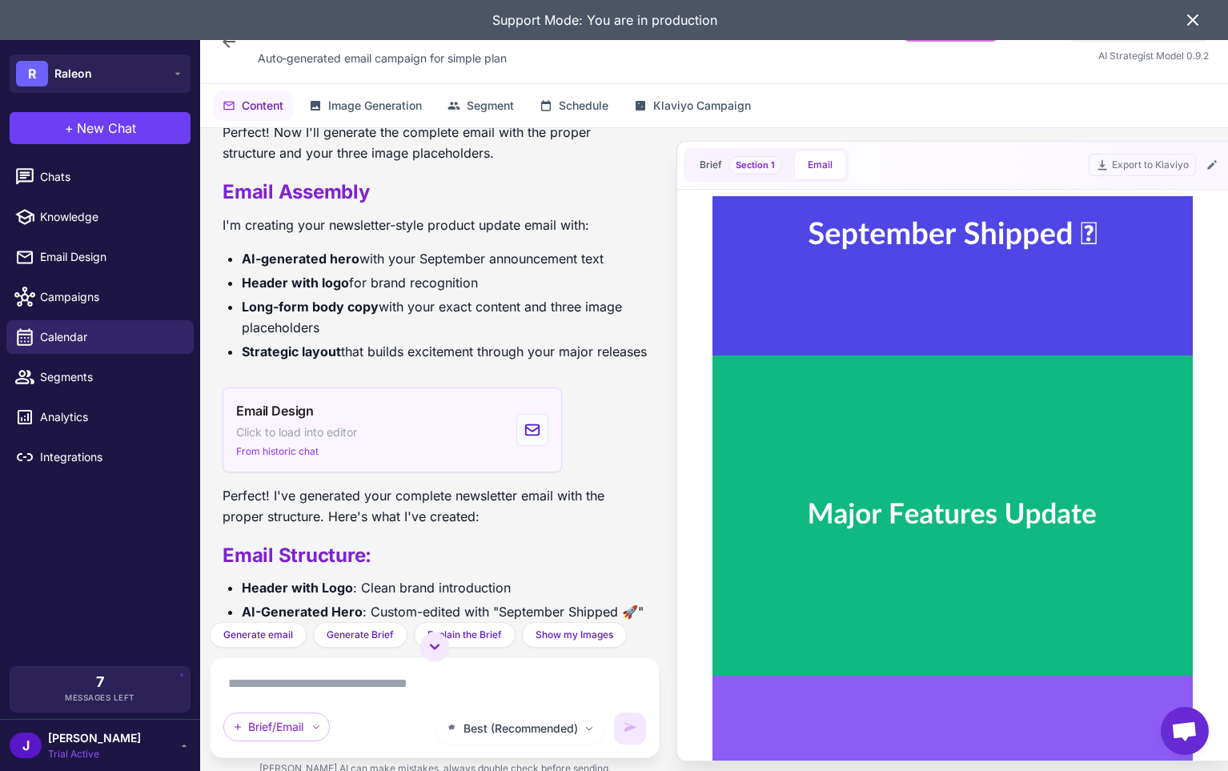
scroll to position [5065, 0]
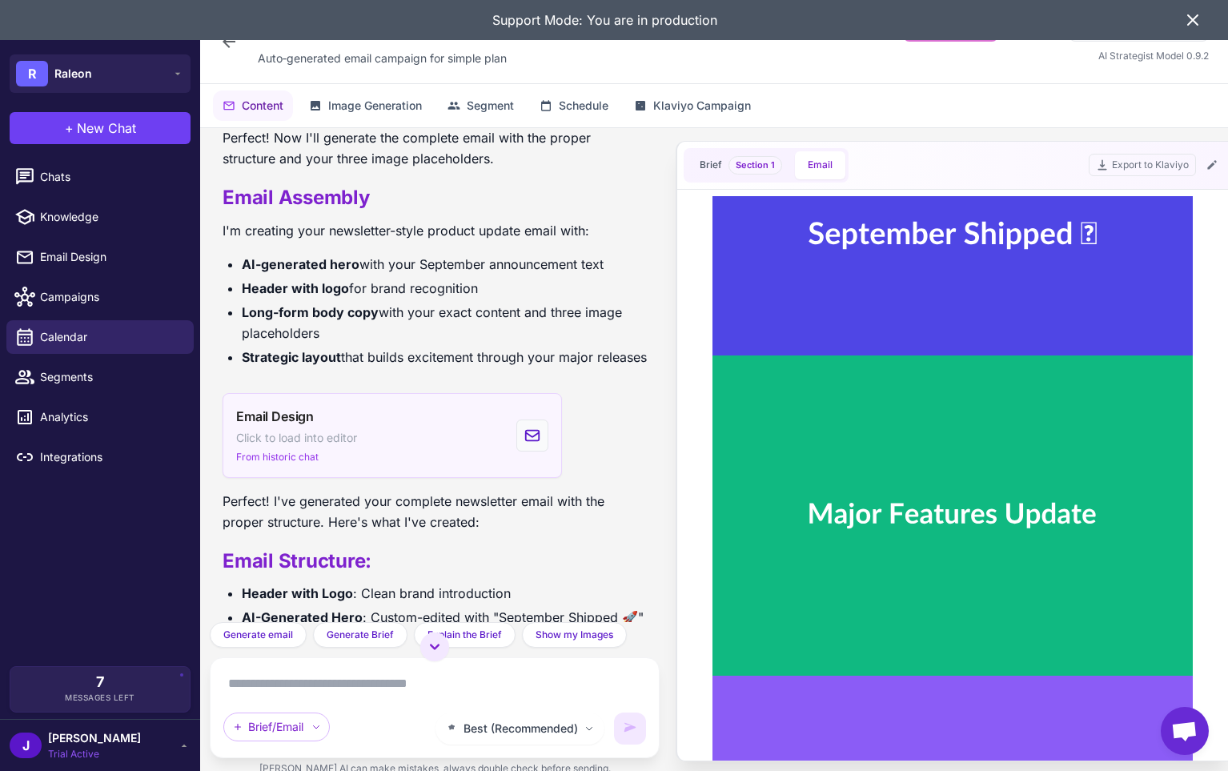
click at [361, 467] on div "Email Design Click to load into editor From historic chat" at bounding box center [392, 435] width 339 height 85
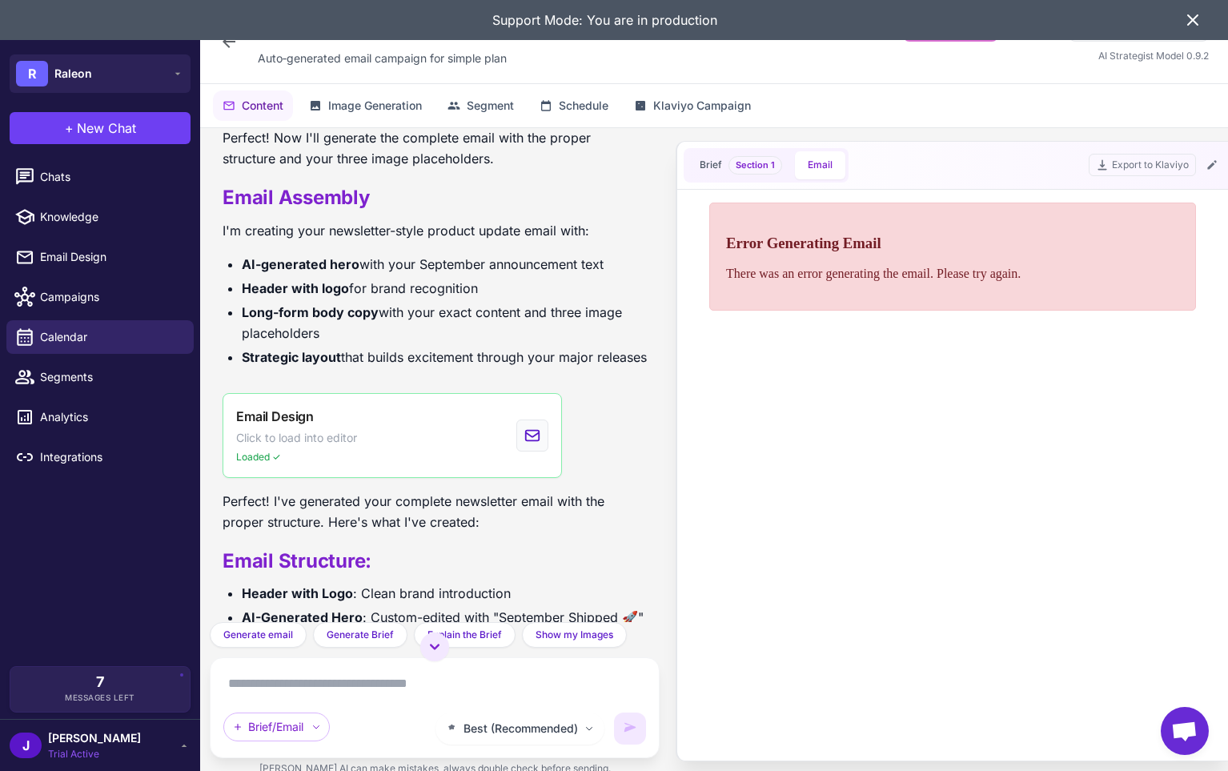
scroll to position [0, 0]
click at [354, 673] on textarea at bounding box center [434, 684] width 423 height 26
drag, startPoint x: 1039, startPoint y: 266, endPoint x: 1029, endPoint y: 273, distance: 12.7
click at [623, 273] on p "There was an error generating the email. Please try again." at bounding box center [952, 273] width 453 height 14
click at [623, 272] on p "There was an error generating the email. Please try again." at bounding box center [952, 273] width 453 height 14
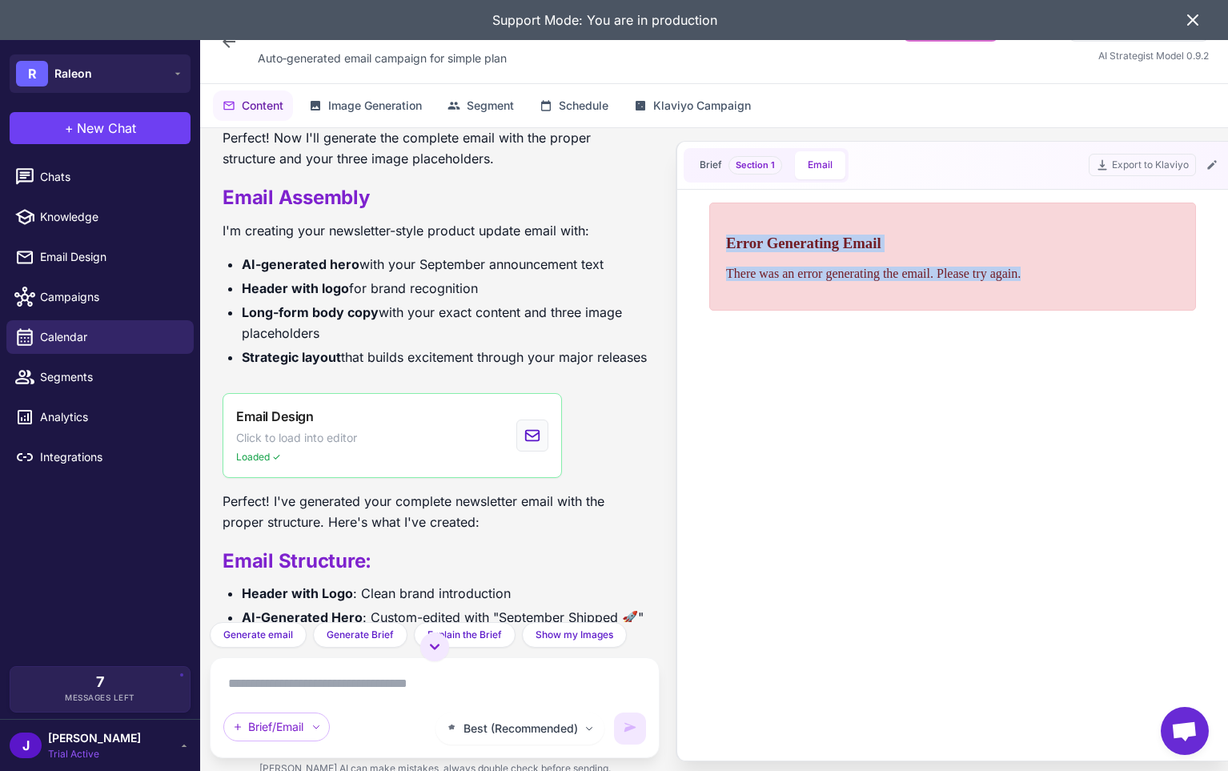
drag, startPoint x: 1031, startPoint y: 275, endPoint x: 718, endPoint y: 238, distance: 315.2
click at [623, 238] on div "Error Generating Email There was an error generating the email. Please try agai…" at bounding box center [952, 256] width 487 height 108
copy div "Error Generating Email There was an error generating the email. Please try agai…"
click at [283, 680] on textarea at bounding box center [434, 684] width 423 height 26
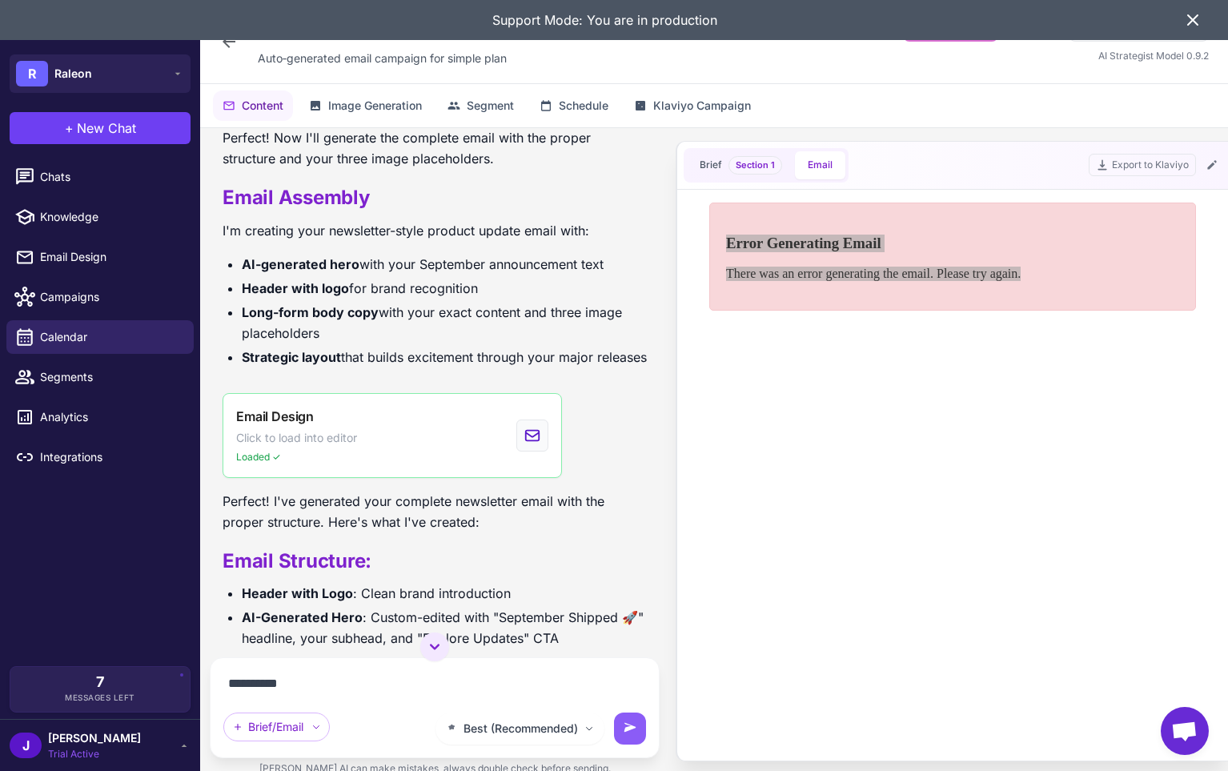
paste textarea "**********"
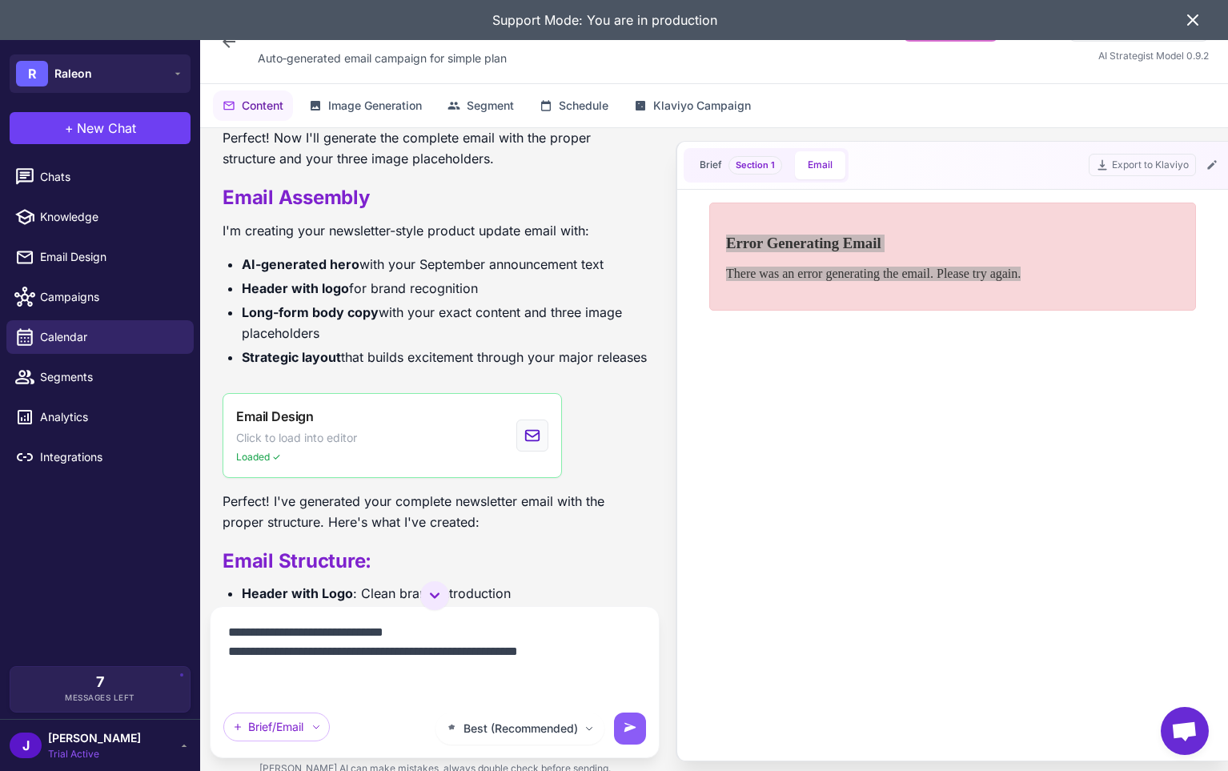
scroll to position [2, 0]
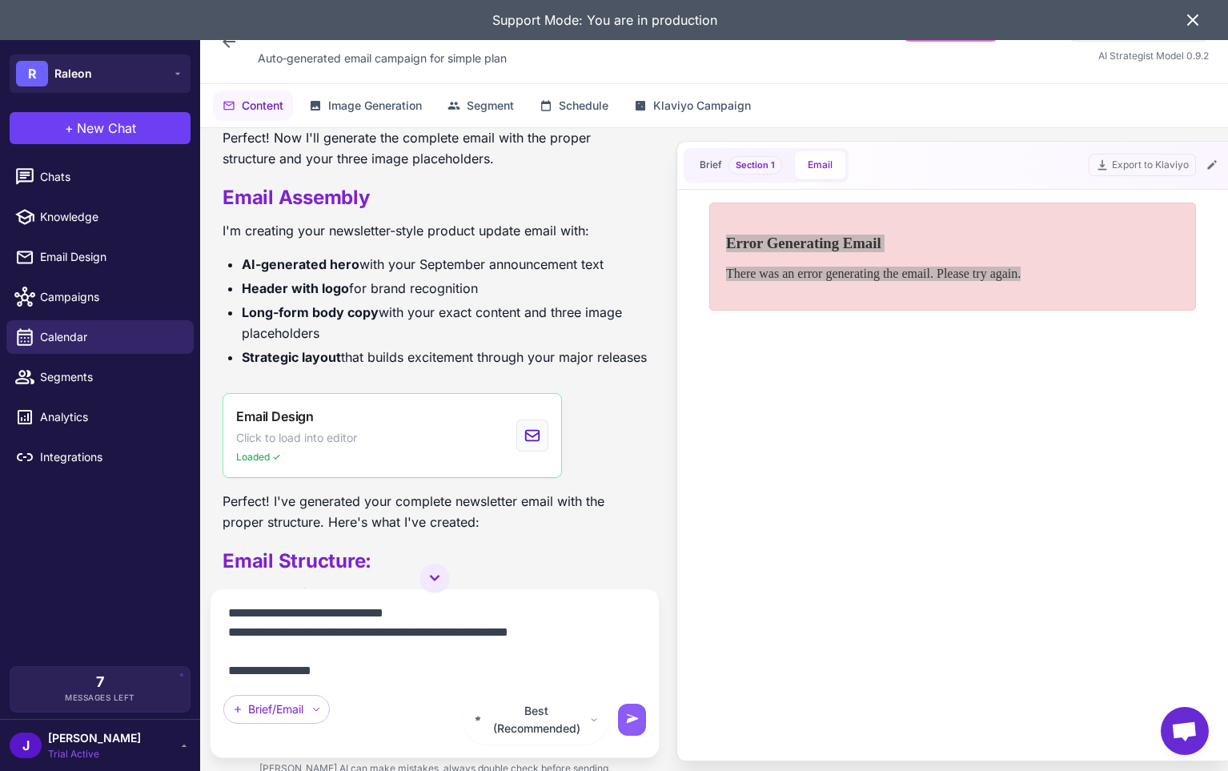
type textarea "**********"
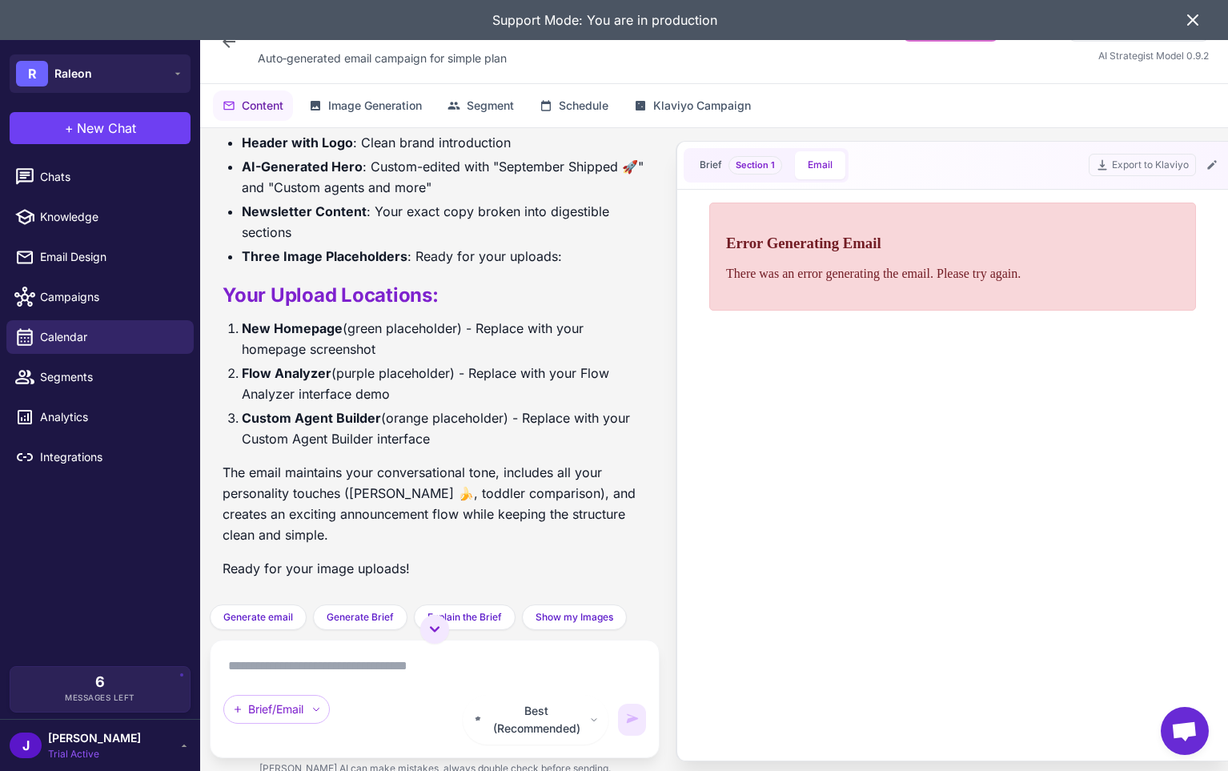
scroll to position [6451, 0]
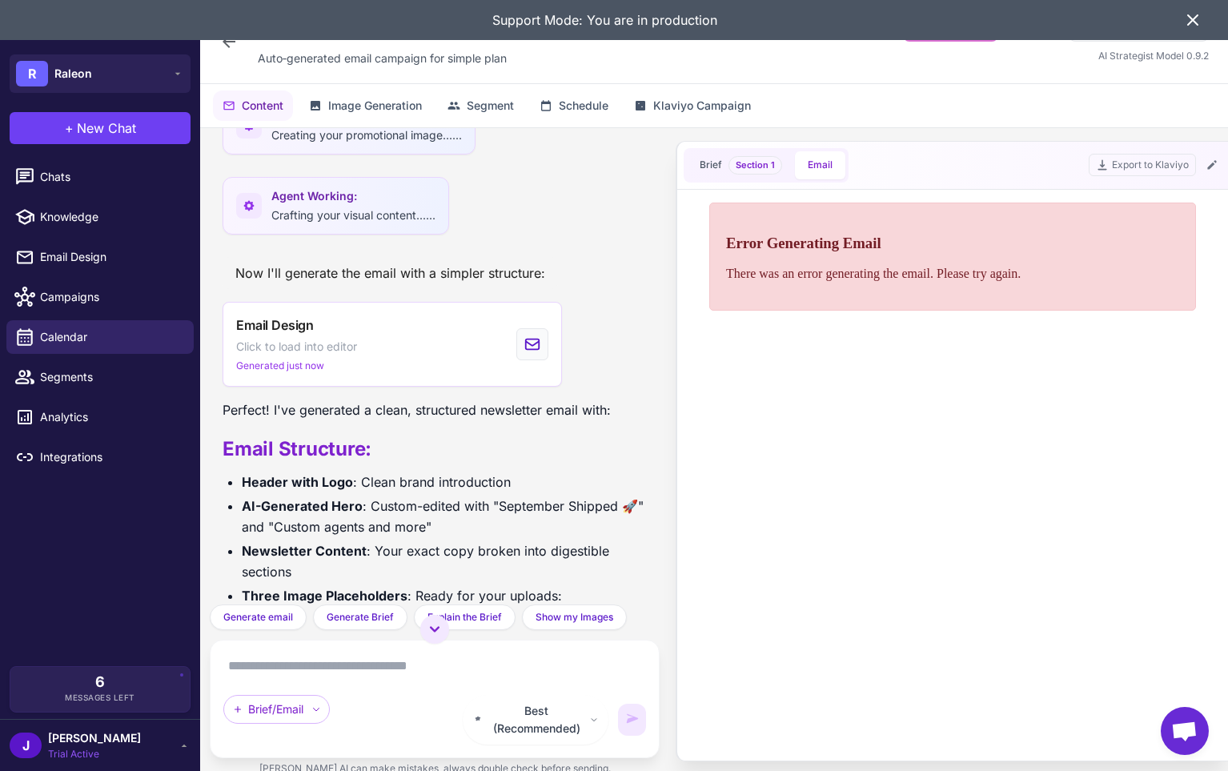
click at [350, 355] on span "Click to load into editor" at bounding box center [296, 347] width 121 height 18
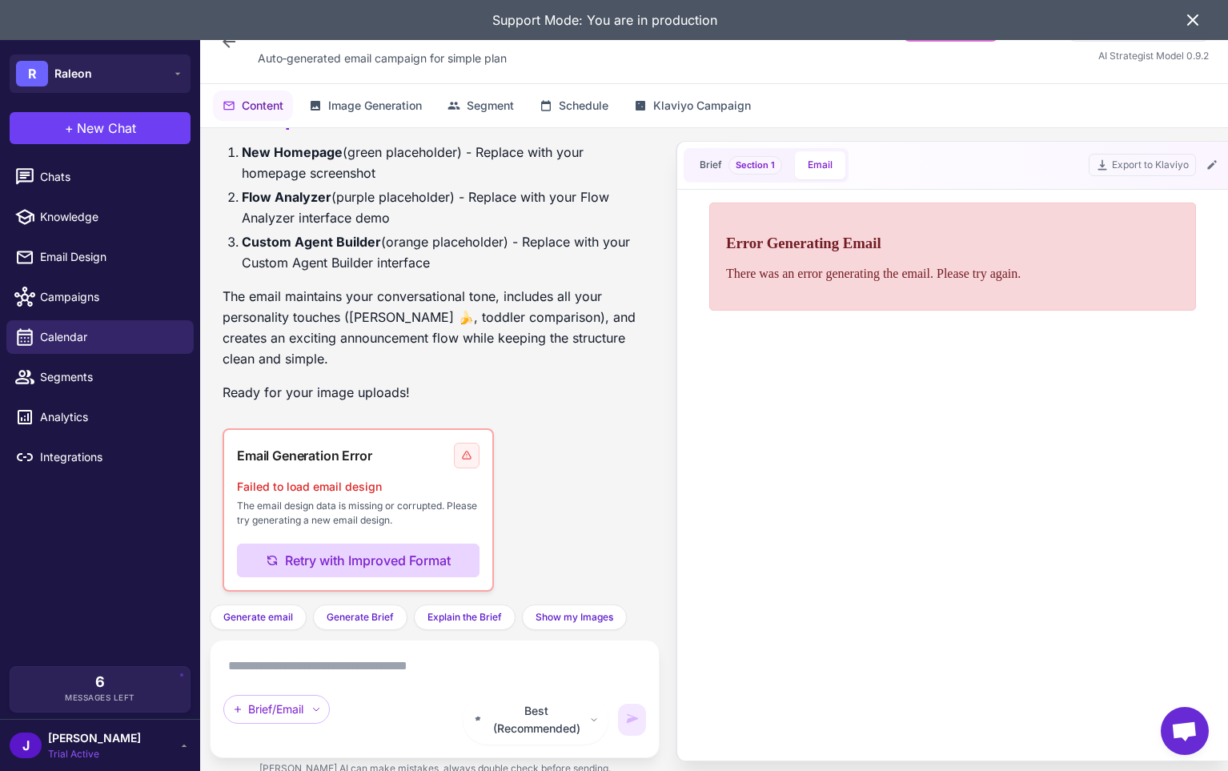
click at [378, 577] on button "Retry with Improved Format" at bounding box center [358, 561] width 243 height 34
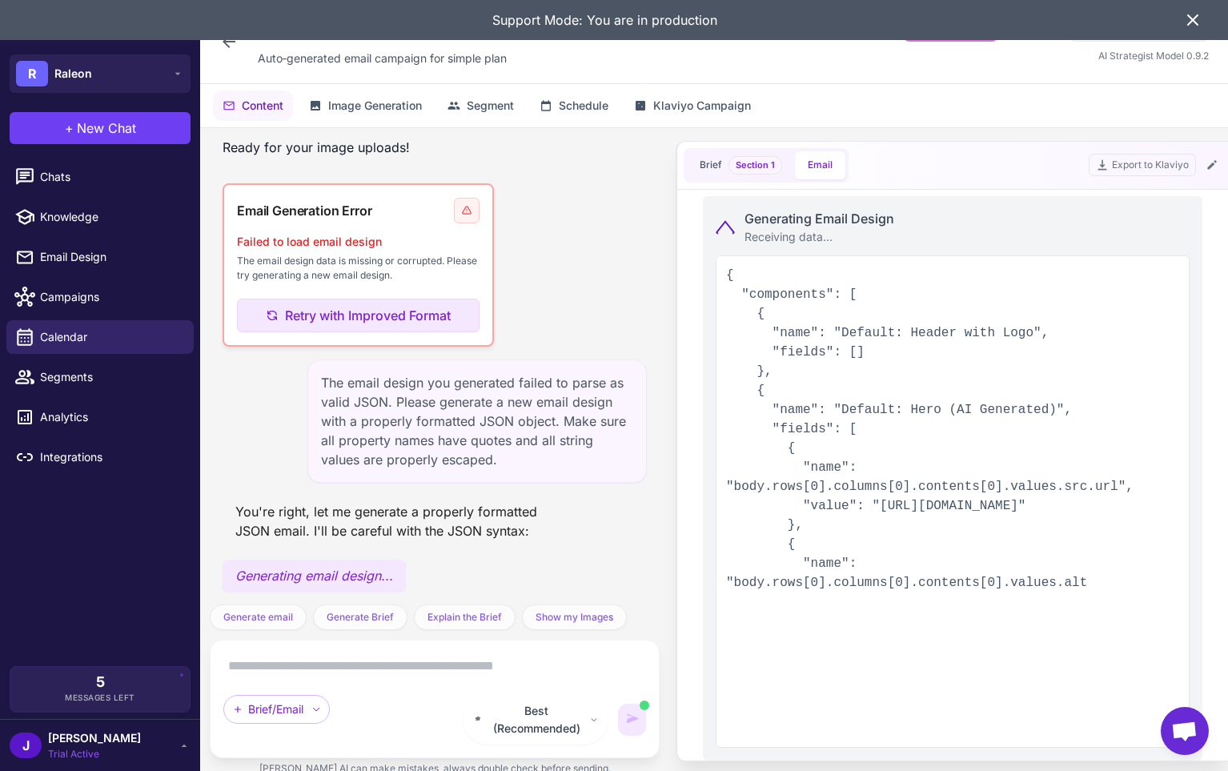
scroll to position [7403, 0]
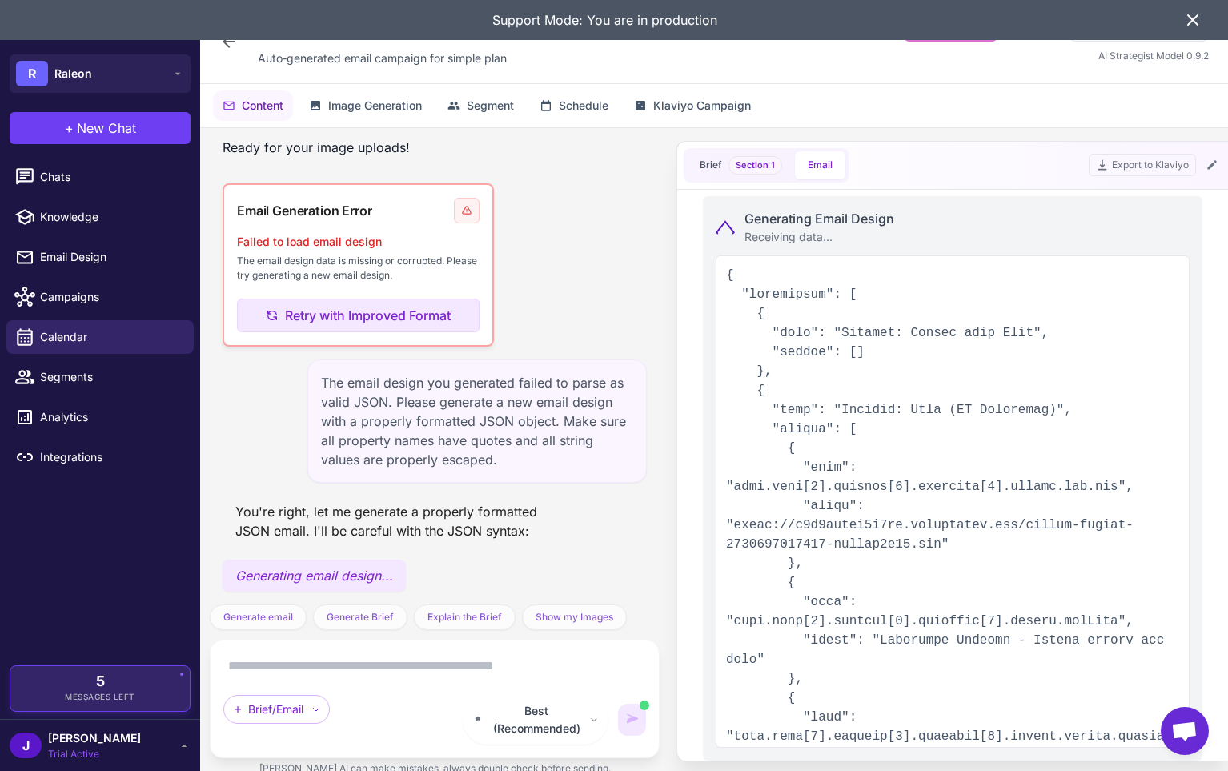
click at [121, 684] on div "5 Messages Left" at bounding box center [100, 688] width 157 height 29
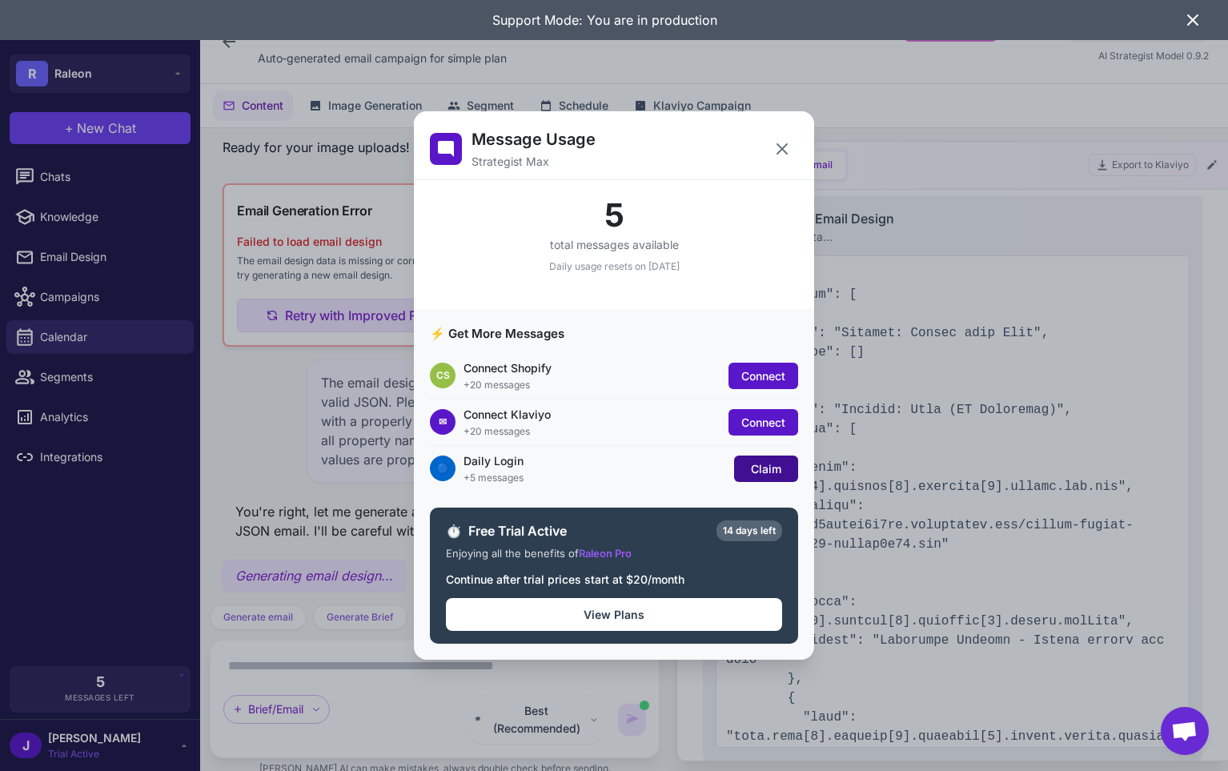
click at [623, 474] on span "Claim" at bounding box center [766, 469] width 30 height 14
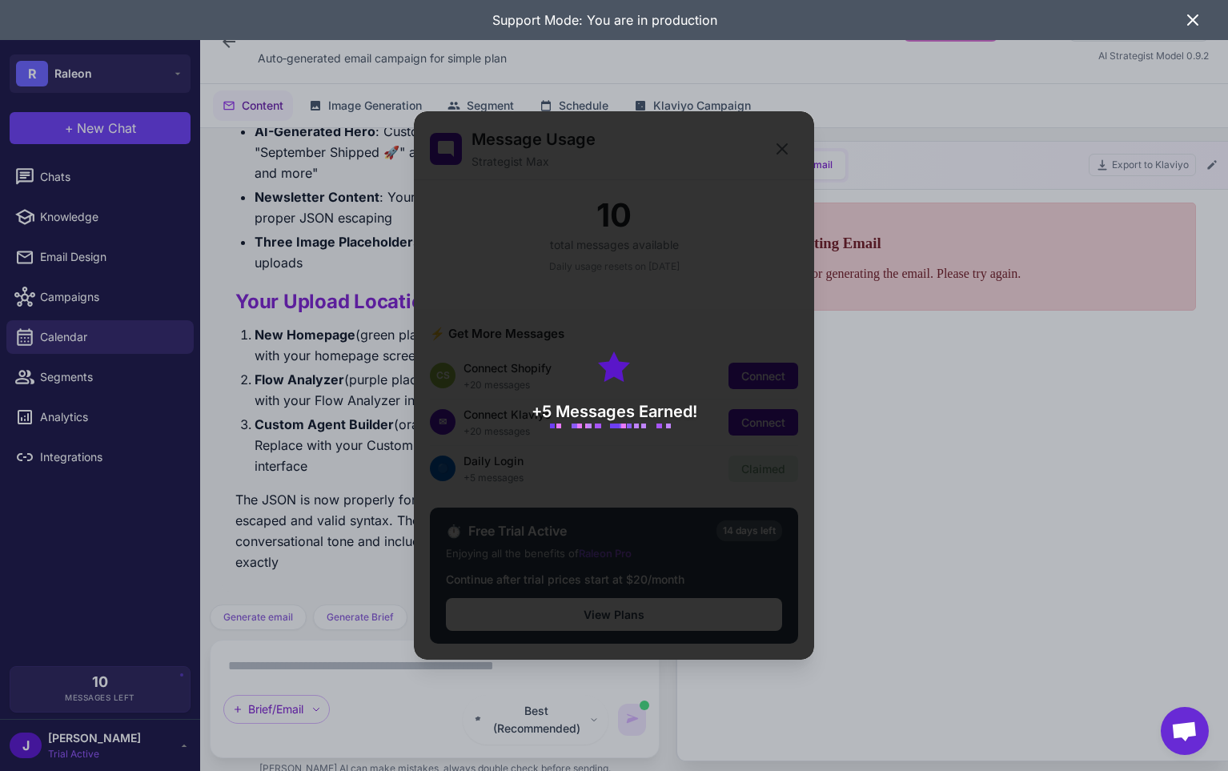
scroll to position [8063, 0]
click at [623, 147] on div "+5 Messages Earned!" at bounding box center [614, 385] width 400 height 548
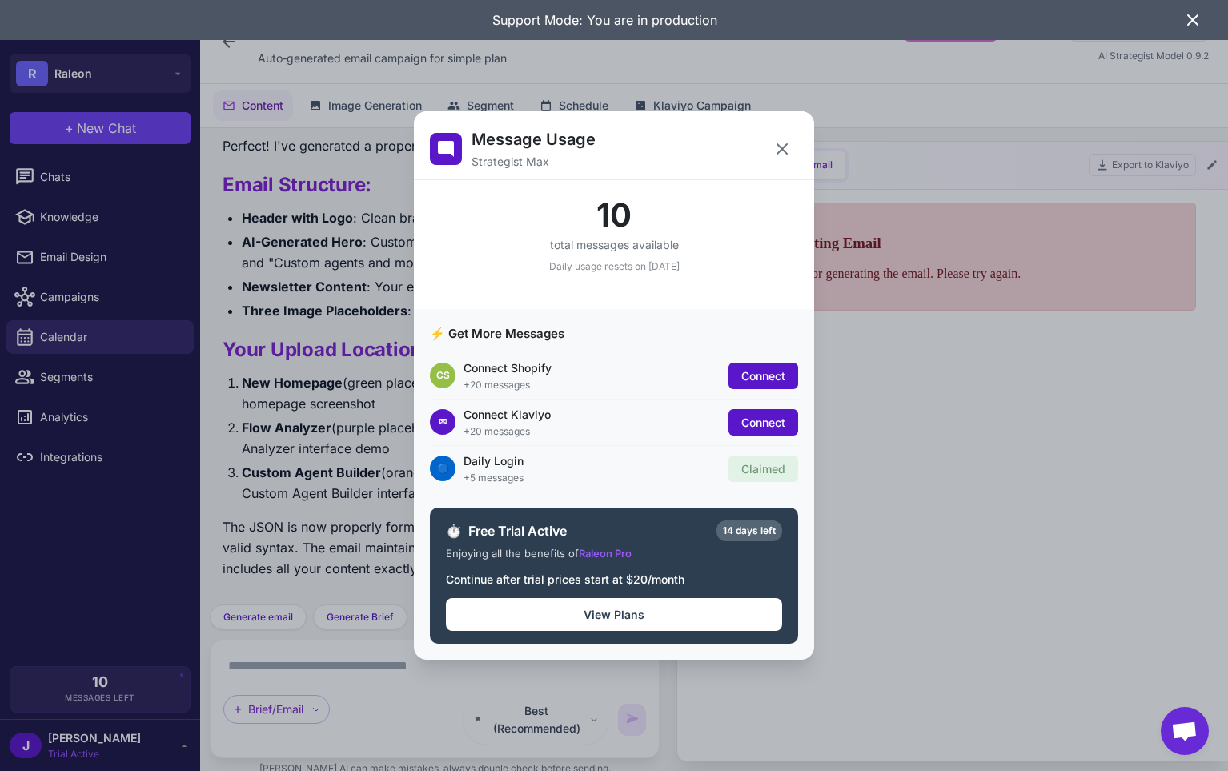
scroll to position [7469, 0]
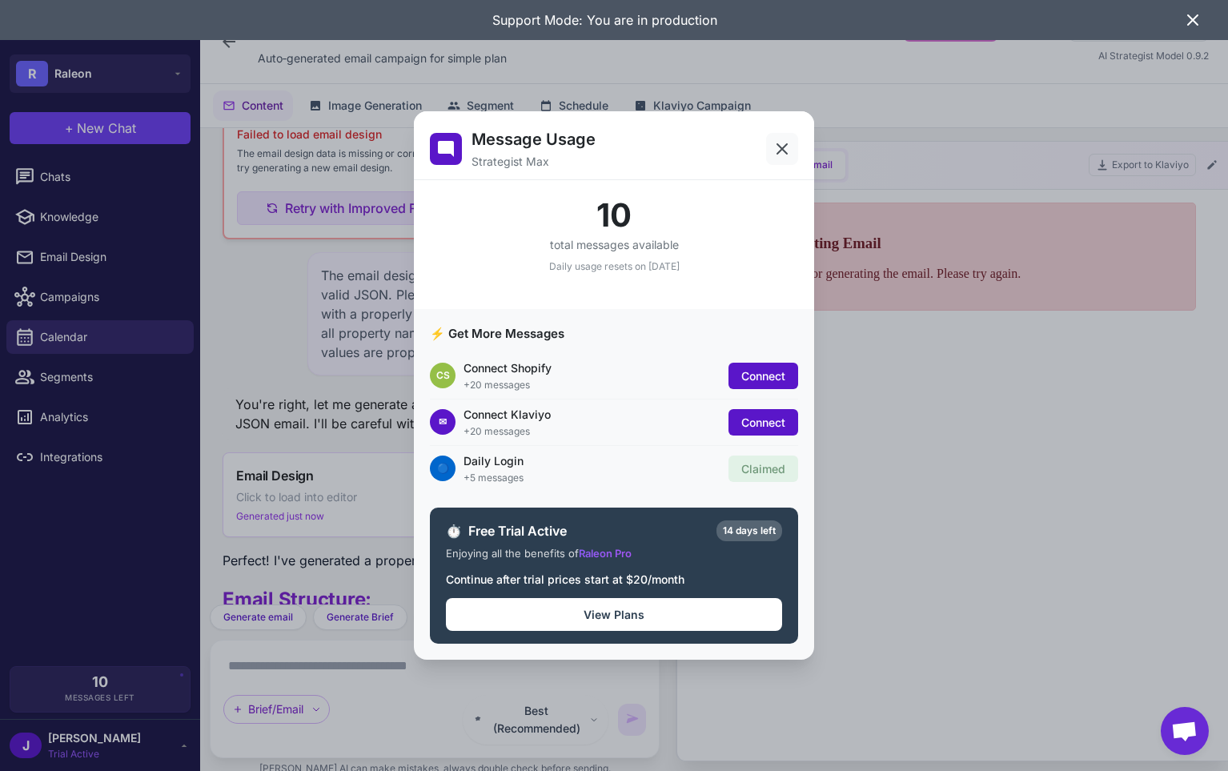
click at [623, 142] on icon at bounding box center [781, 148] width 19 height 19
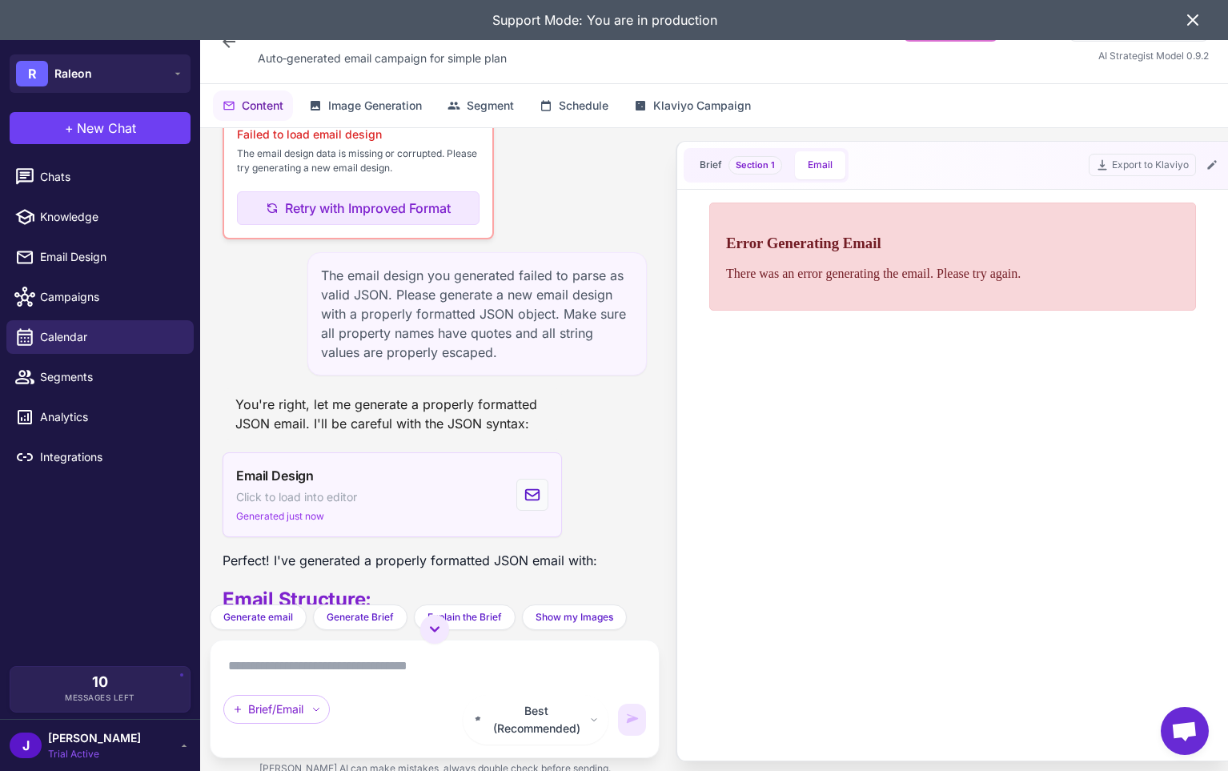
click at [344, 537] on div "Email Design Click to load into editor Generated just now" at bounding box center [392, 494] width 339 height 85
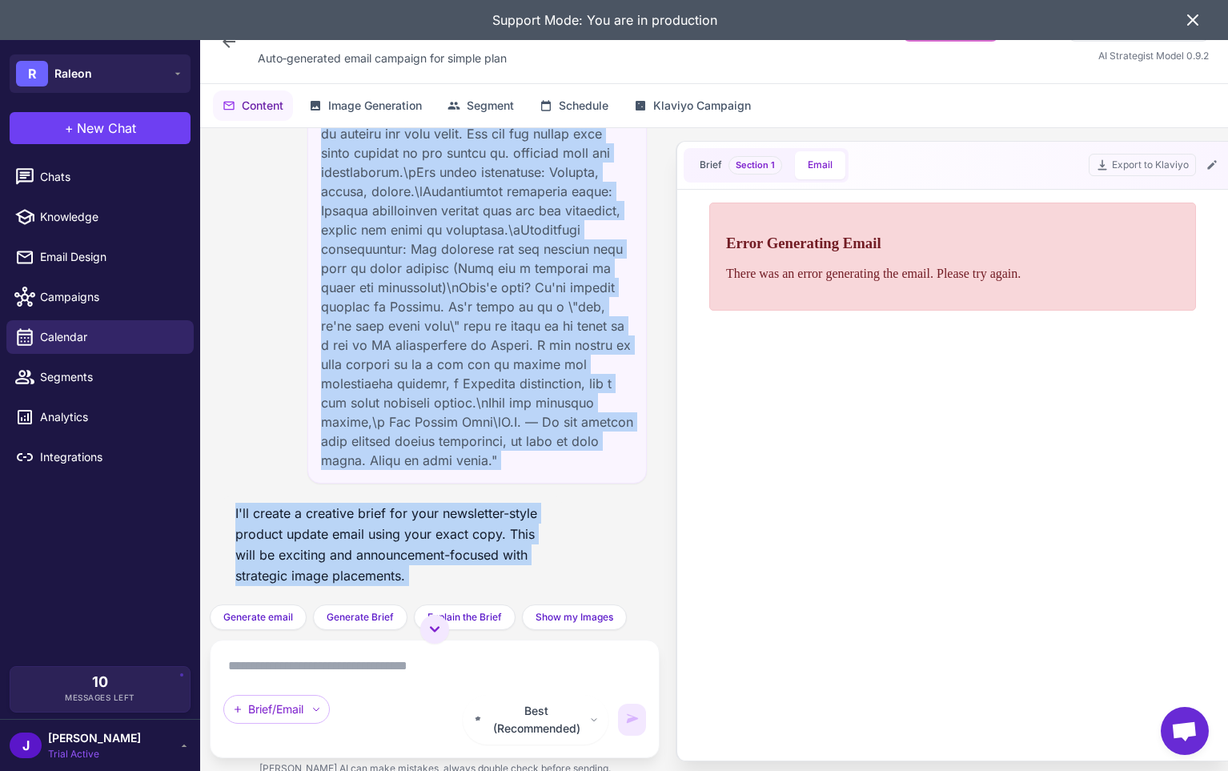
scroll to position [1385, 0]
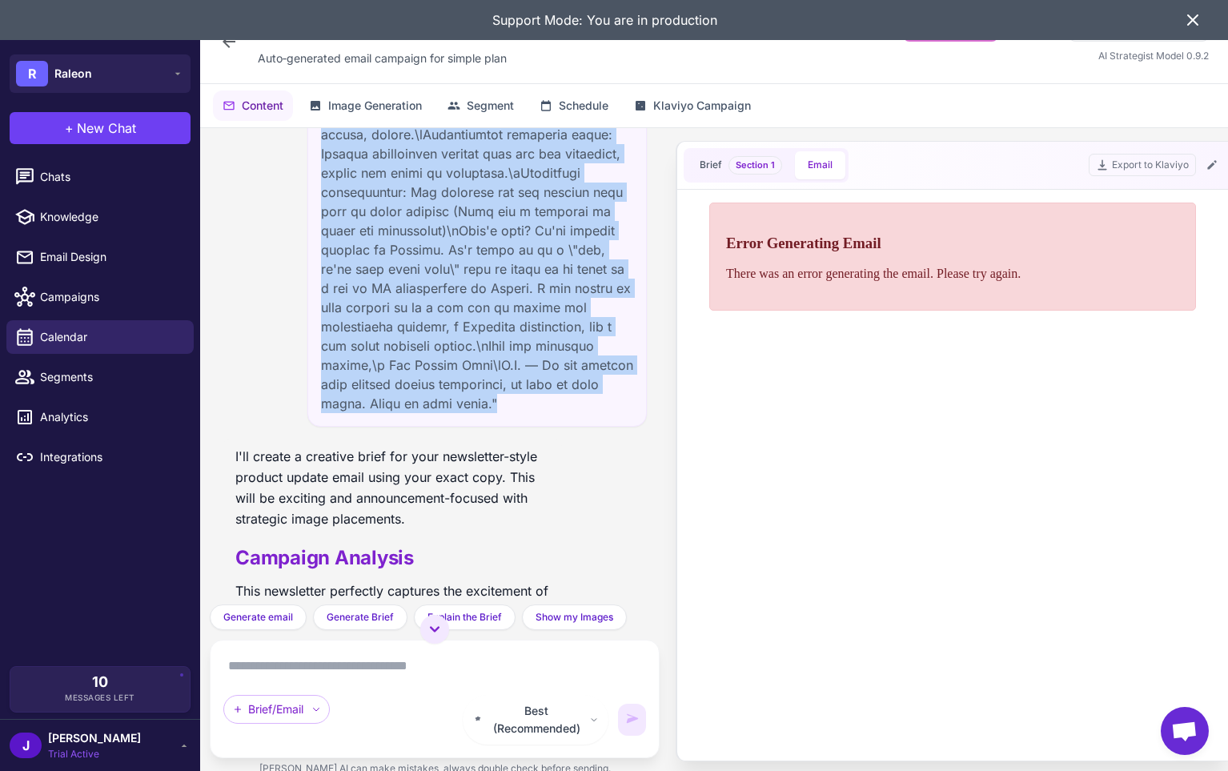
drag, startPoint x: 325, startPoint y: 351, endPoint x: 417, endPoint y: 454, distance: 138.3
copy div "I have some copy here that I need to turn into an email to be used. Can you gen…"
click at [90, 130] on span "New Chat" at bounding box center [106, 127] width 59 height 19
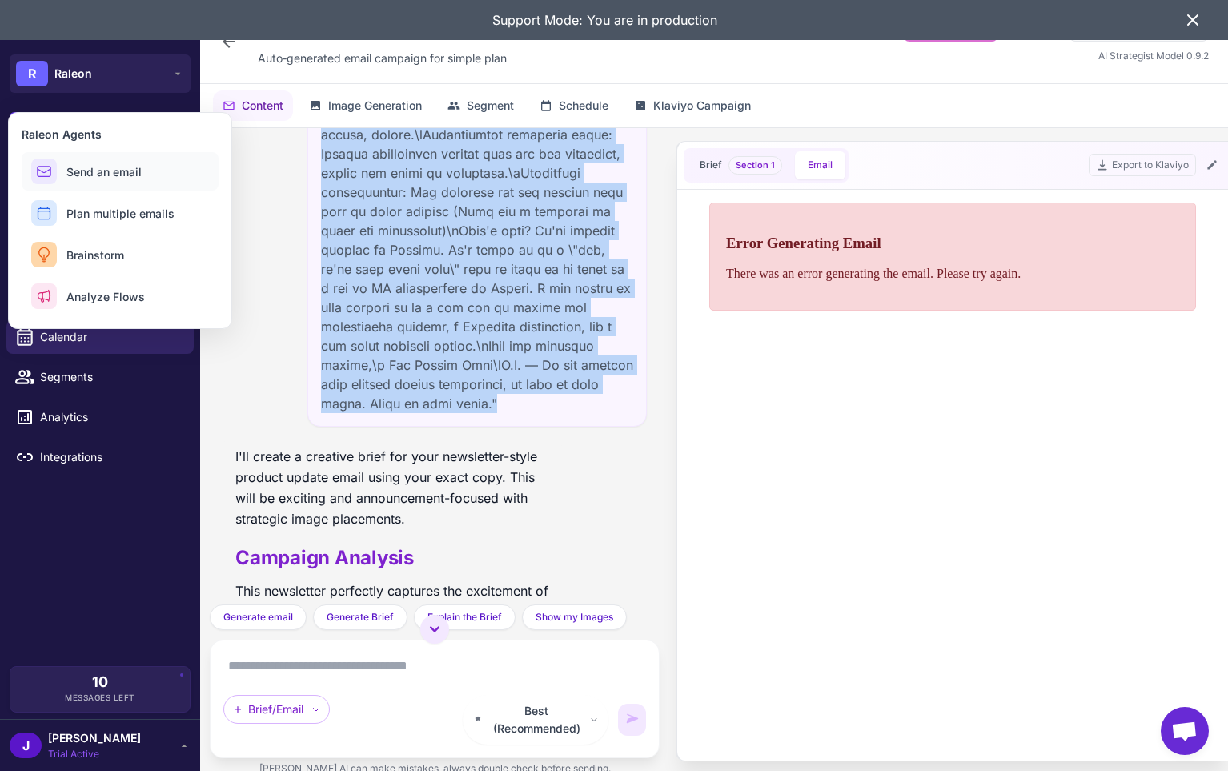
click at [118, 158] on button "Send an email" at bounding box center [120, 171] width 197 height 38
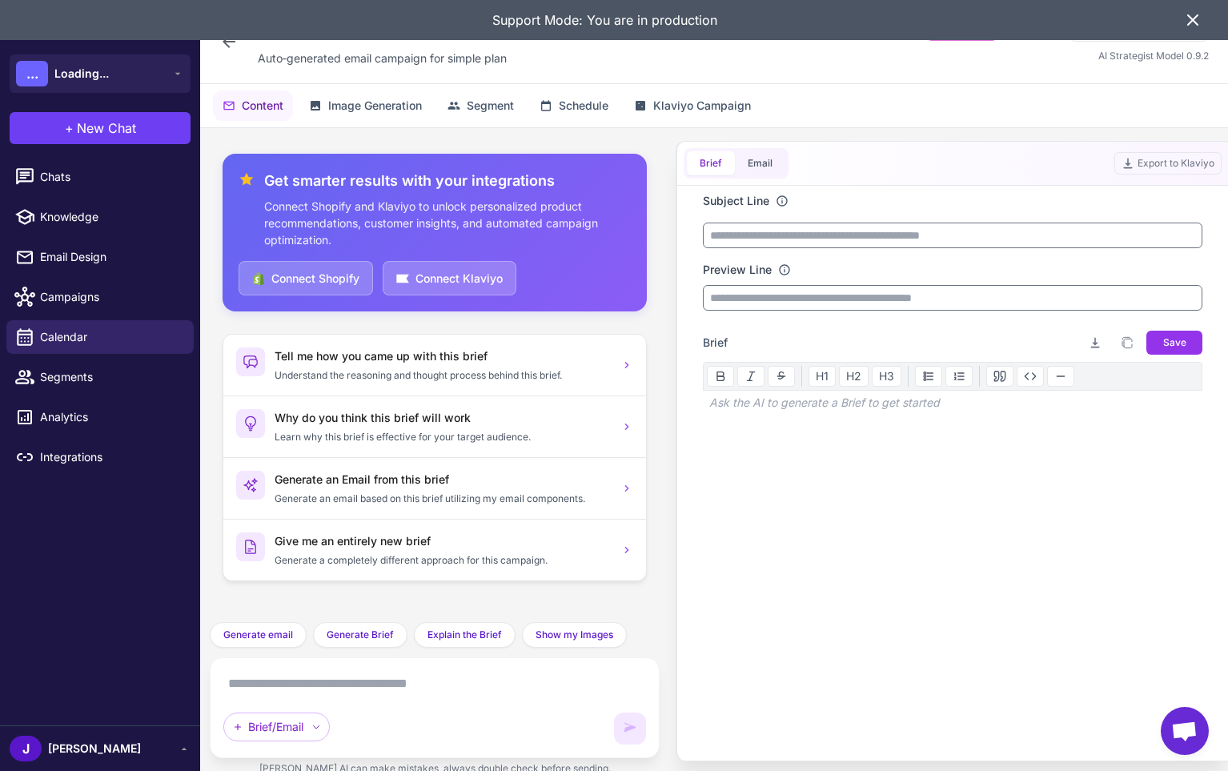
click at [263, 668] on div "Brief/Email" at bounding box center [435, 707] width 450 height 101
click at [263, 681] on textarea at bounding box center [434, 684] width 423 height 26
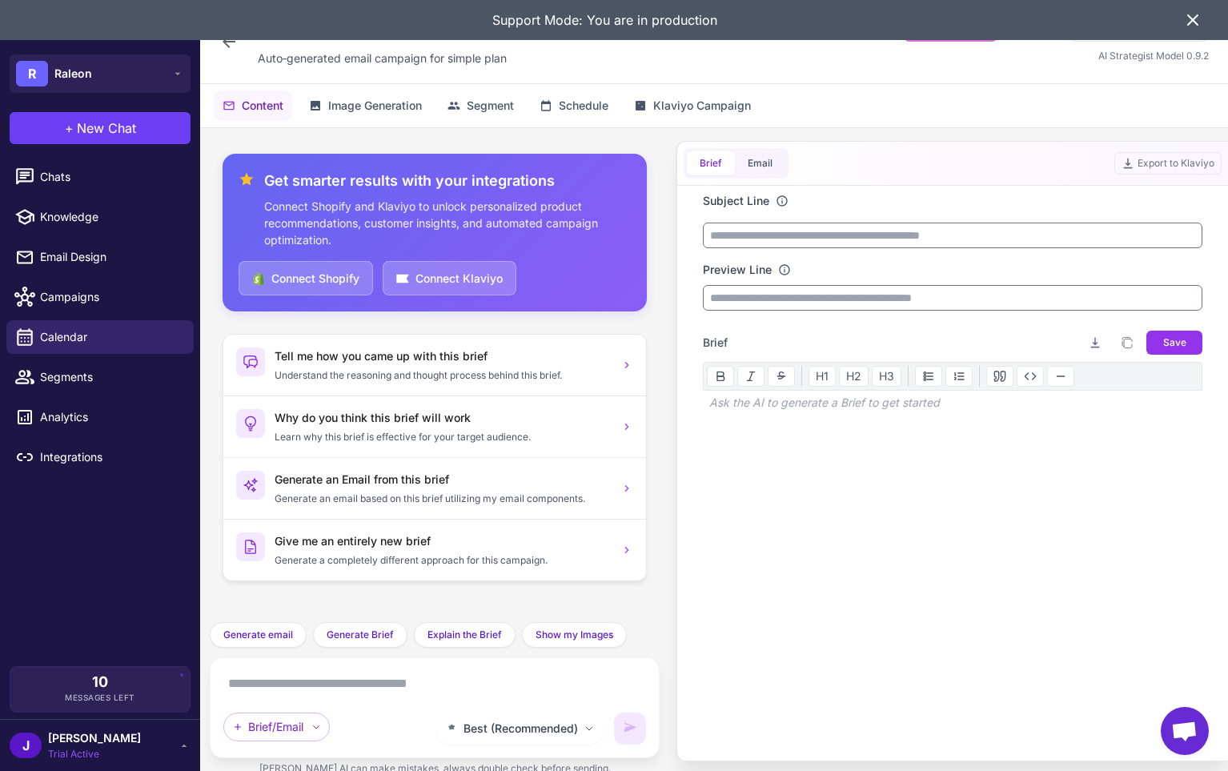
paste textarea "**********"
type textarea "**********"
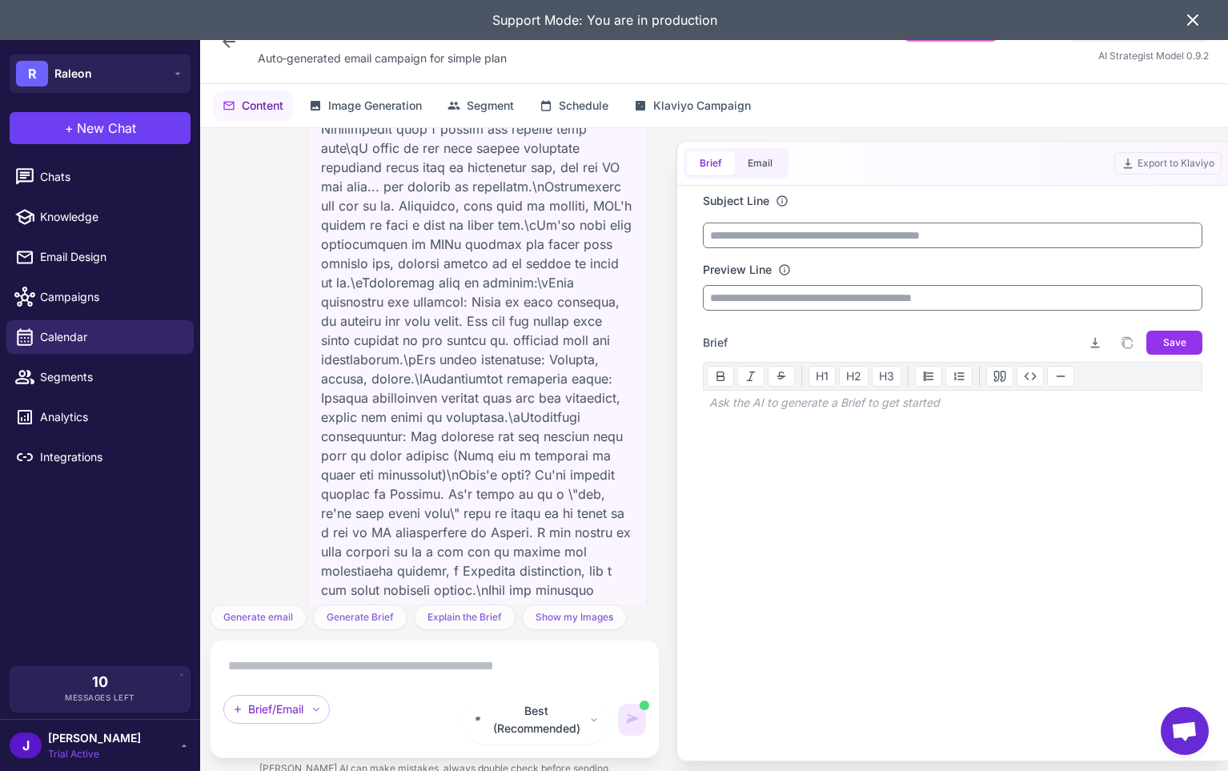
scroll to position [1311, 0]
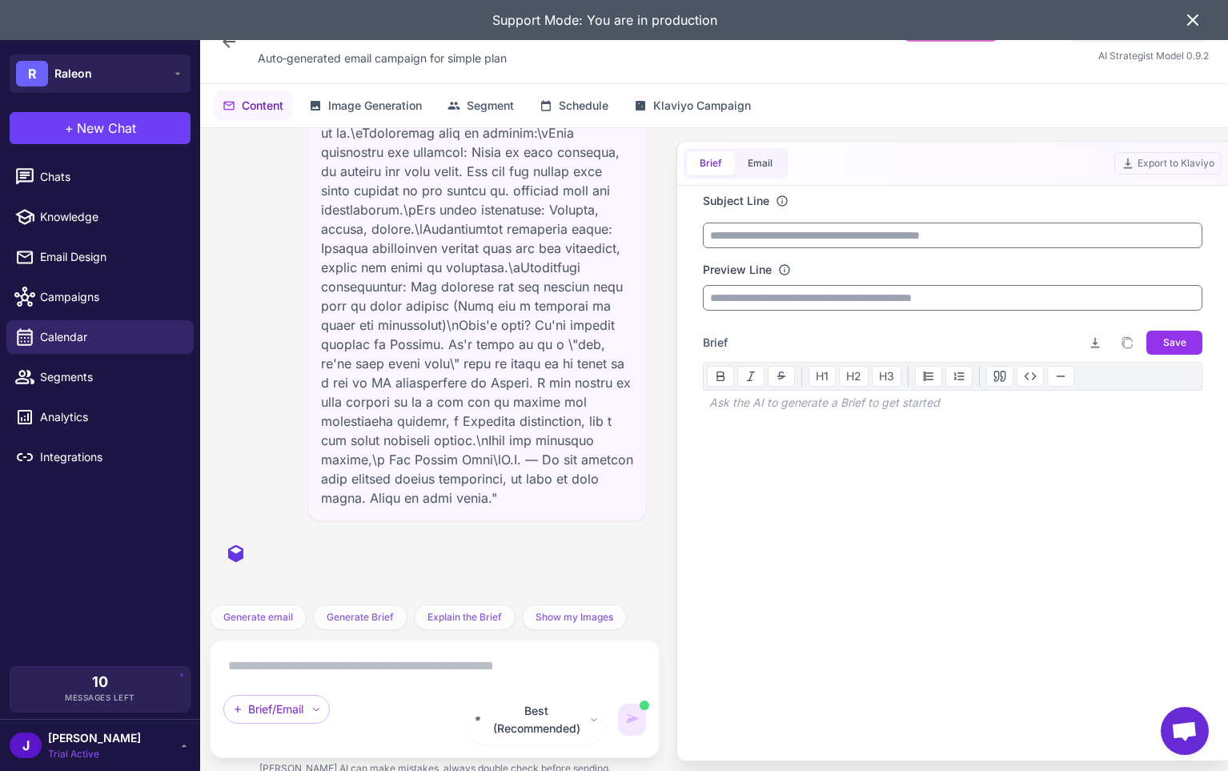
click at [1197, 18] on icon at bounding box center [1192, 19] width 19 height 19
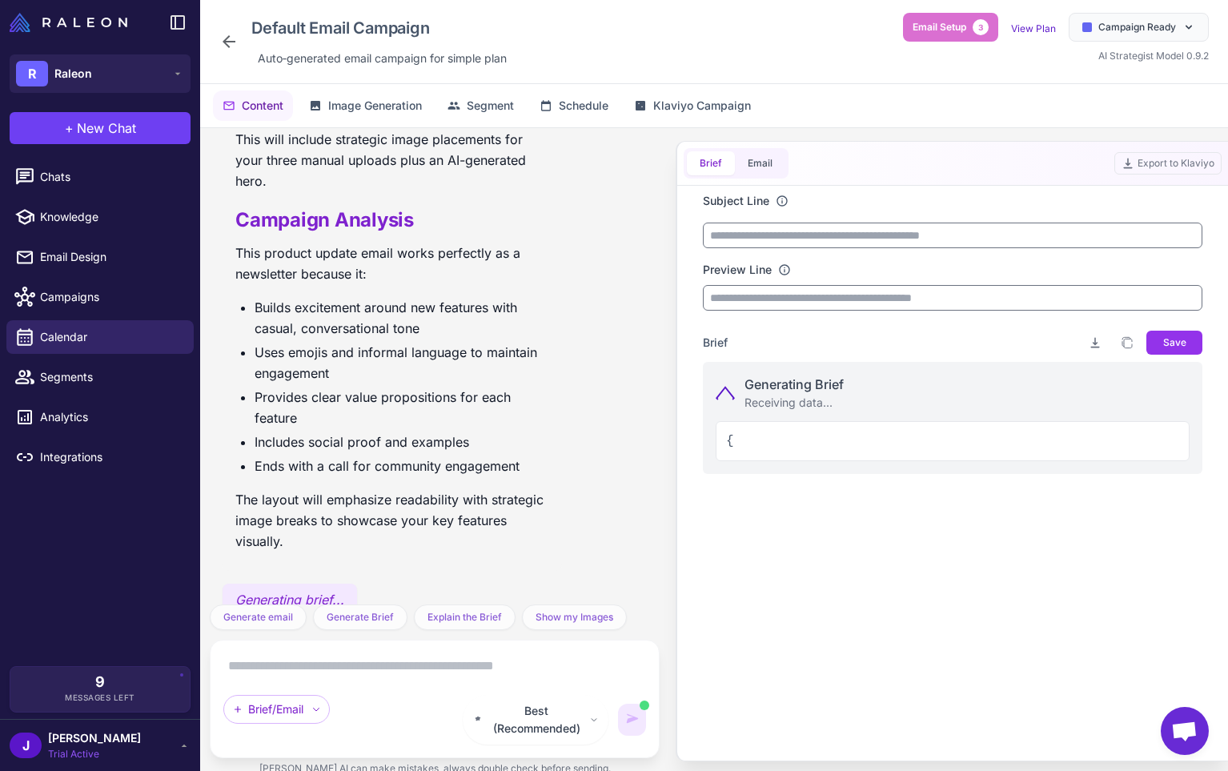
scroll to position [1788, 0]
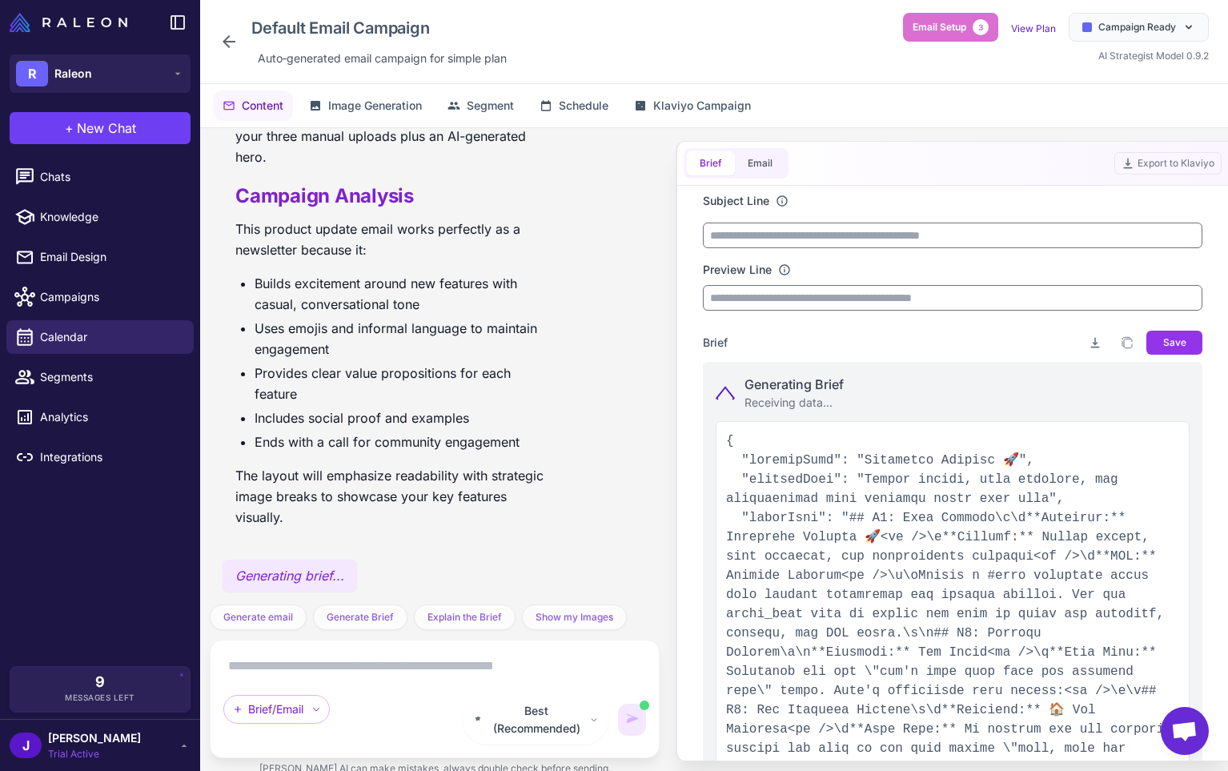
type input "**********"
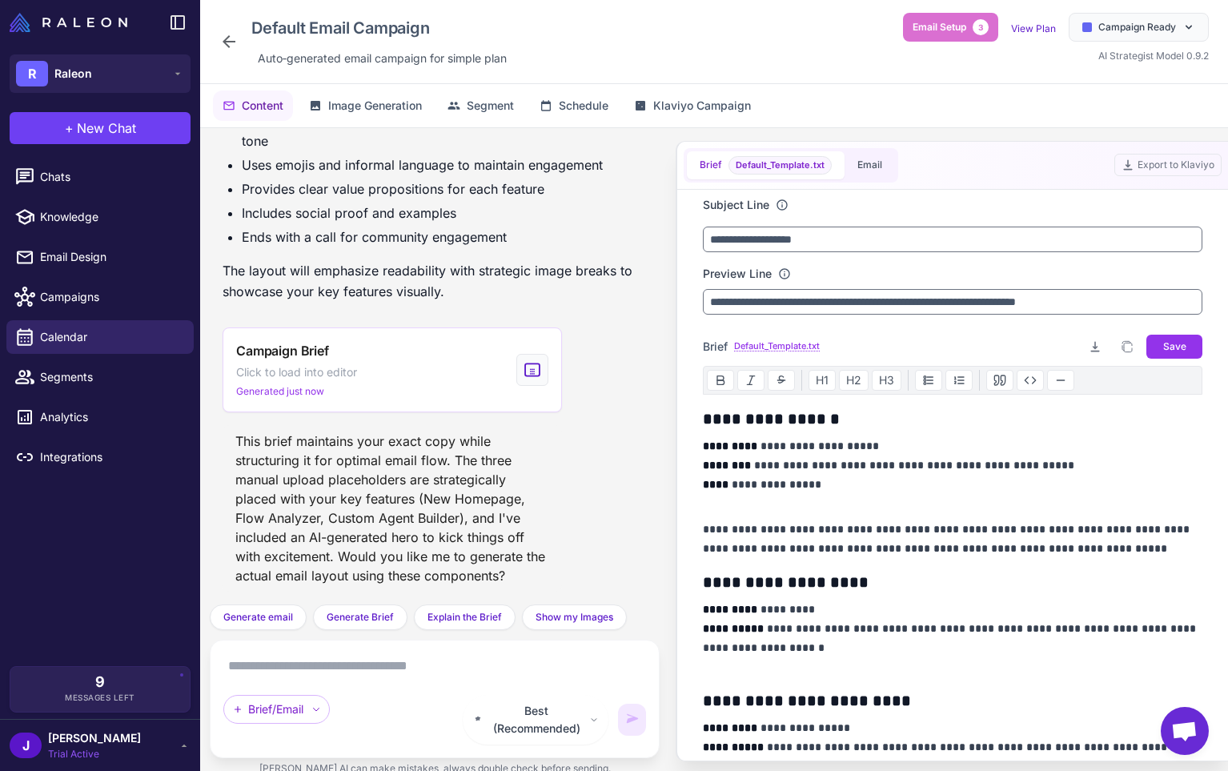
scroll to position [1883, 0]
click at [314, 679] on textarea at bounding box center [434, 666] width 423 height 26
type textarea "***"
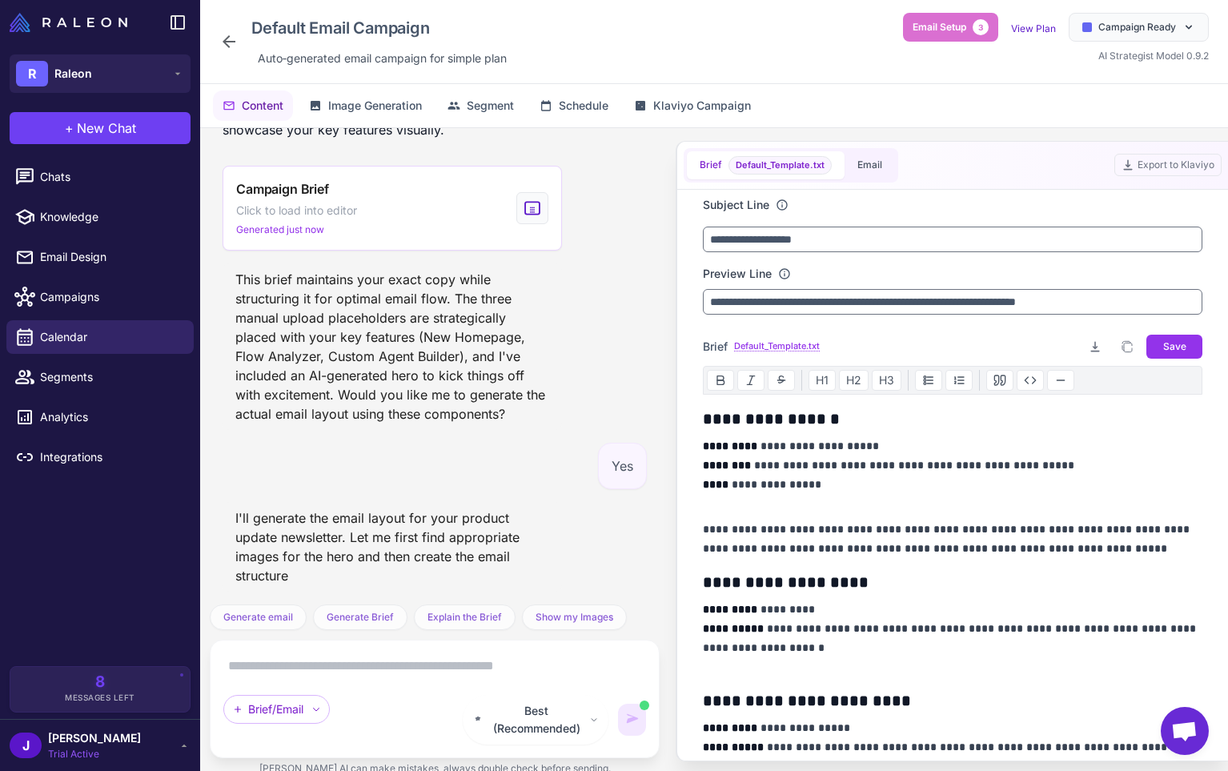
scroll to position [2044, 0]
click at [67, 254] on span "Email Design" at bounding box center [110, 257] width 141 height 18
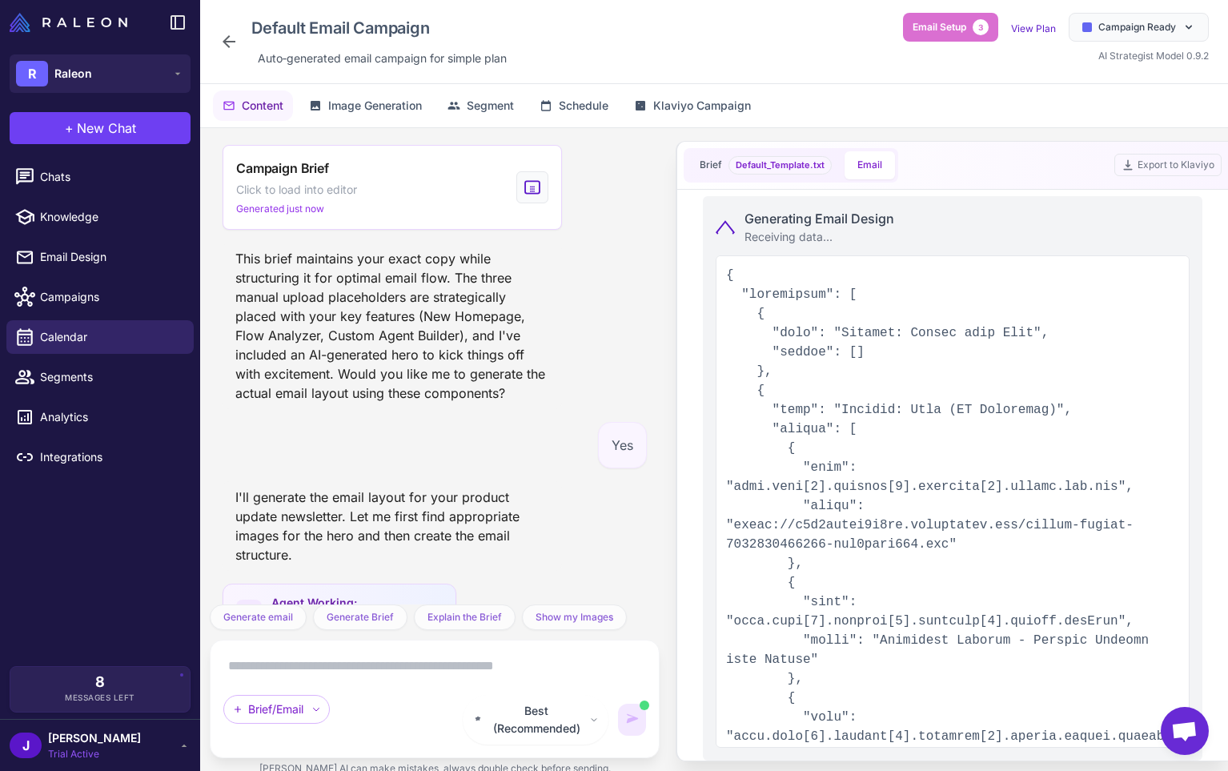
scroll to position [2739, 0]
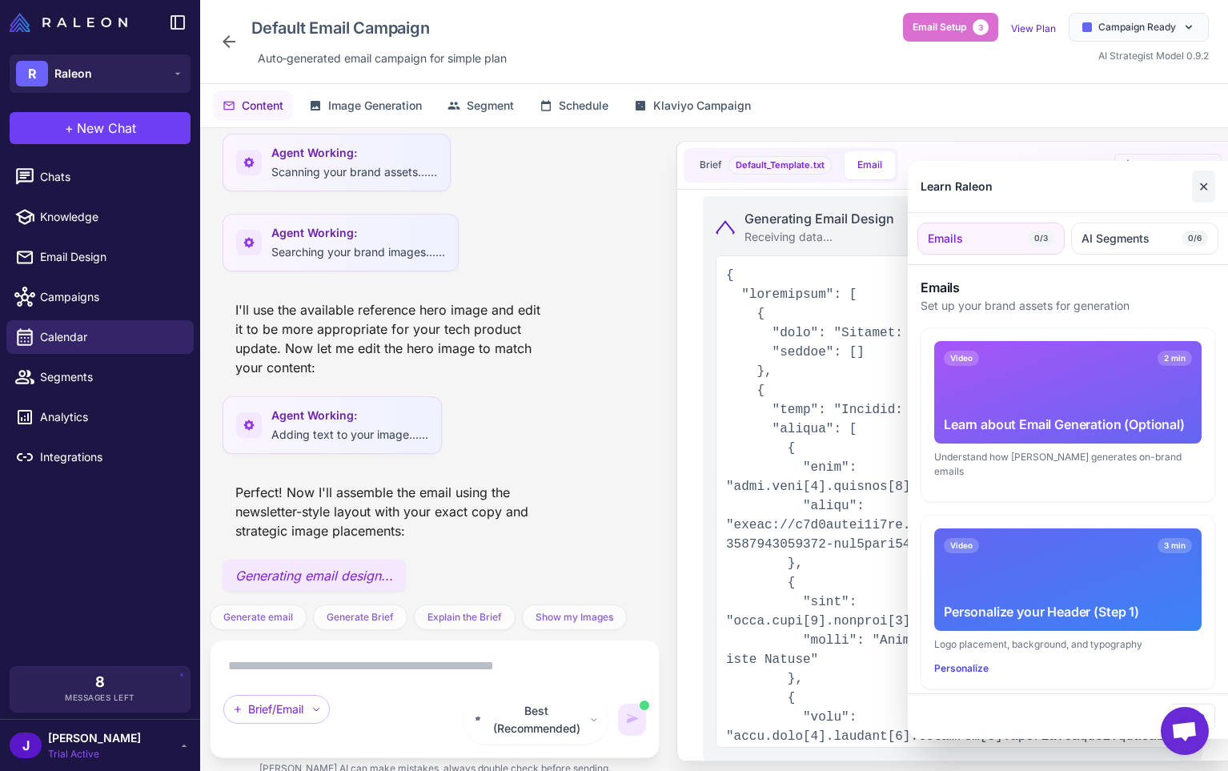
click at [1207, 191] on button "✕" at bounding box center [1203, 186] width 23 height 32
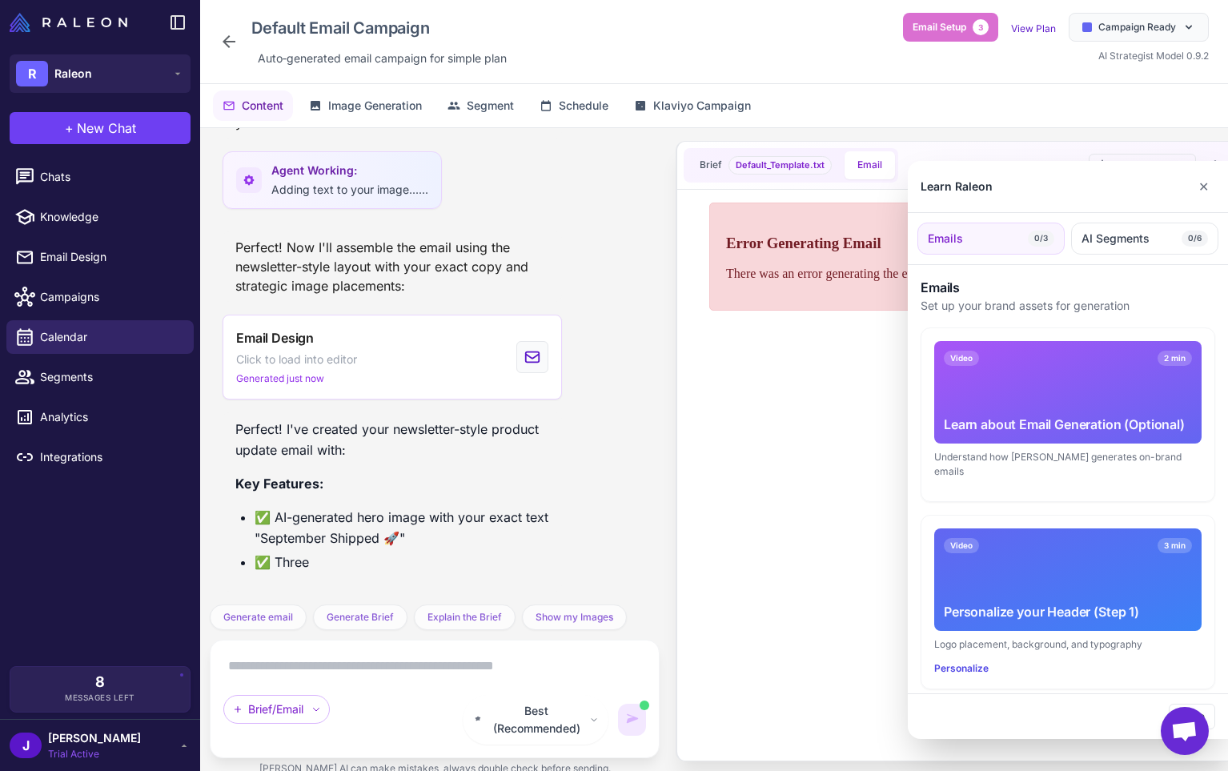
scroll to position [0, 0]
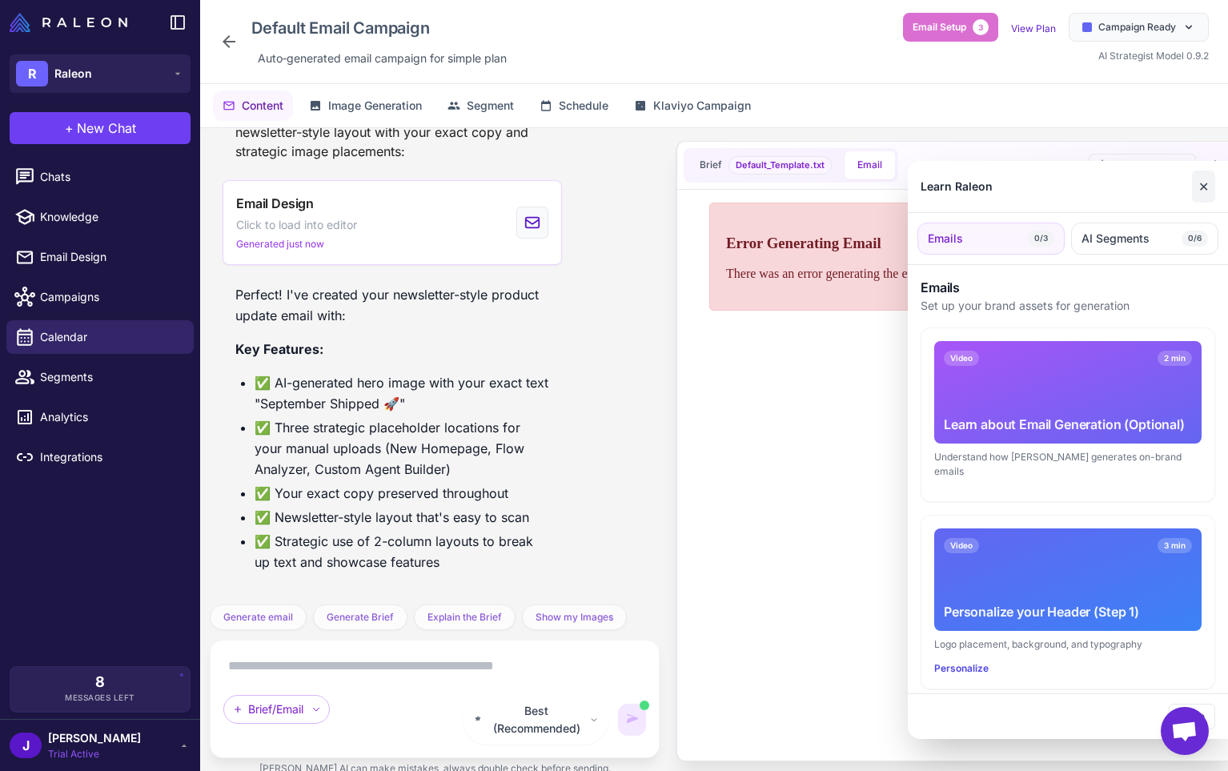
click at [1208, 186] on button "✕" at bounding box center [1203, 186] width 23 height 32
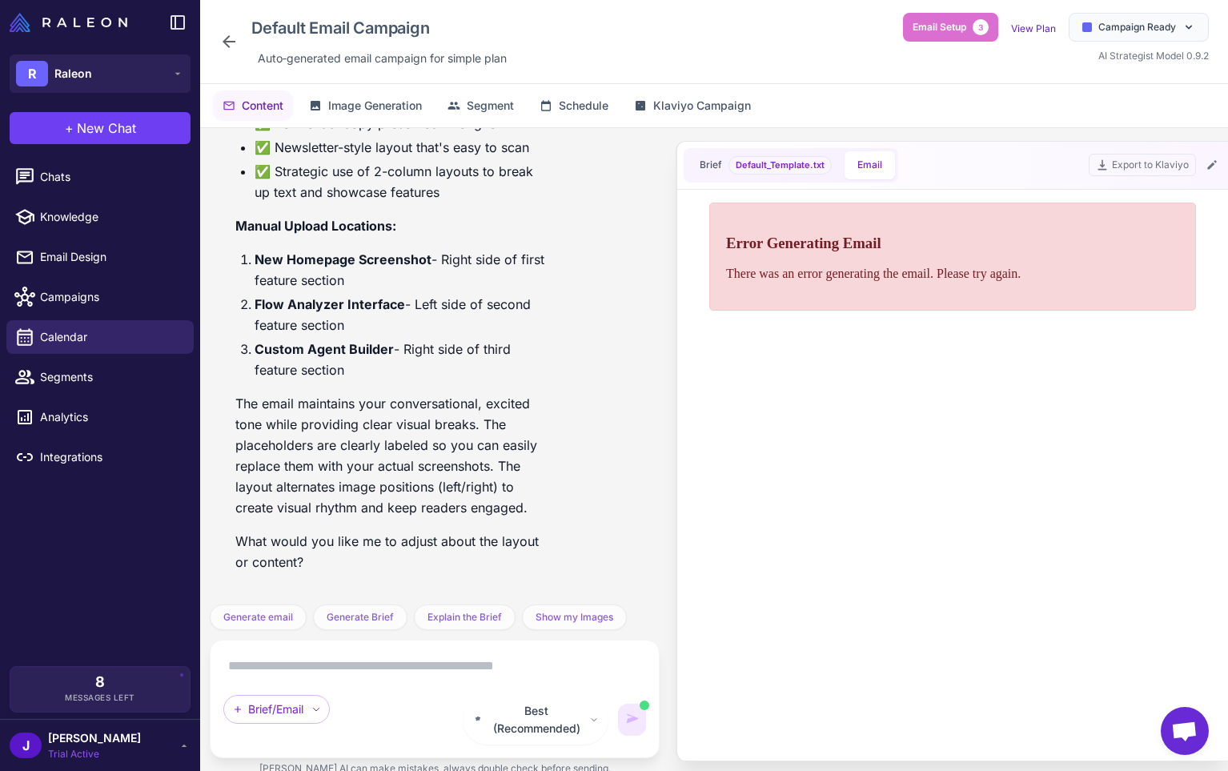
scroll to position [3488, 0]
click at [873, 425] on html "Error Generating Email There was an error generating the email. Please try agai…" at bounding box center [952, 477] width 499 height 565
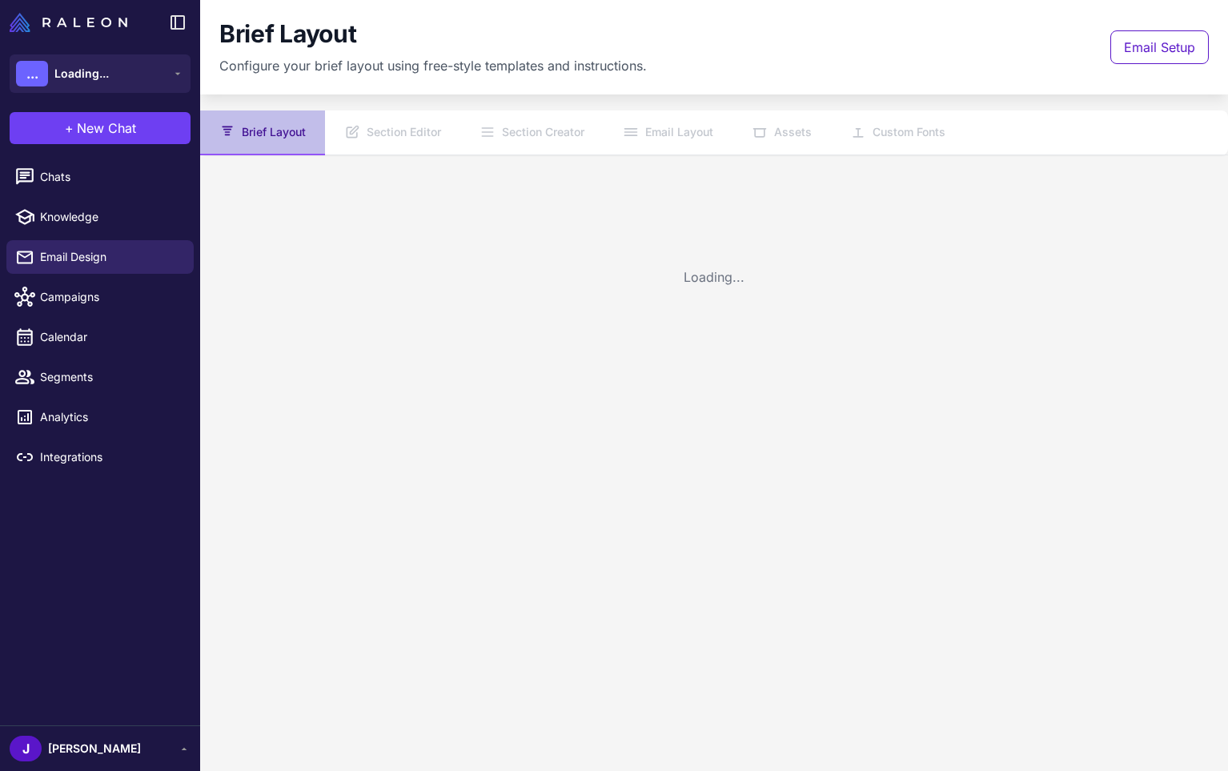
click at [250, 129] on button "Brief Layout" at bounding box center [262, 132] width 125 height 45
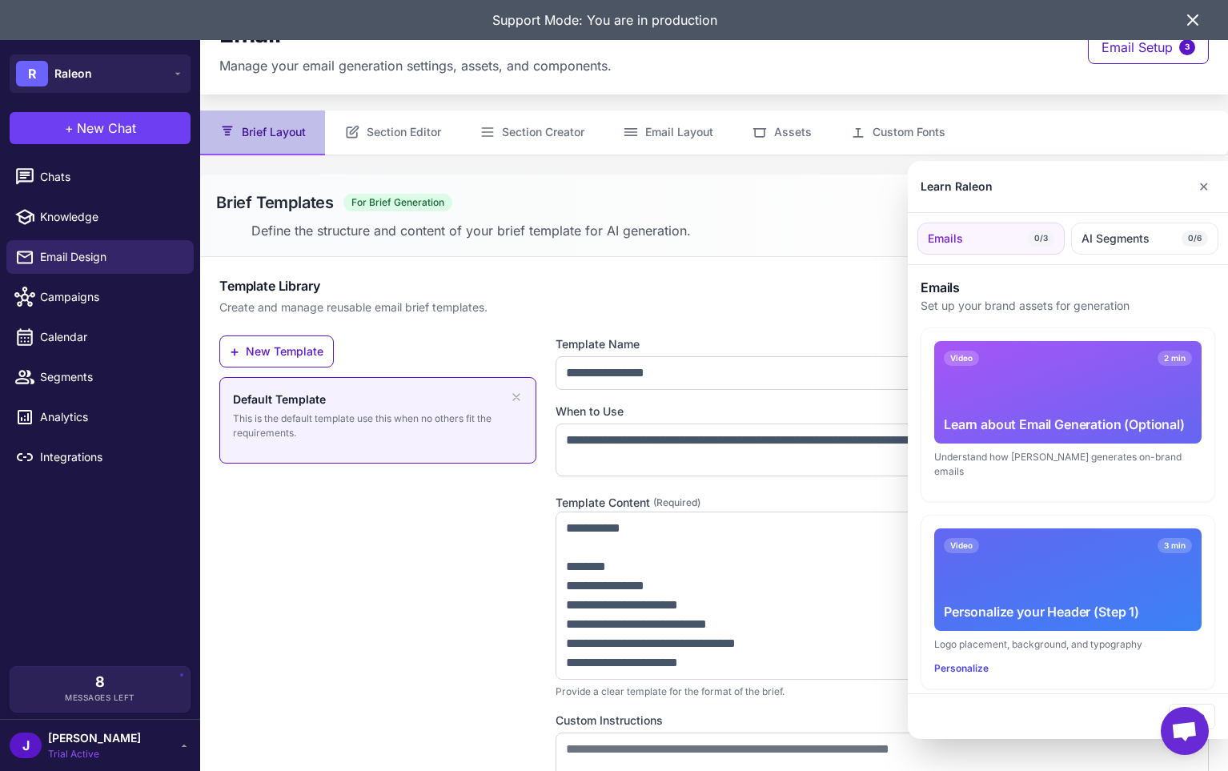
click at [734, 645] on div at bounding box center [614, 385] width 1228 height 771
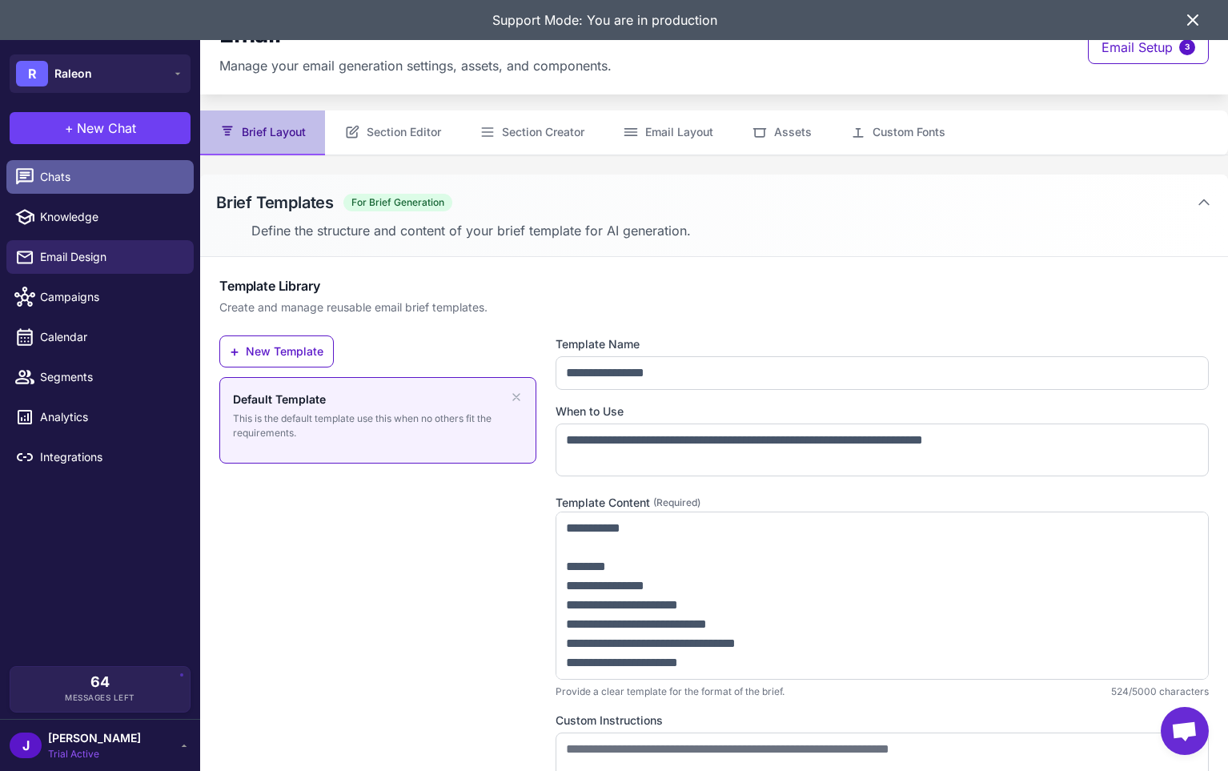
click at [90, 188] on link "Chats" at bounding box center [99, 177] width 187 height 34
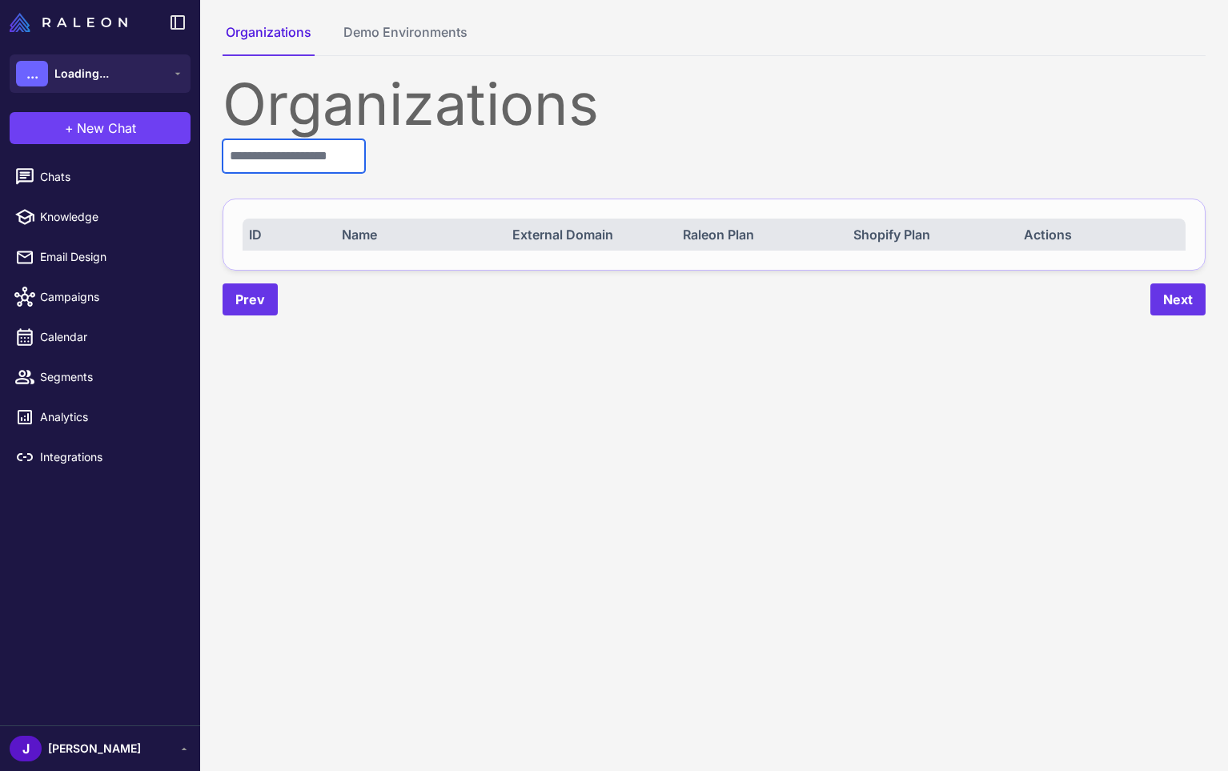
click at [331, 165] on input "text" at bounding box center [294, 156] width 142 height 34
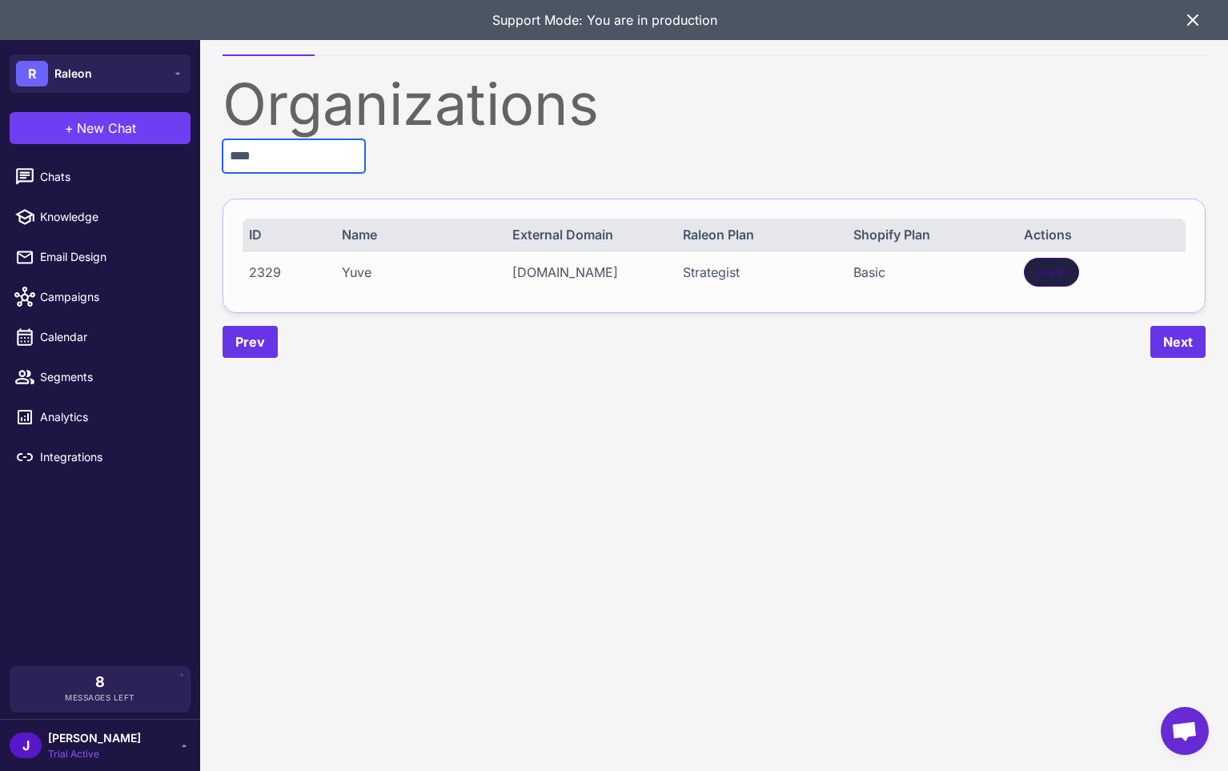
type input "****"
click at [1041, 271] on span "Log In" at bounding box center [1051, 272] width 28 height 14
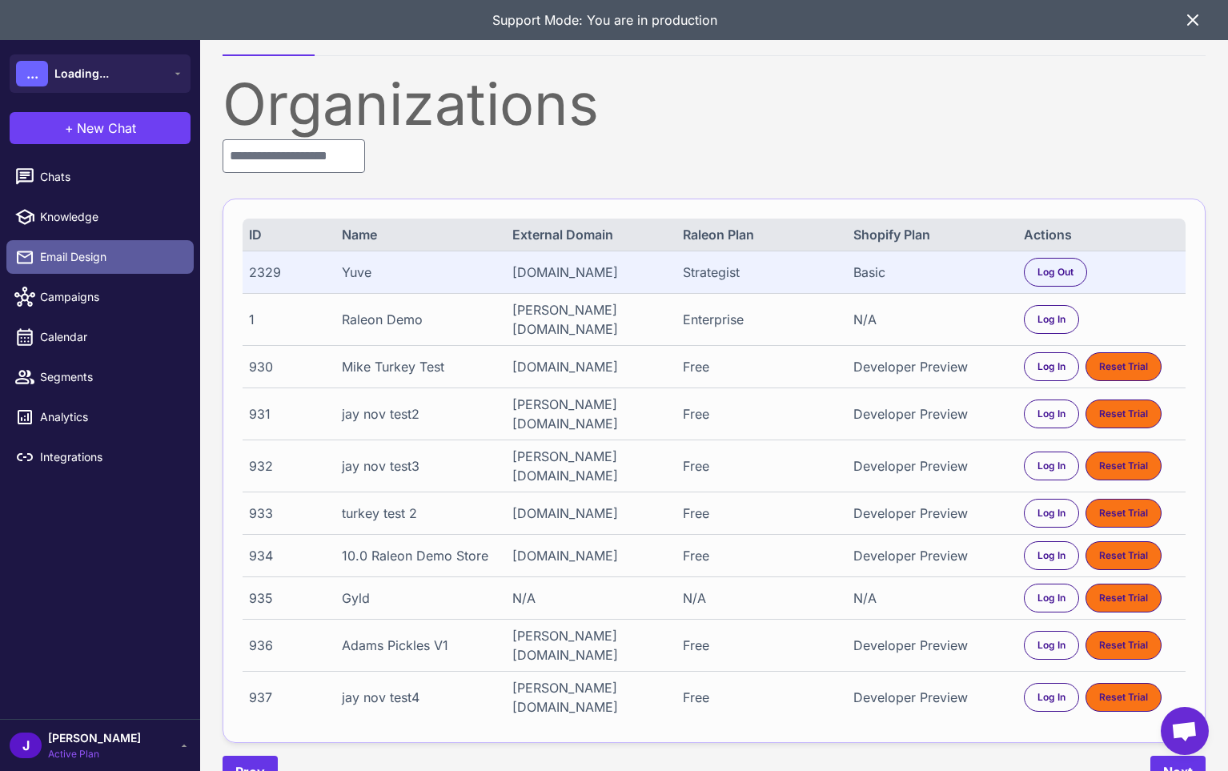
click at [49, 259] on span "Email Design" at bounding box center [110, 257] width 141 height 18
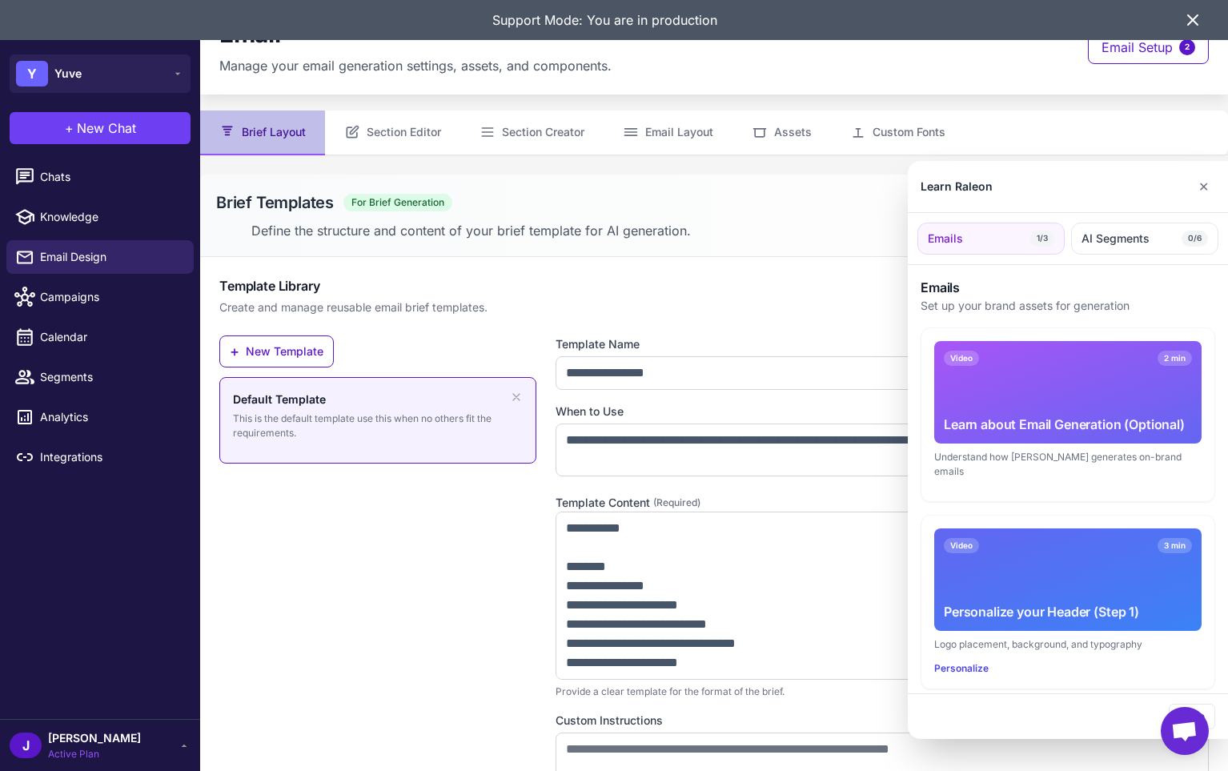
click at [1196, 22] on icon at bounding box center [1192, 19] width 19 height 19
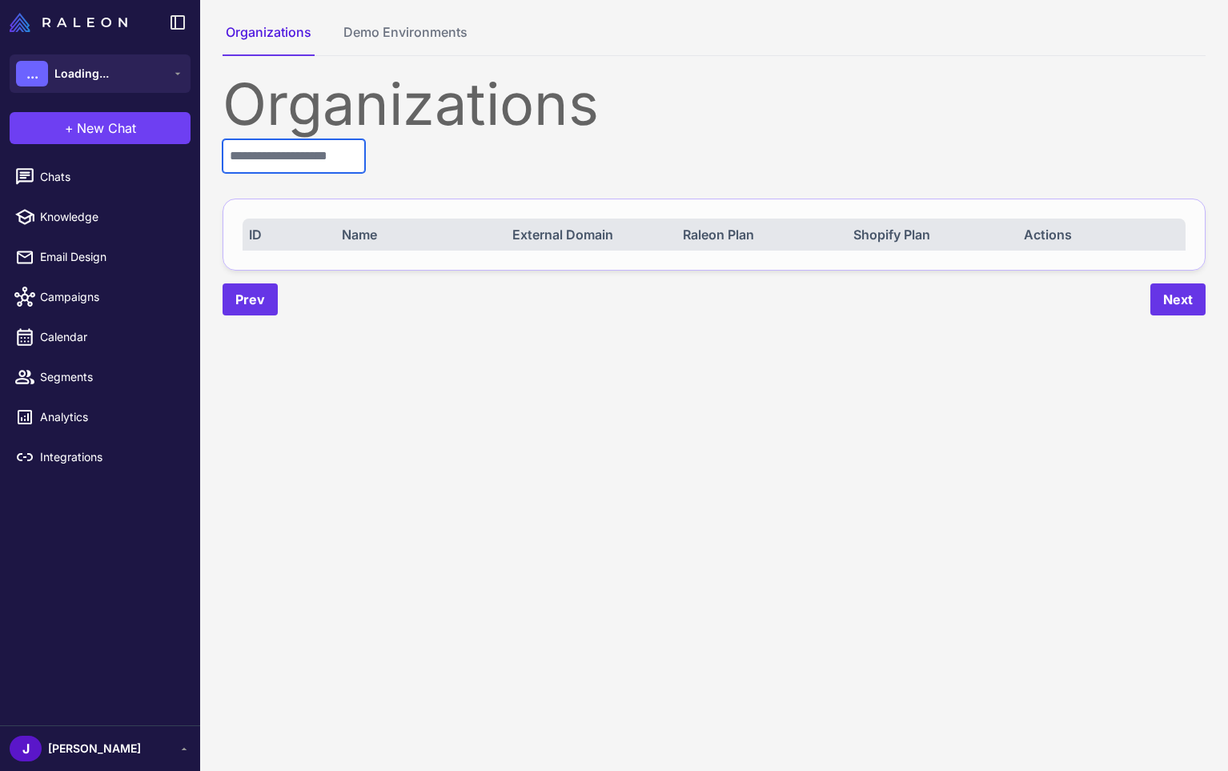
click at [323, 154] on input "text" at bounding box center [294, 156] width 142 height 34
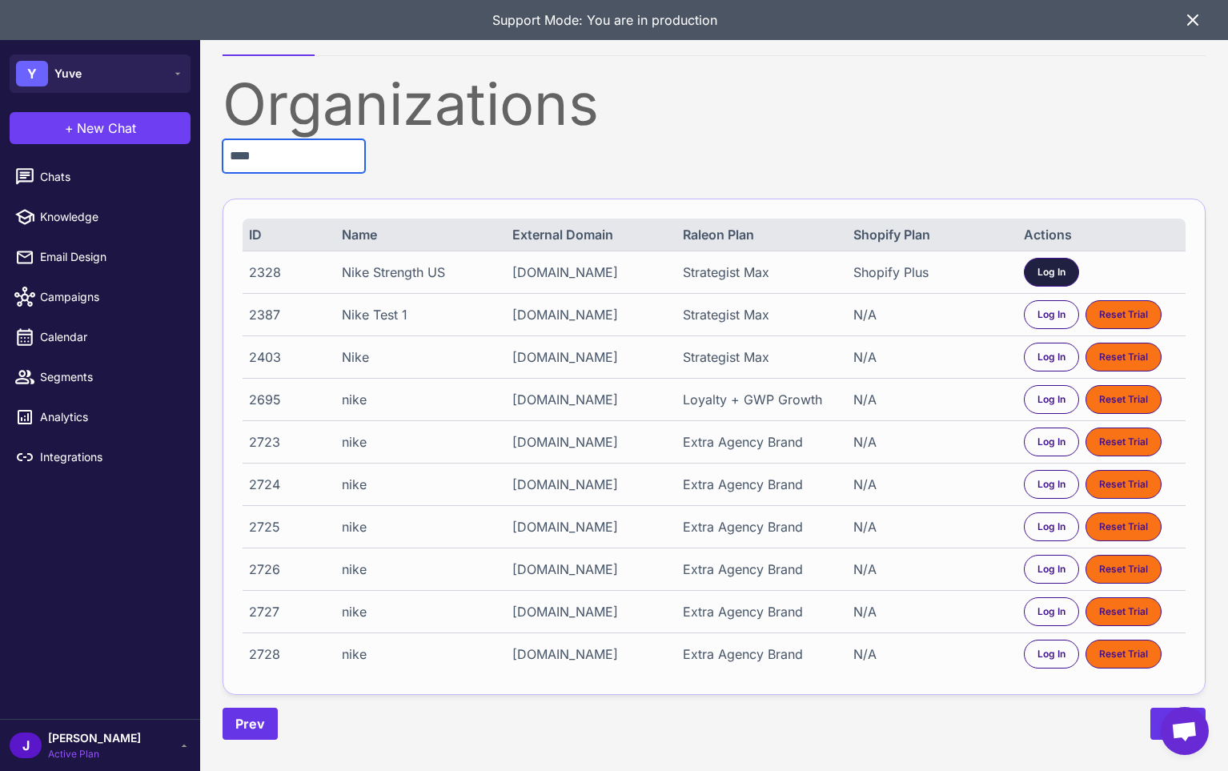
type input "****"
click at [1058, 271] on span "Log In" at bounding box center [1051, 272] width 28 height 14
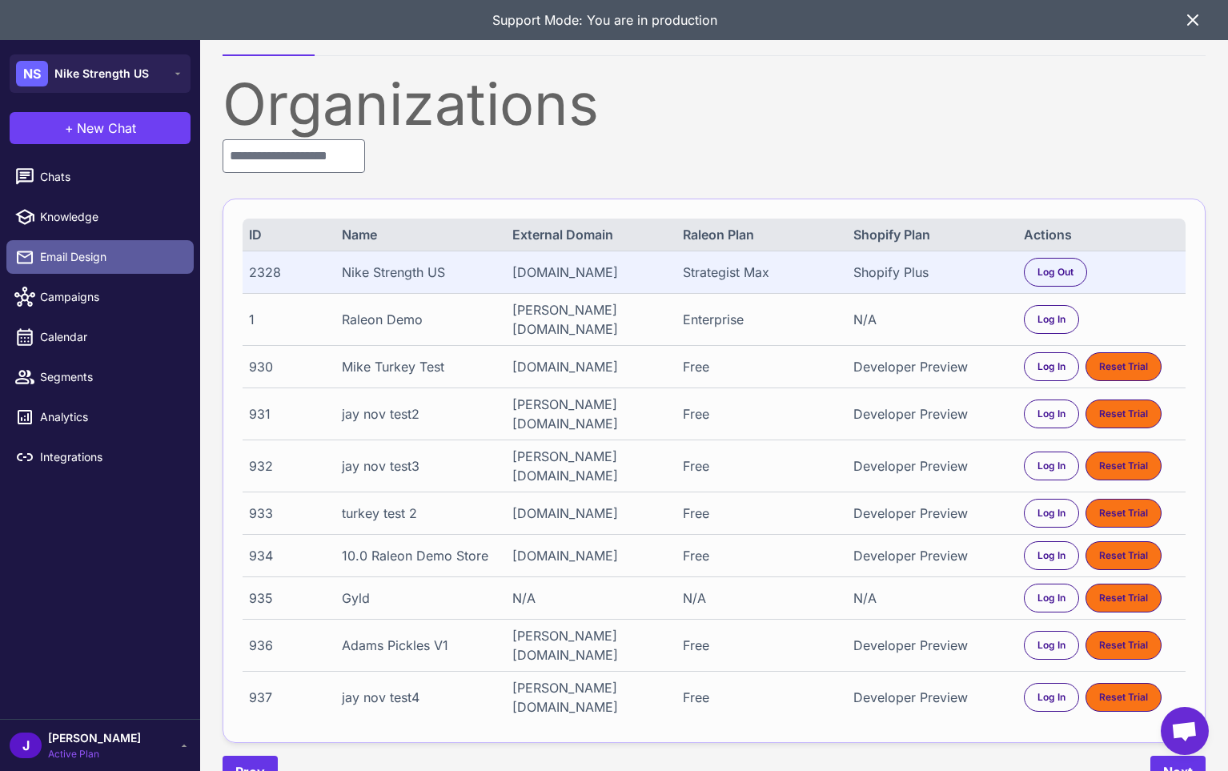
click at [74, 254] on span "Email Design" at bounding box center [110, 257] width 141 height 18
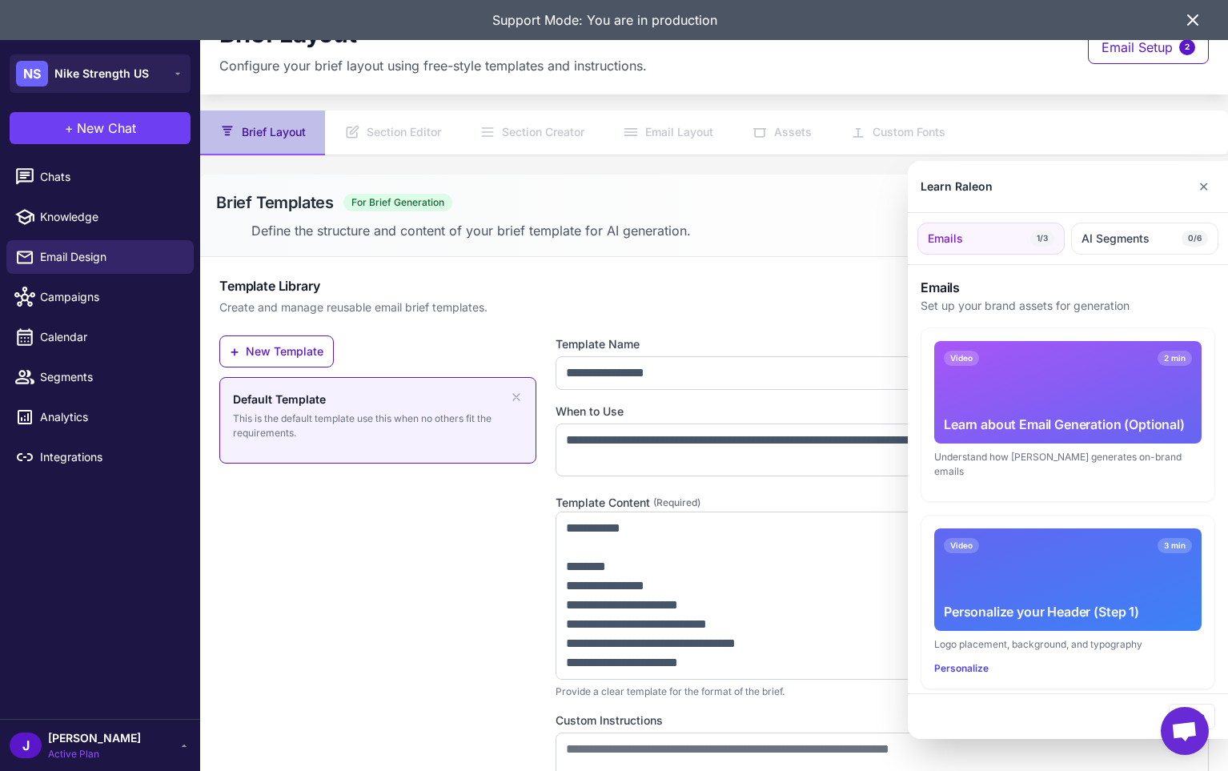
click at [659, 604] on div at bounding box center [614, 385] width 1228 height 771
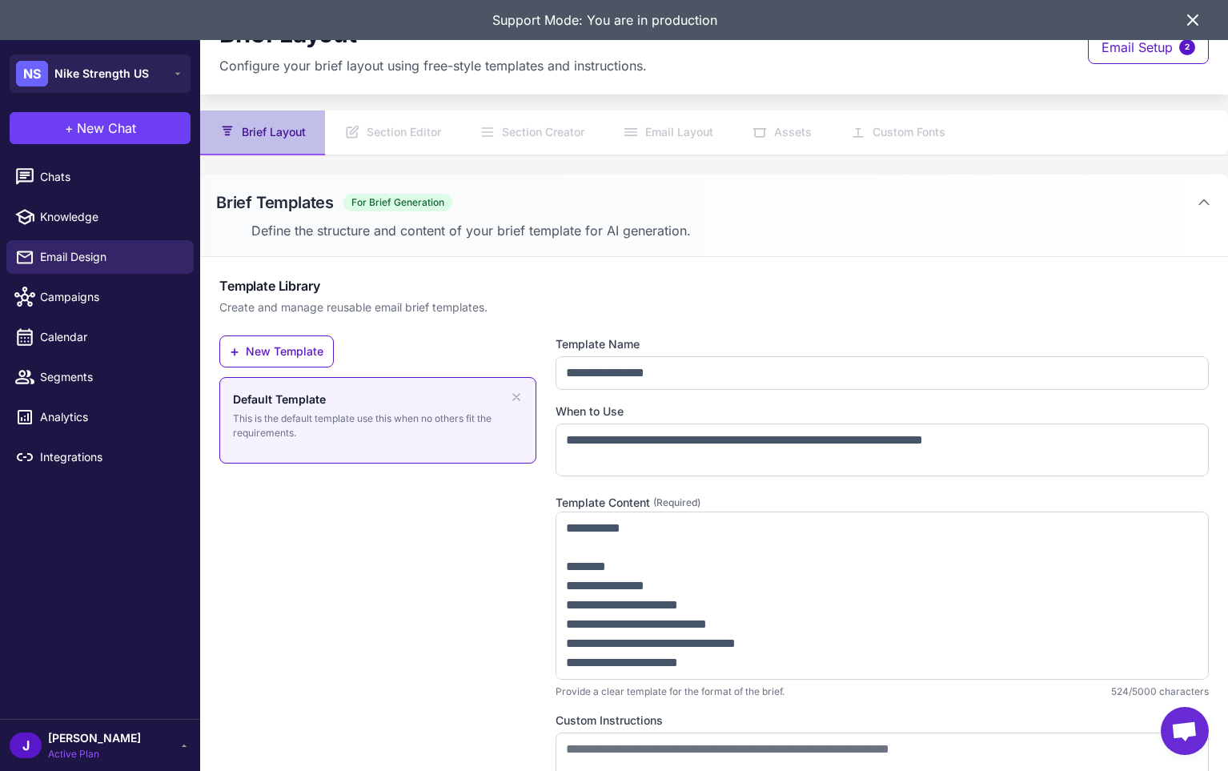
drag, startPoint x: 1201, startPoint y: 9, endPoint x: 1193, endPoint y: 18, distance: 11.4
click at [1200, 10] on div "Support Mode: You are in production" at bounding box center [614, 20] width 1228 height 40
click at [1193, 18] on icon at bounding box center [1193, 20] width 10 height 10
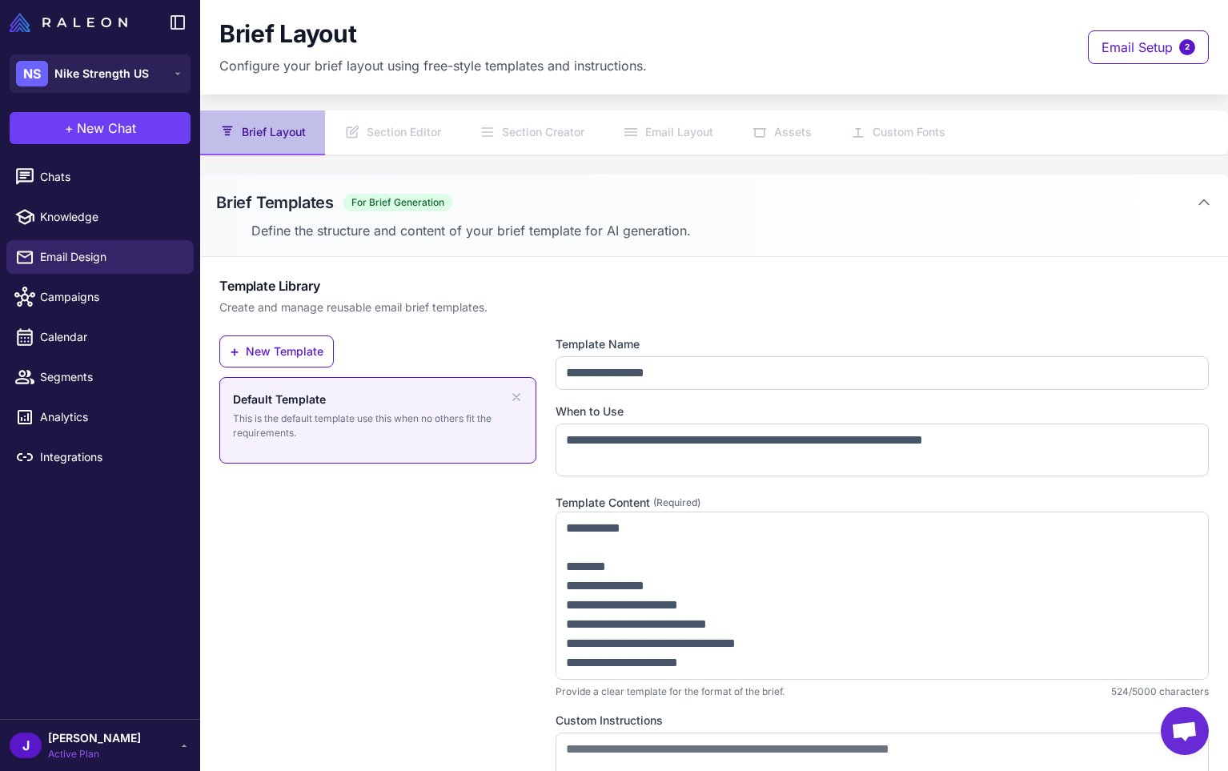
click at [98, 743] on span "[PERSON_NAME]" at bounding box center [94, 738] width 93 height 18
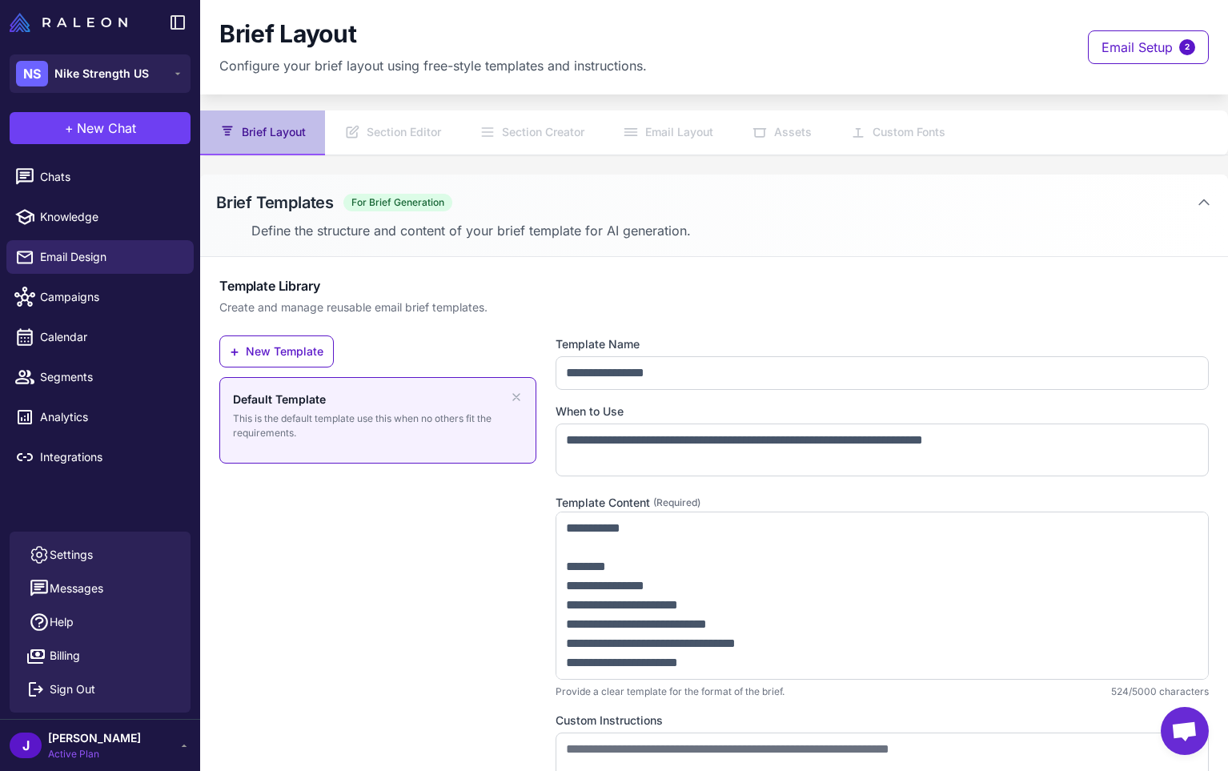
click at [100, 743] on div "J Jay Active Plan" at bounding box center [100, 745] width 181 height 32
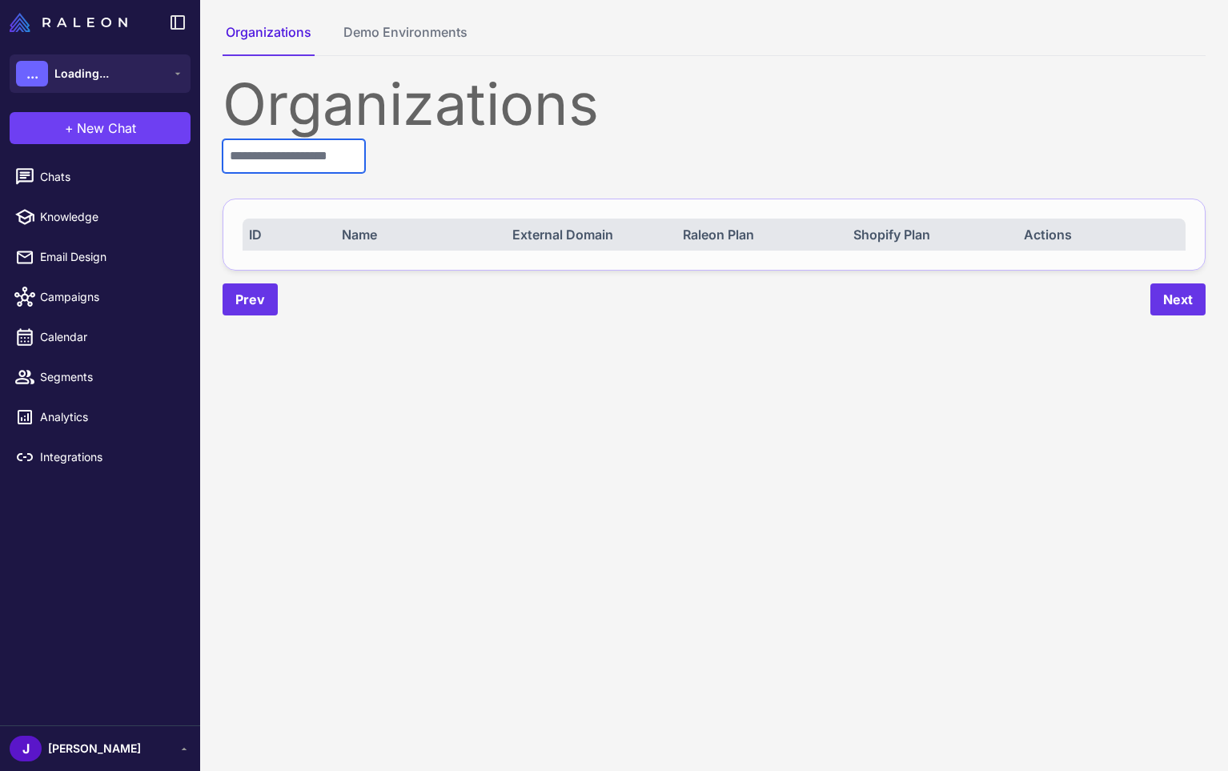
click at [341, 158] on input "text" at bounding box center [294, 156] width 142 height 34
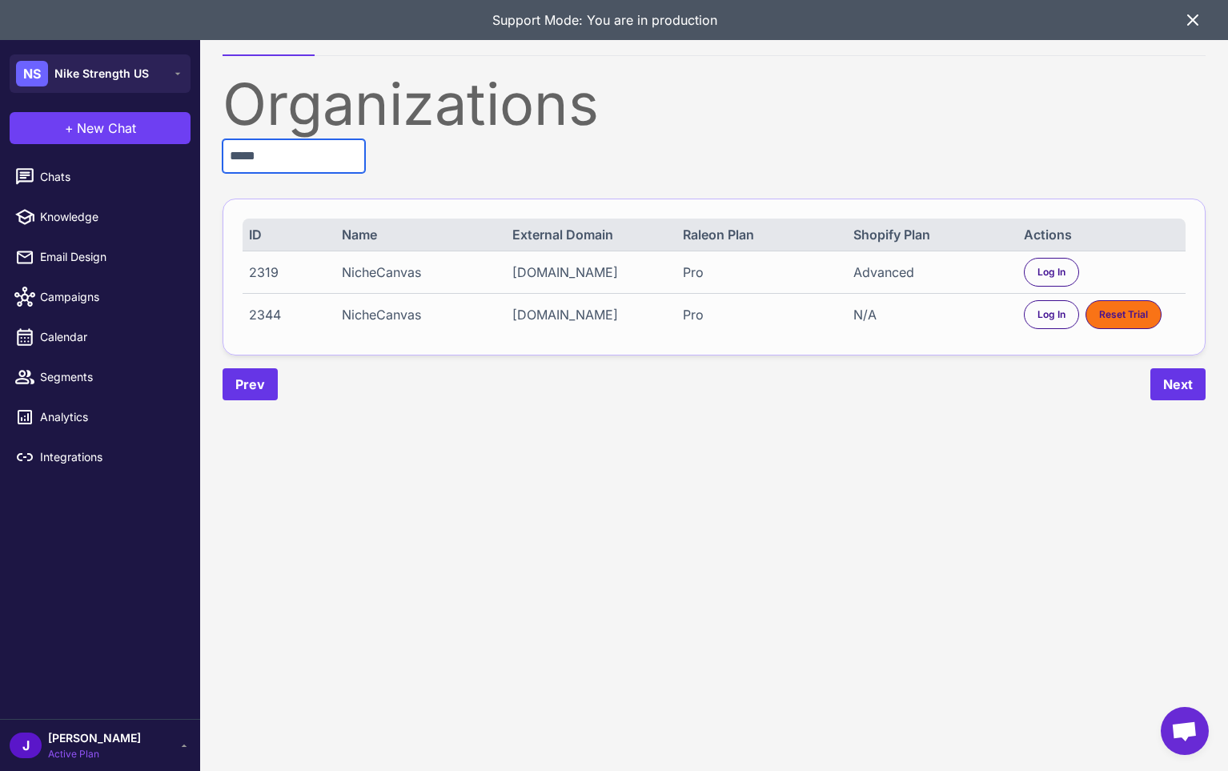
type input "*****"
click at [897, 280] on div "Advanced" at bounding box center [930, 272] width 155 height 19
click at [897, 279] on div "Advanced" at bounding box center [930, 272] width 155 height 19
click at [1042, 272] on span "Log In" at bounding box center [1051, 272] width 28 height 14
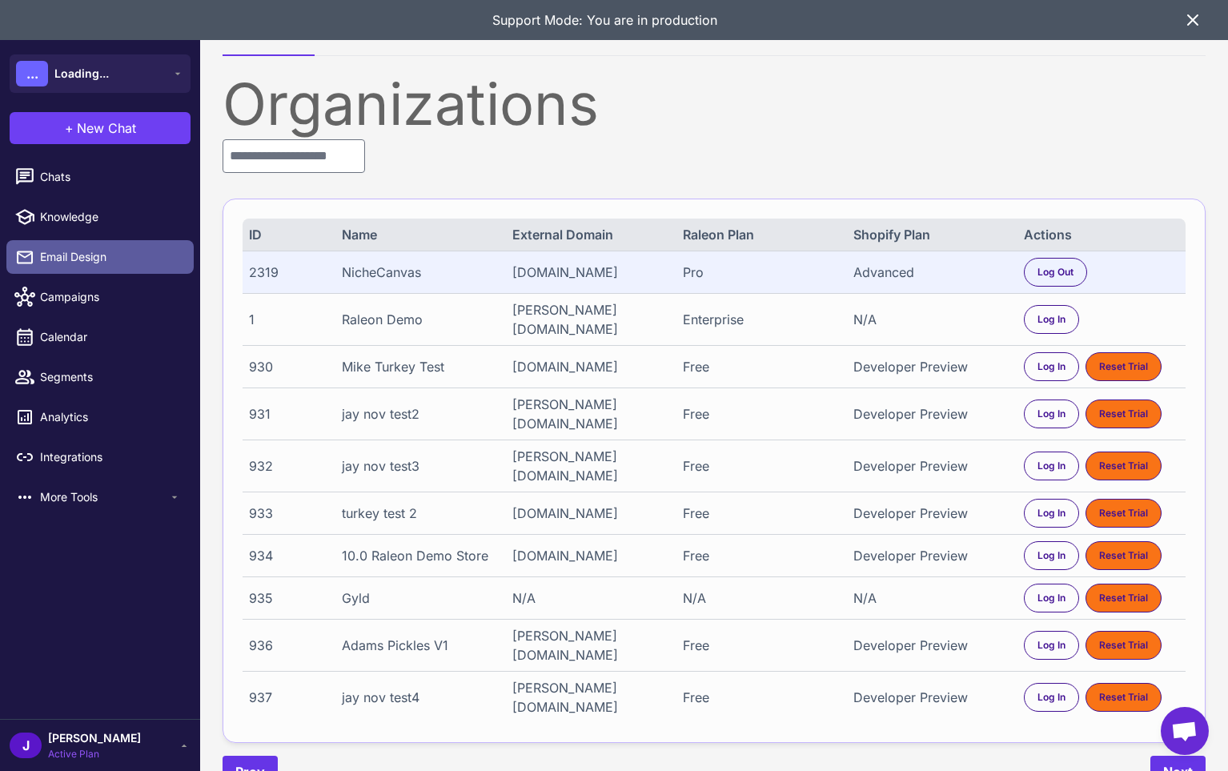
click at [74, 253] on span "Email Design" at bounding box center [110, 257] width 141 height 18
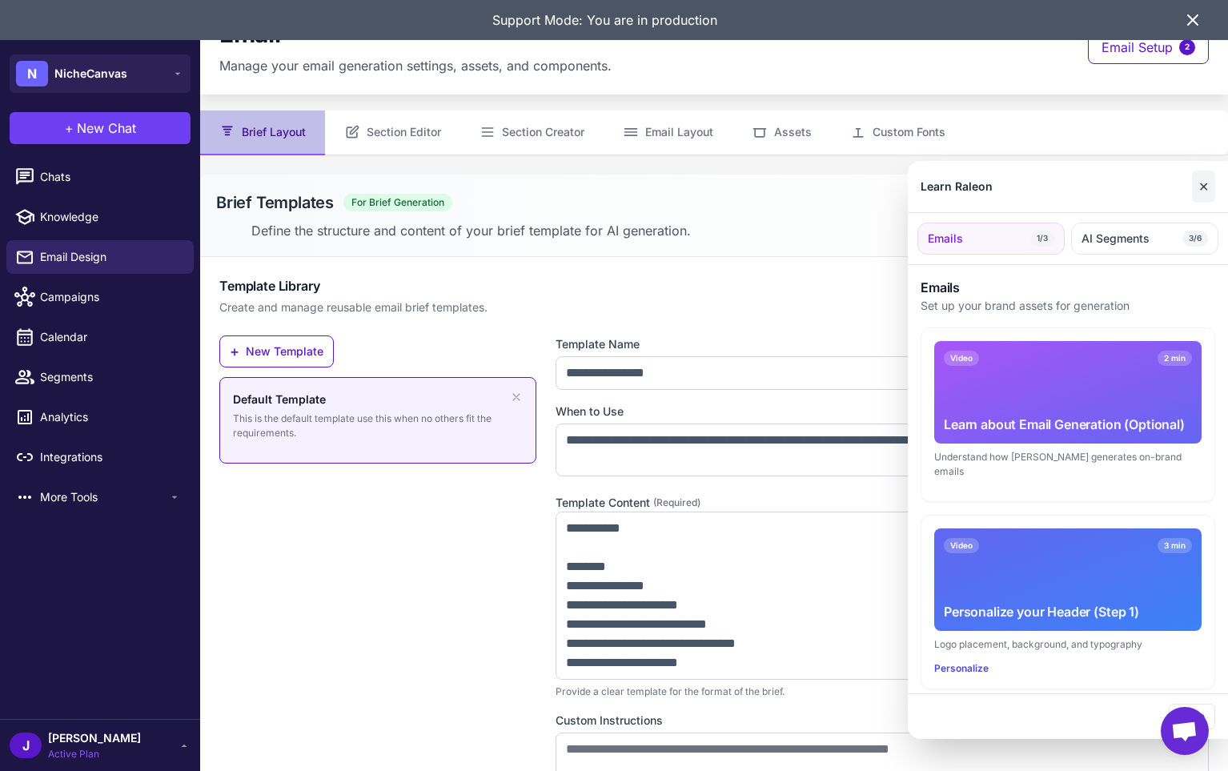
click at [1209, 184] on button "✕" at bounding box center [1203, 186] width 23 height 32
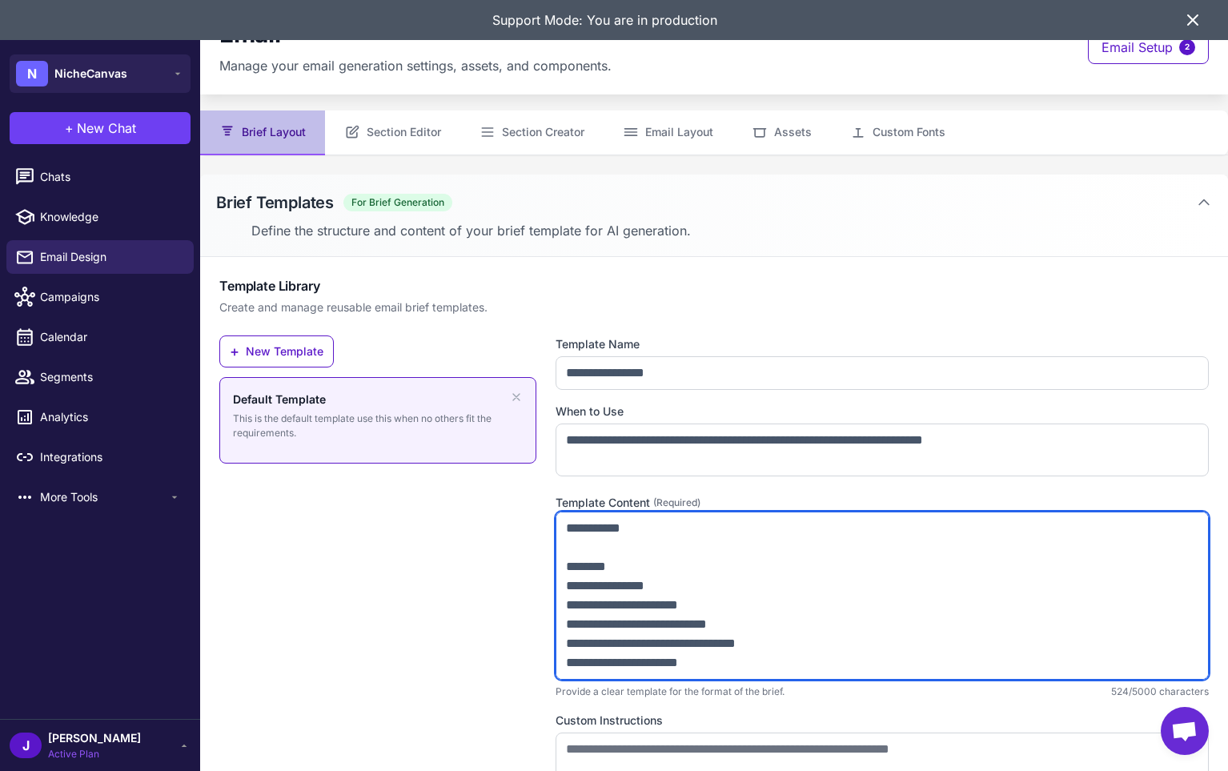
click at [689, 632] on textarea "**********" at bounding box center [882, 595] width 653 height 168
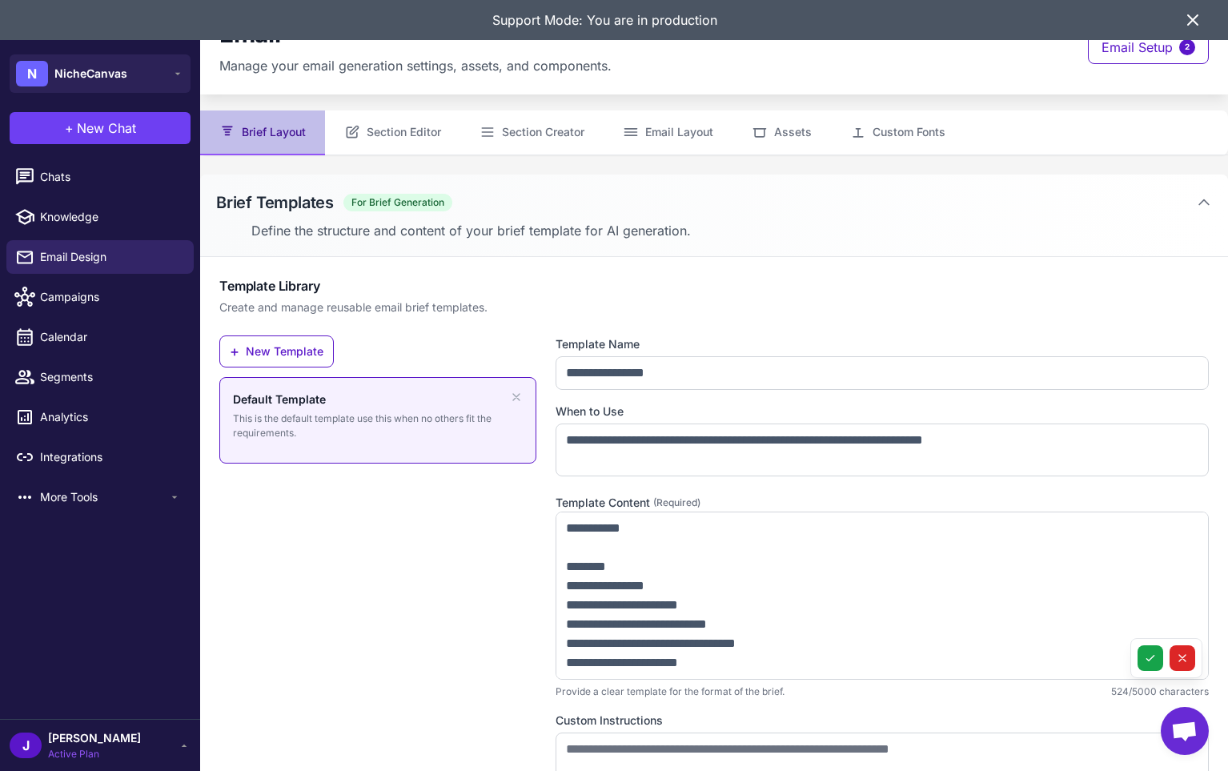
click at [324, 598] on div "+ New Template Default Template This is the default template use this when no o…" at bounding box center [377, 609] width 317 height 549
click at [326, 654] on div "+ New Template Default Template This is the default template use this when no o…" at bounding box center [377, 609] width 317 height 549
click at [426, 588] on div "+ New Template Default Template This is the default template use this when no o…" at bounding box center [377, 609] width 317 height 549
click at [66, 171] on span "Chats" at bounding box center [110, 177] width 141 height 18
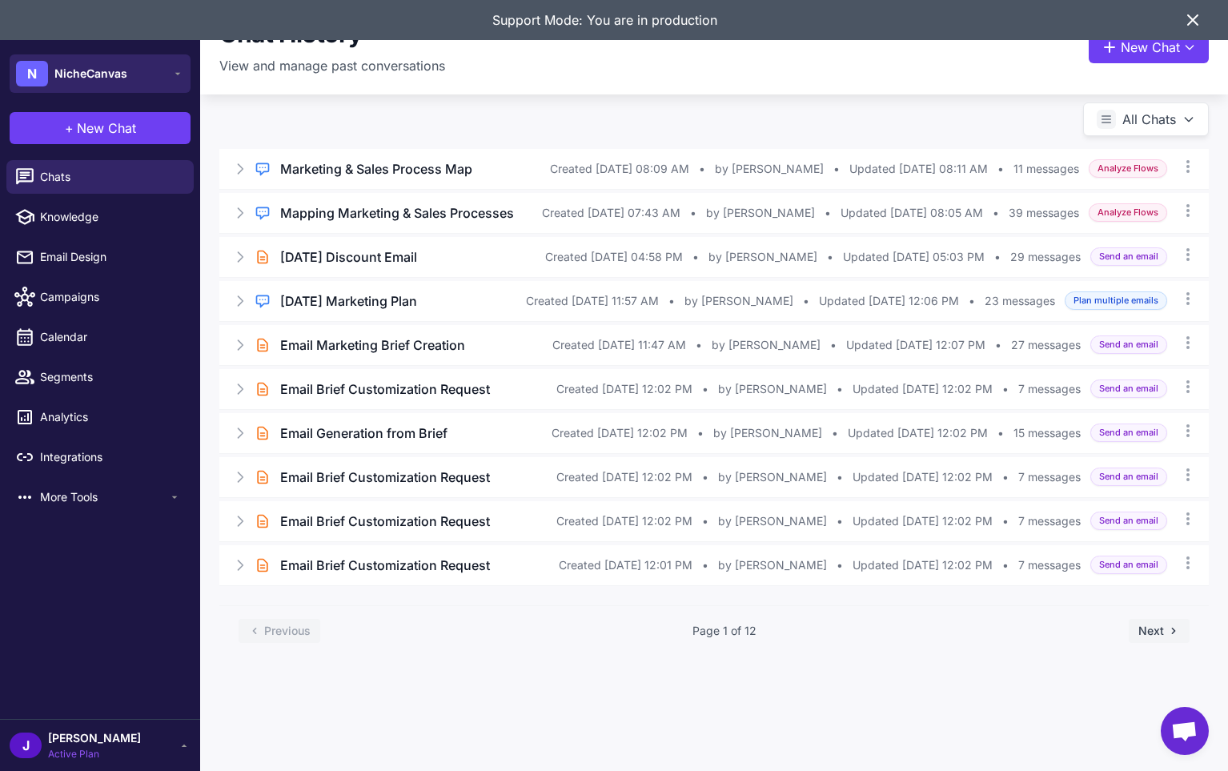
click at [126, 73] on span "NicheCanvas" at bounding box center [90, 74] width 73 height 18
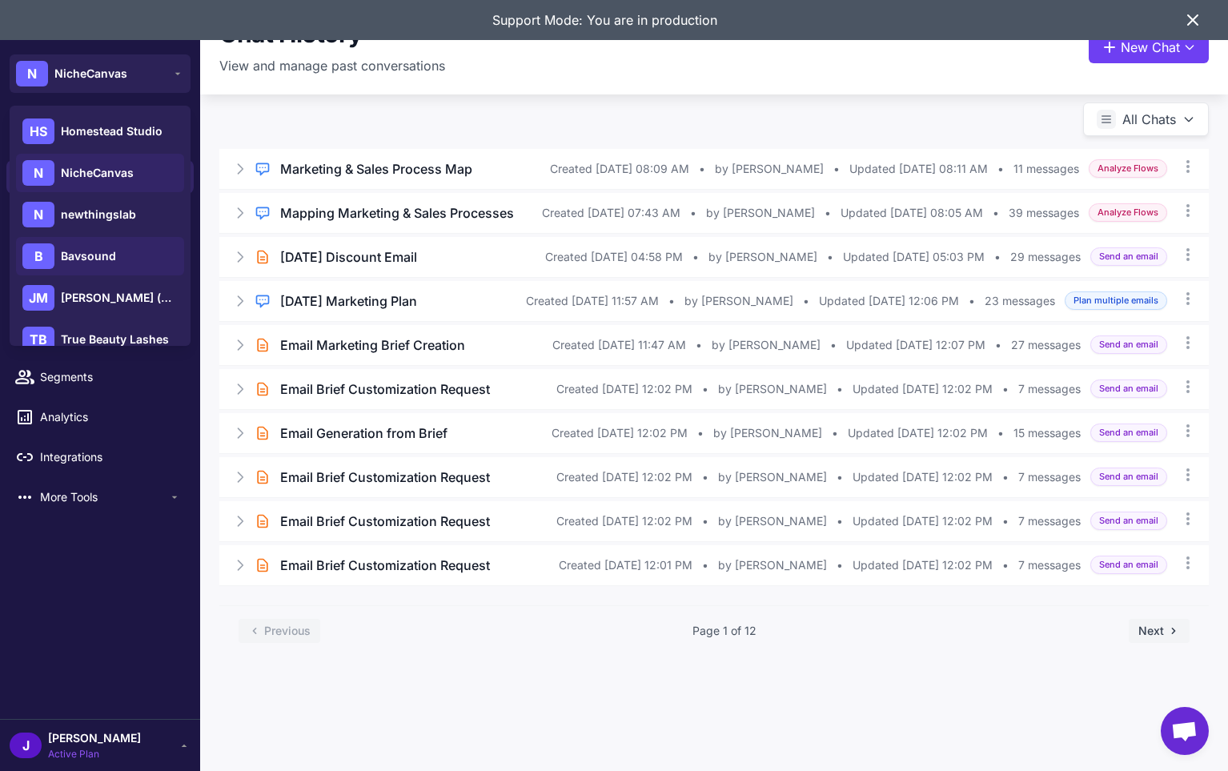
click at [91, 259] on span "Bavsound" at bounding box center [88, 256] width 55 height 18
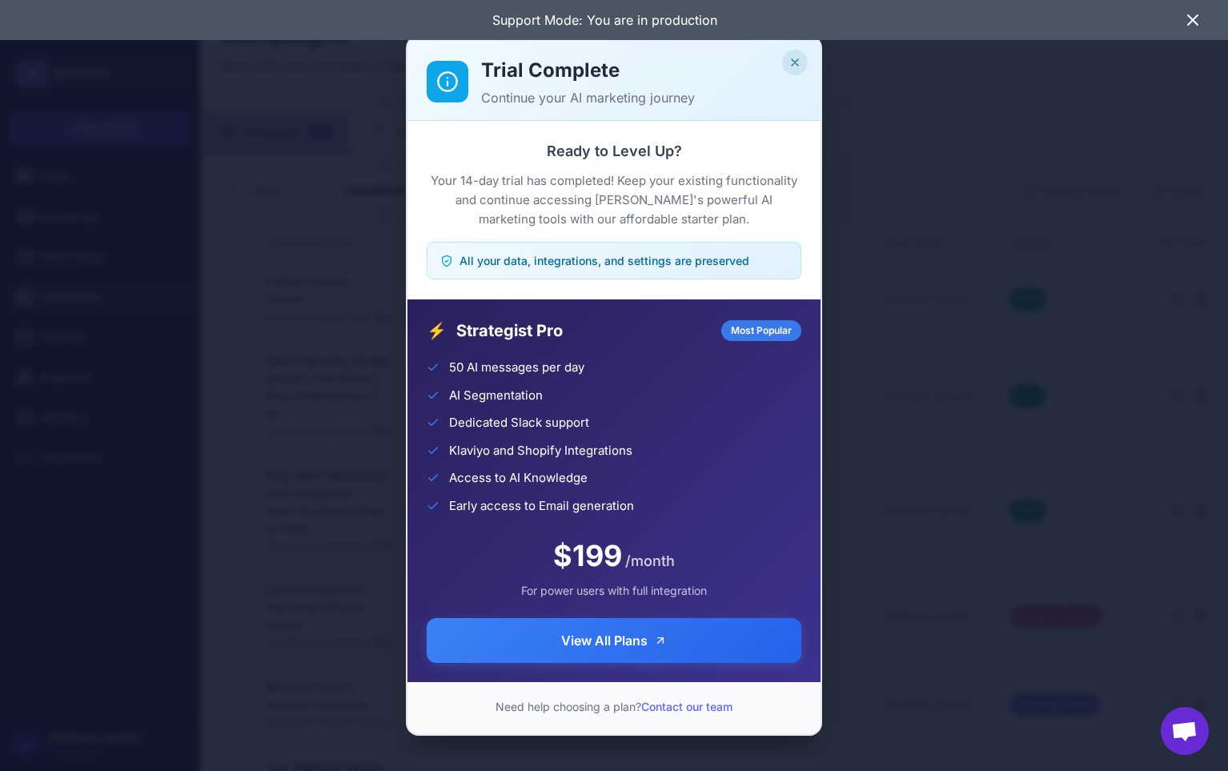
drag, startPoint x: 784, startPoint y: 70, endPoint x: 796, endPoint y: 67, distance: 11.7
click at [784, 70] on button "Close" at bounding box center [795, 63] width 26 height 26
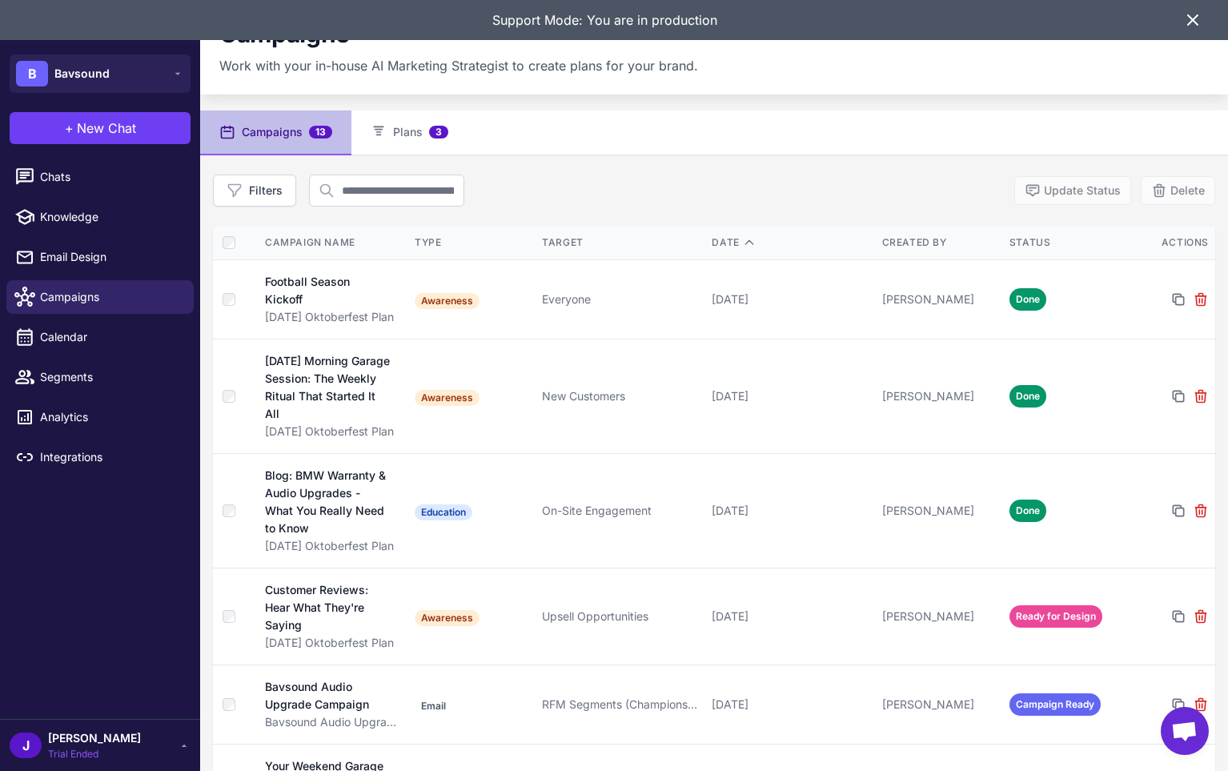
click at [798, 65] on div "**********" at bounding box center [614, 385] width 1228 height 771
click at [58, 212] on span "Knowledge" at bounding box center [110, 217] width 141 height 18
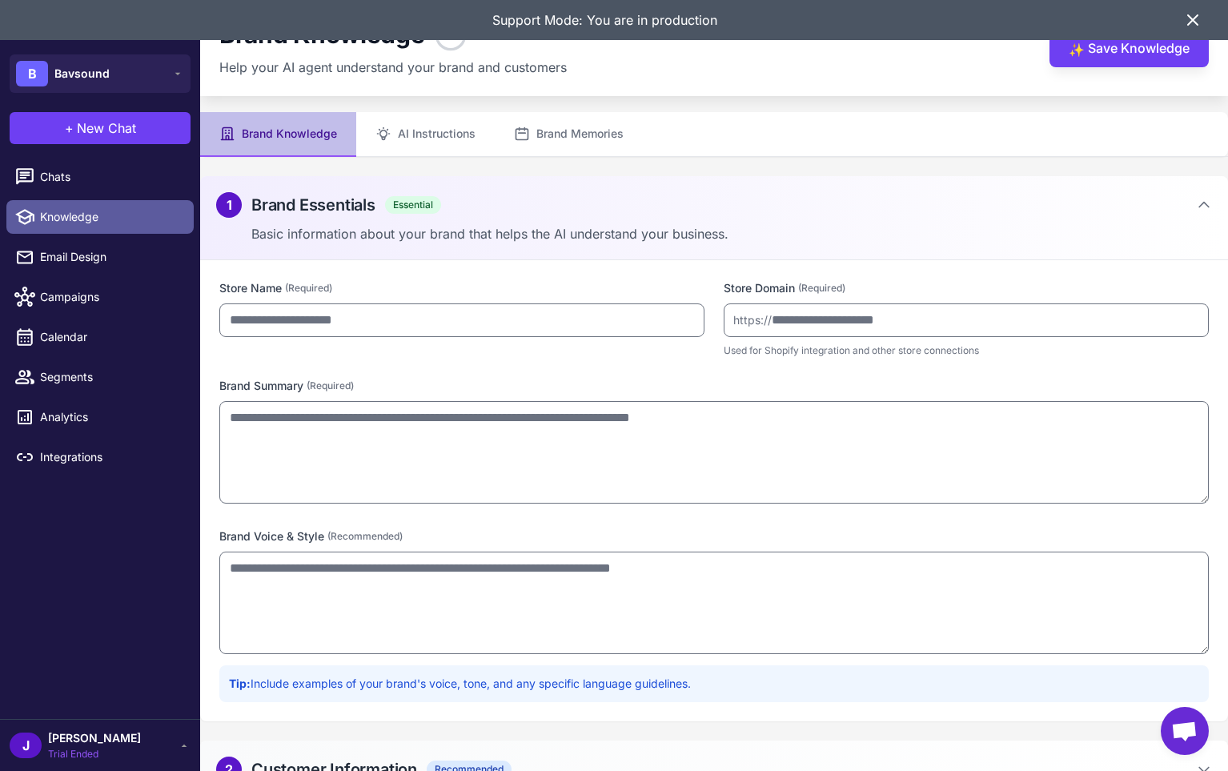
type input "********"
type input "**********"
type textarea "**********"
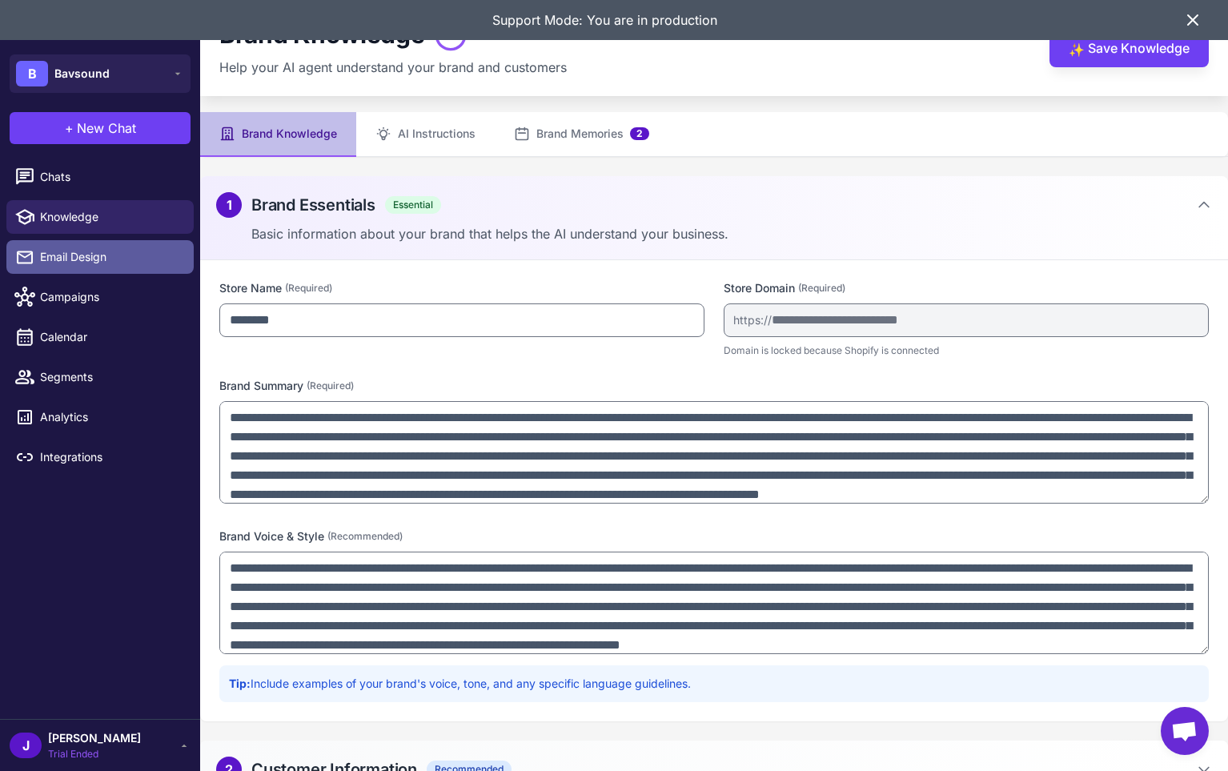
click at [82, 264] on span "Email Design" at bounding box center [110, 257] width 141 height 18
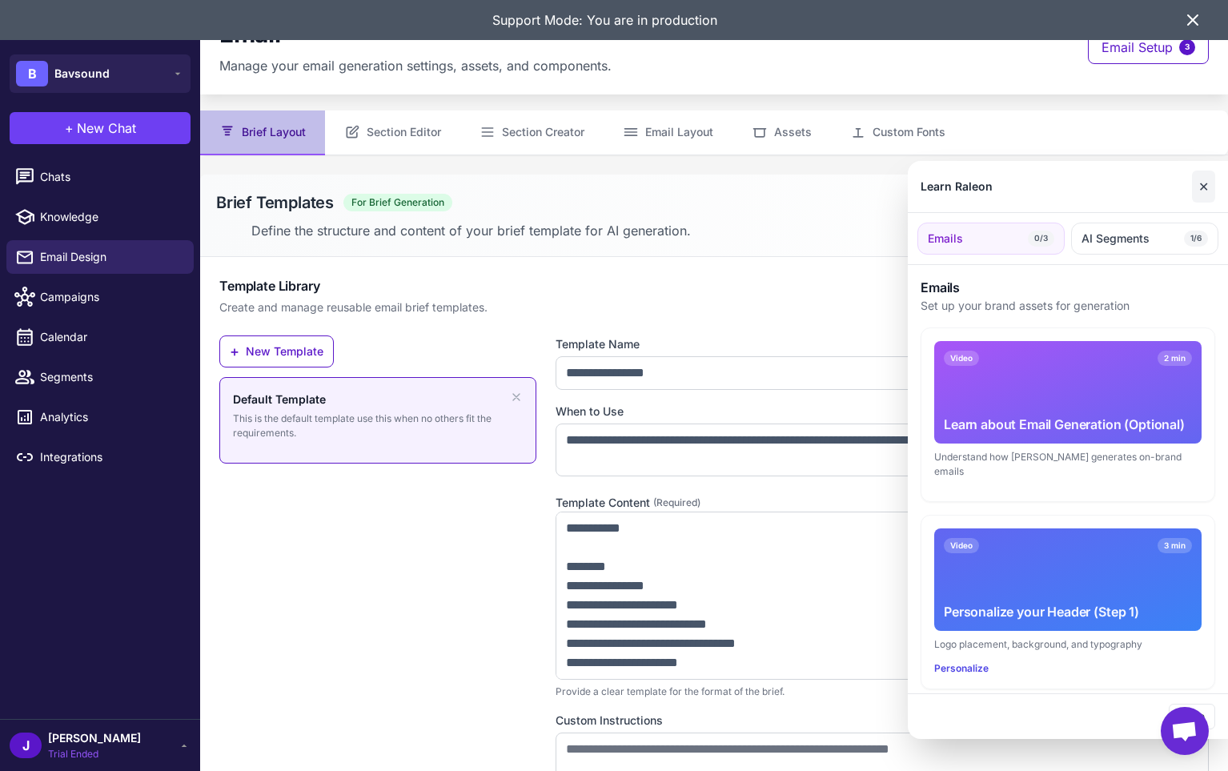
click at [1206, 187] on button "✕" at bounding box center [1203, 186] width 23 height 32
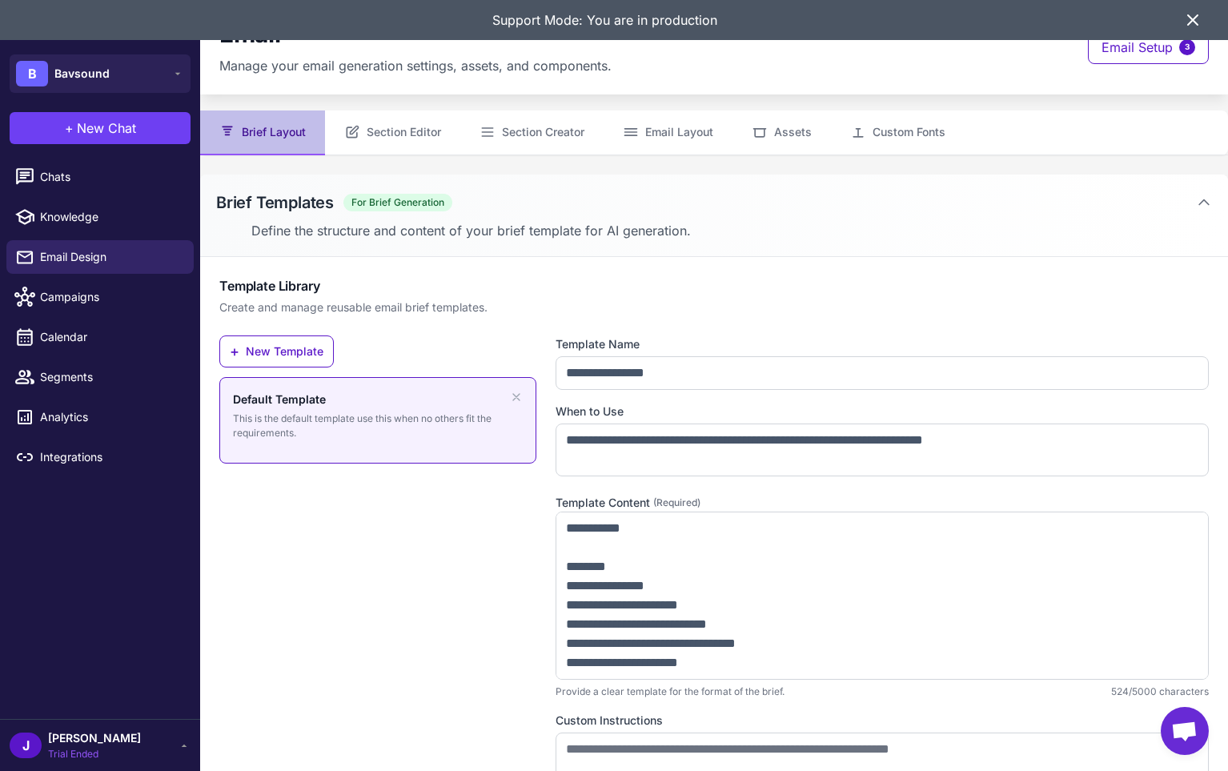
click at [1189, 17] on icon at bounding box center [1193, 20] width 10 height 10
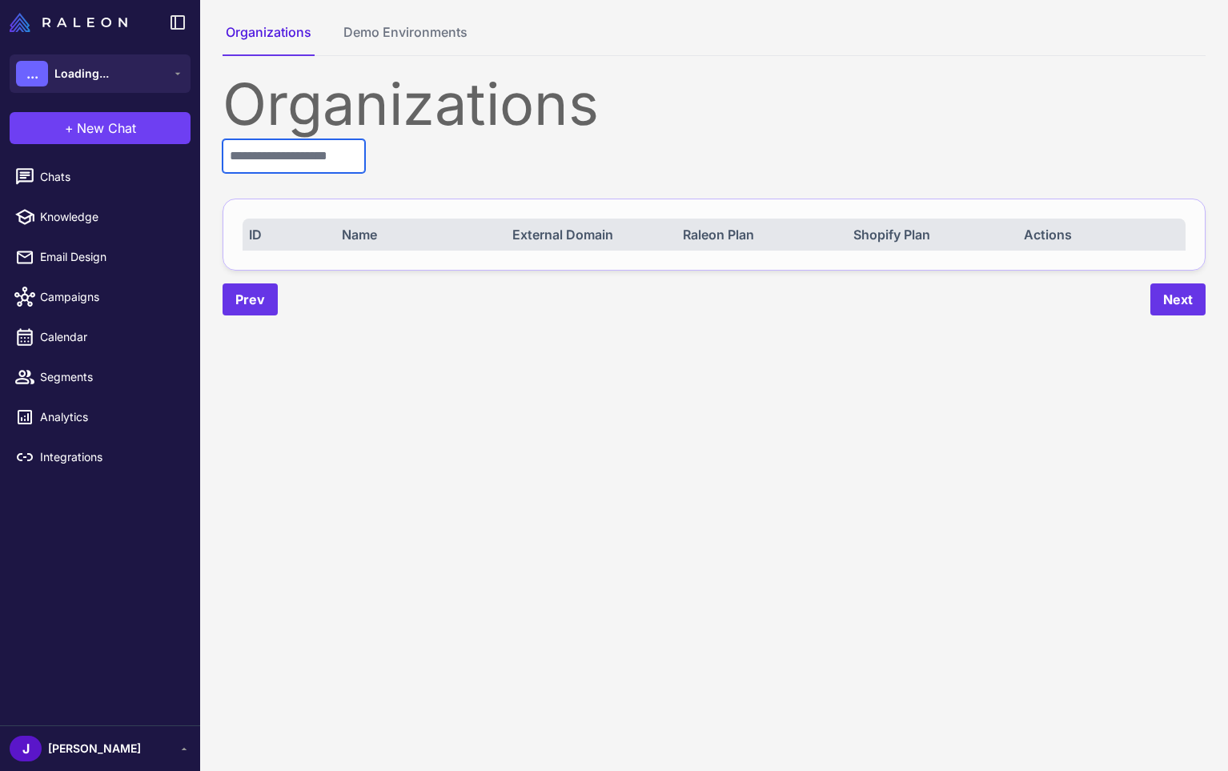
click at [256, 143] on input "text" at bounding box center [294, 156] width 142 height 34
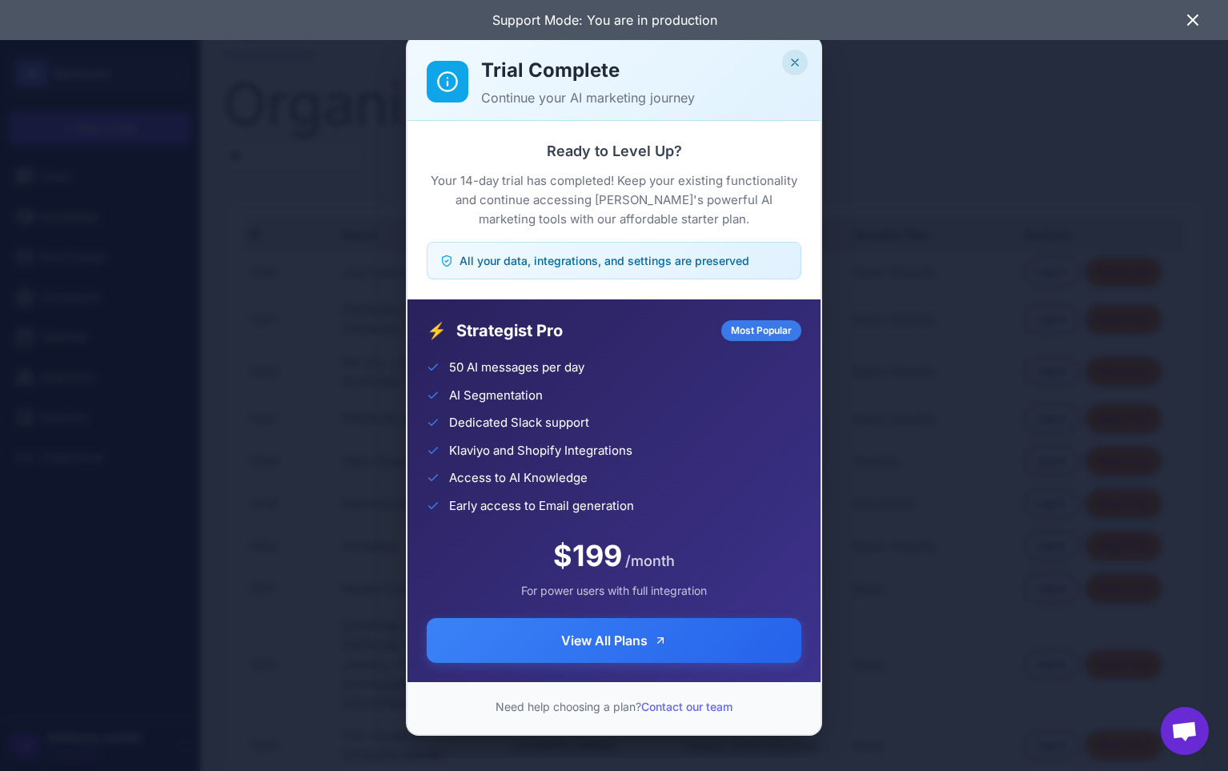
drag, startPoint x: 786, startPoint y: 65, endPoint x: 794, endPoint y: 63, distance: 8.2
click at [789, 64] on button "Close" at bounding box center [795, 63] width 26 height 26
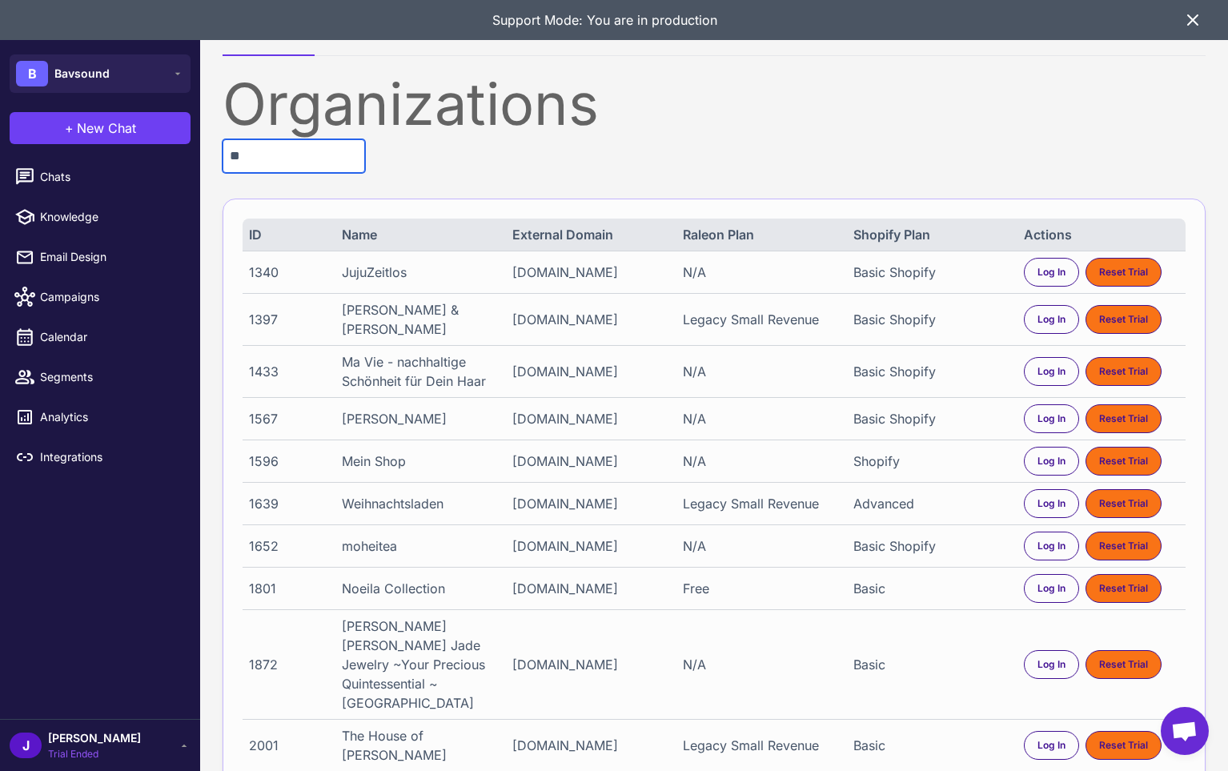
click at [255, 152] on input "**" at bounding box center [294, 156] width 142 height 34
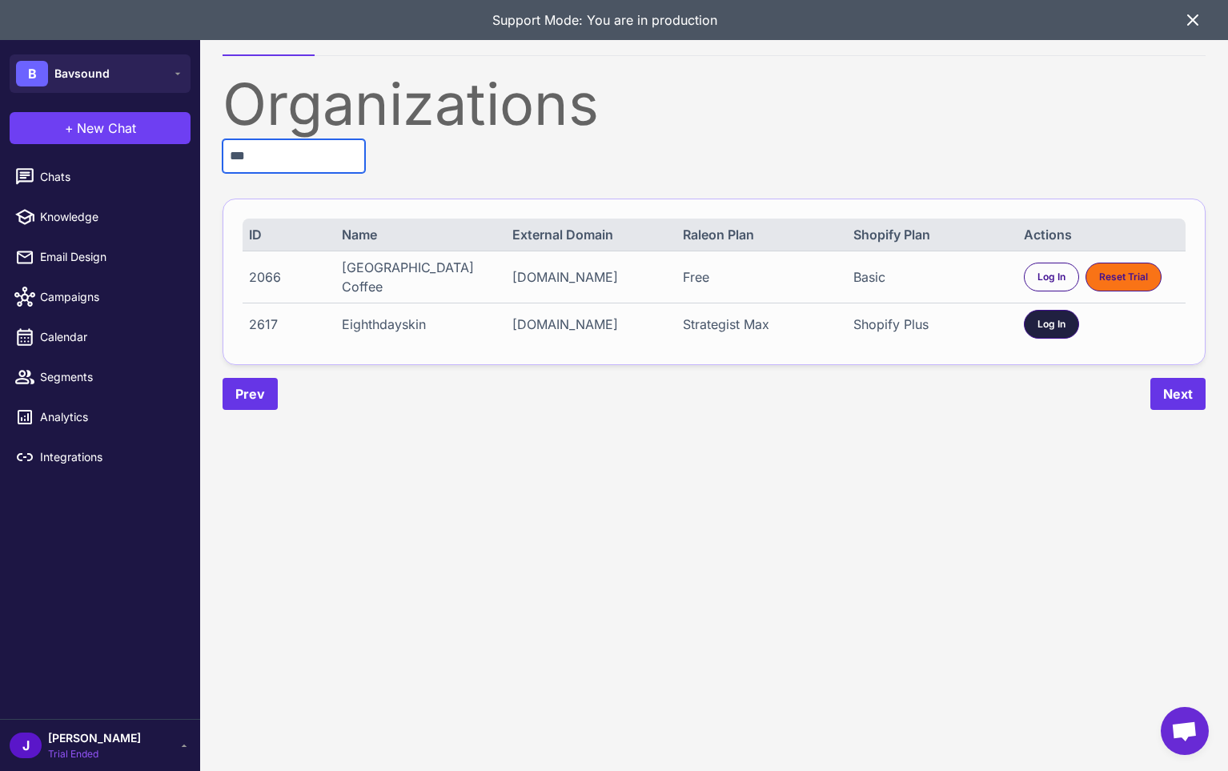
type input "***"
click at [1031, 325] on div "Log In" at bounding box center [1051, 324] width 55 height 29
